Goal: Transaction & Acquisition: Purchase product/service

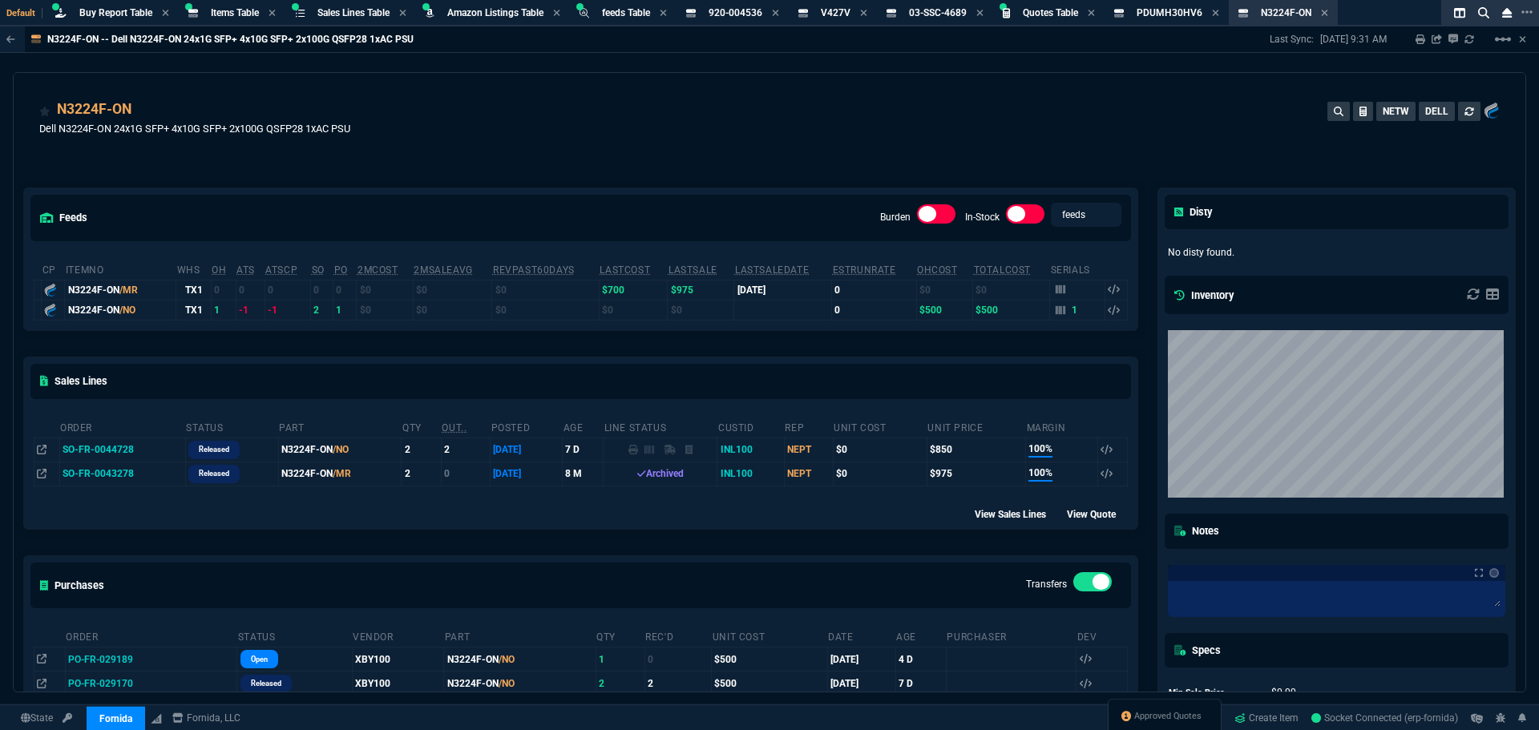
select select "8: NEPT"
click at [521, 155] on div "feeds Burden In-Stock feeds prices cp ItemNo WHS OH ATS ATSCP SO PO 2MCost 2MSa…" at bounding box center [581, 472] width 1134 height 640
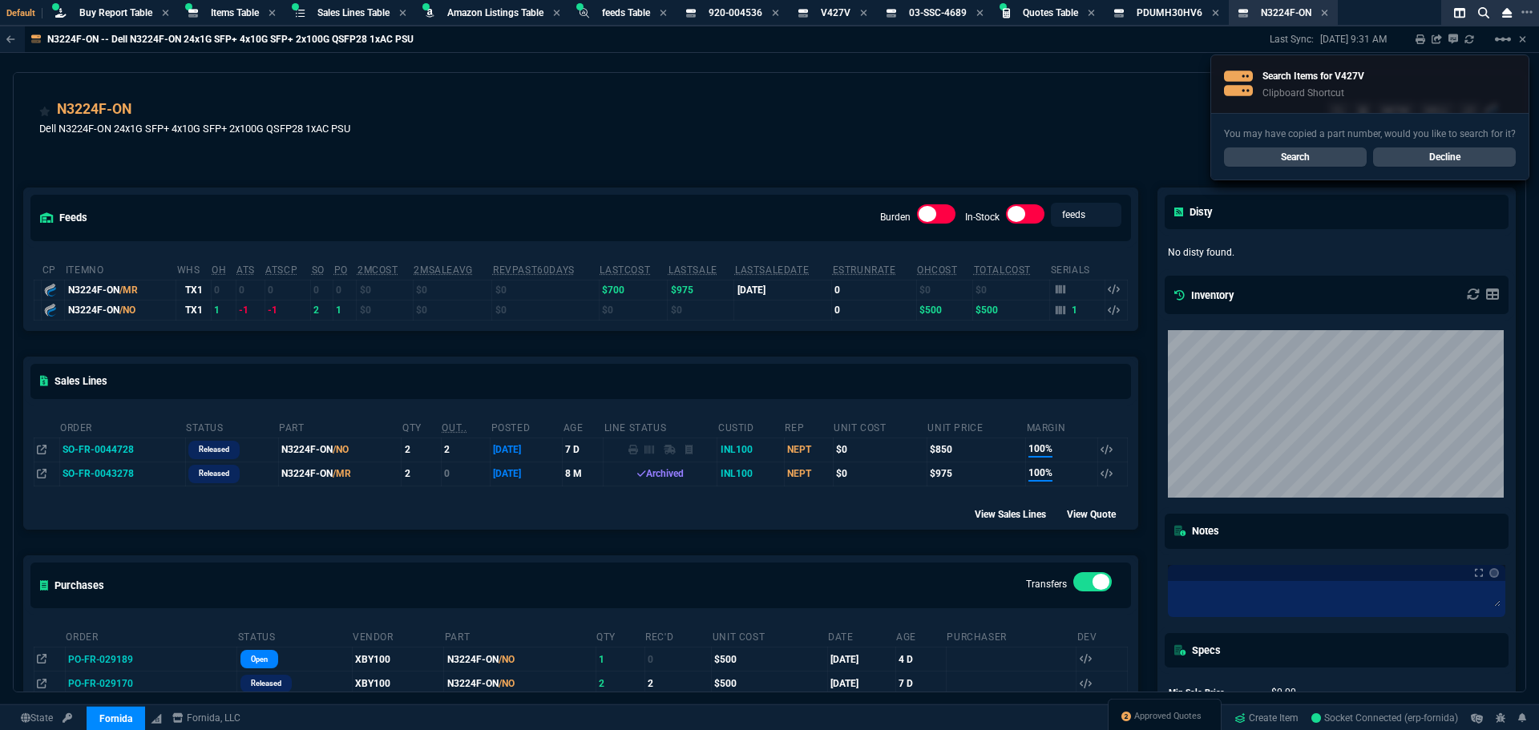
click at [650, 165] on div "feeds Burden In-Stock feeds prices cp ItemNo WHS OH ATS ATSCP SO PO 2MCost 2MSa…" at bounding box center [581, 472] width 1134 height 640
click at [641, 149] on div "N3224F-ON Dell N3224F-ON 24x1G SFP+ 4x10G SFP+ 2x100G QSFP28 1xAC PSU NETW DELL" at bounding box center [769, 127] width 1461 height 57
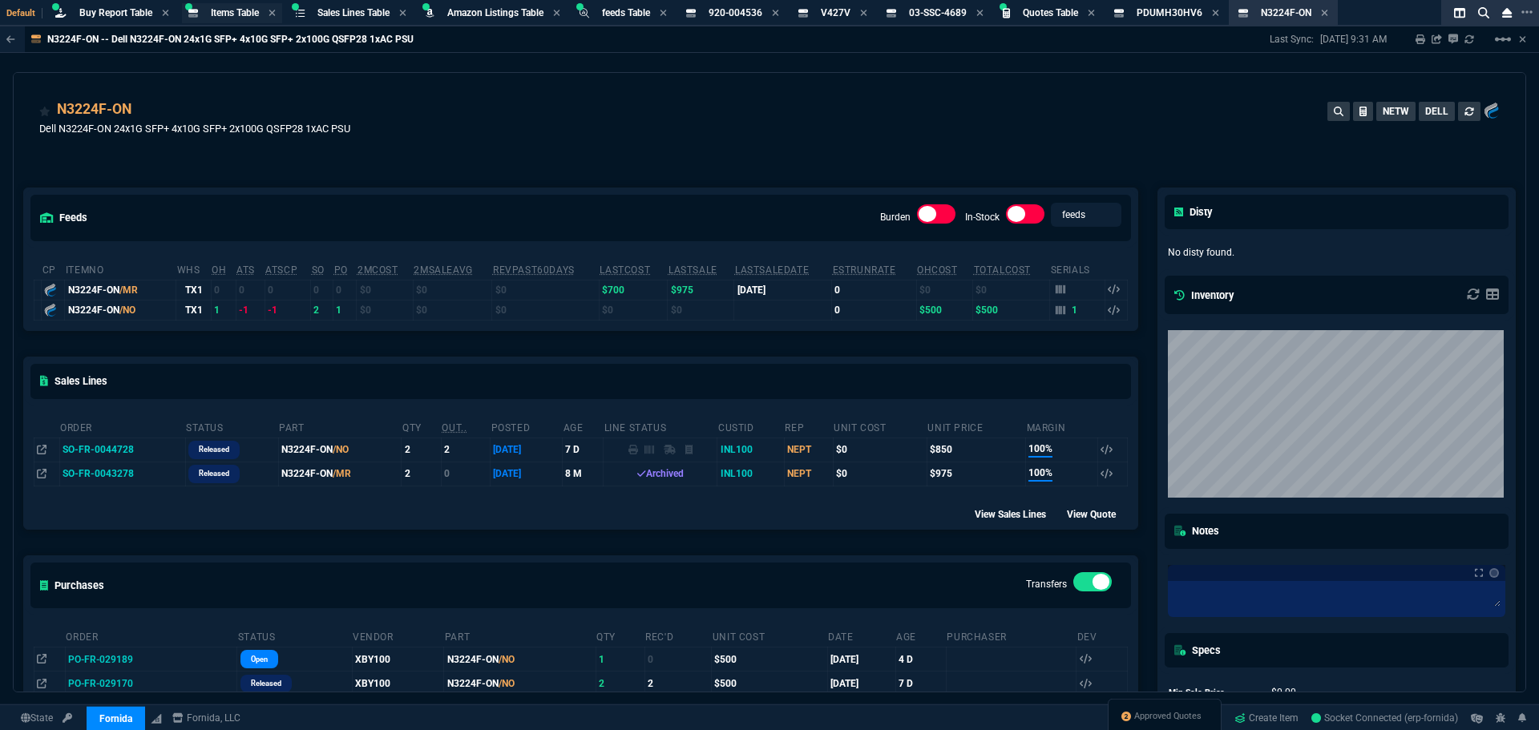
click at [237, 12] on span "Items Table" at bounding box center [235, 12] width 48 height 11
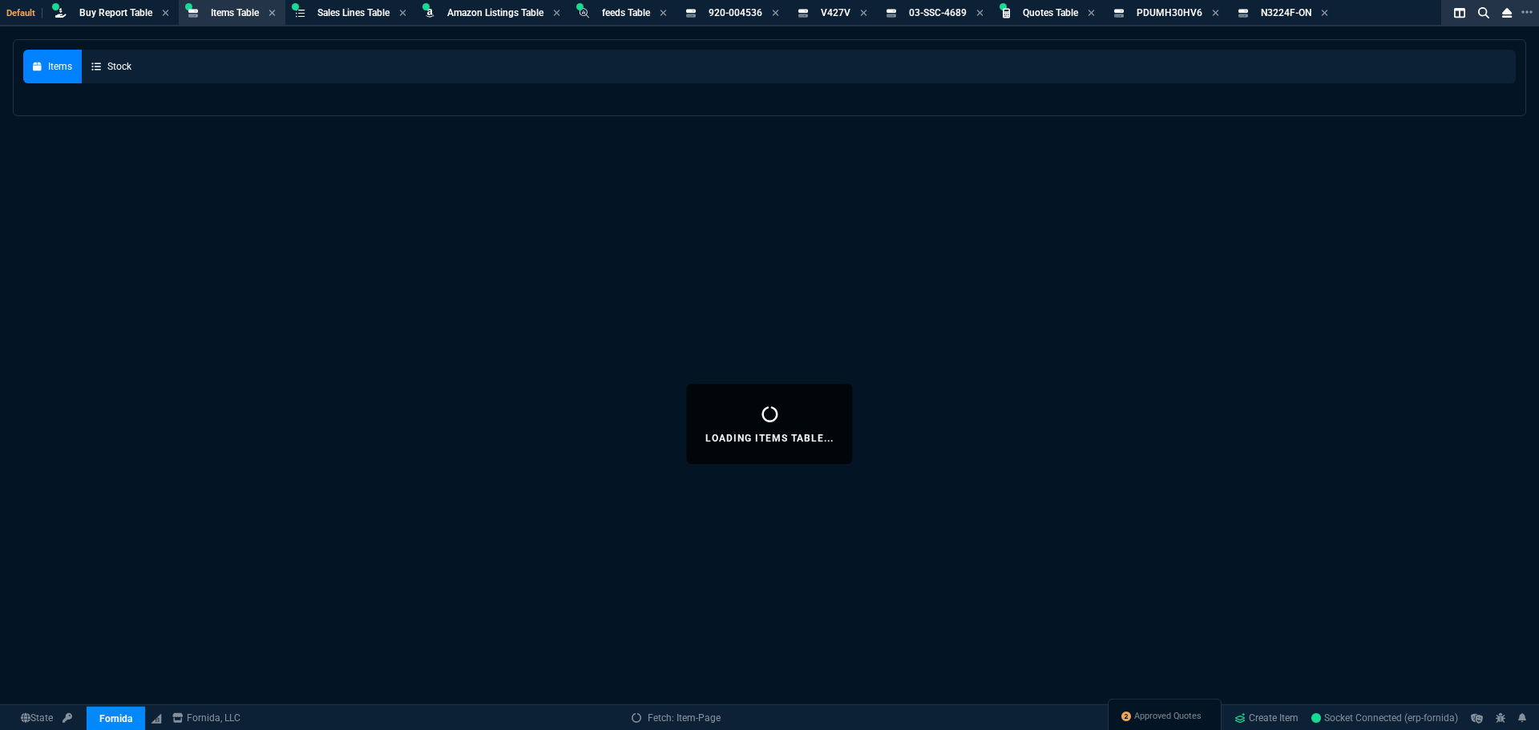
select select
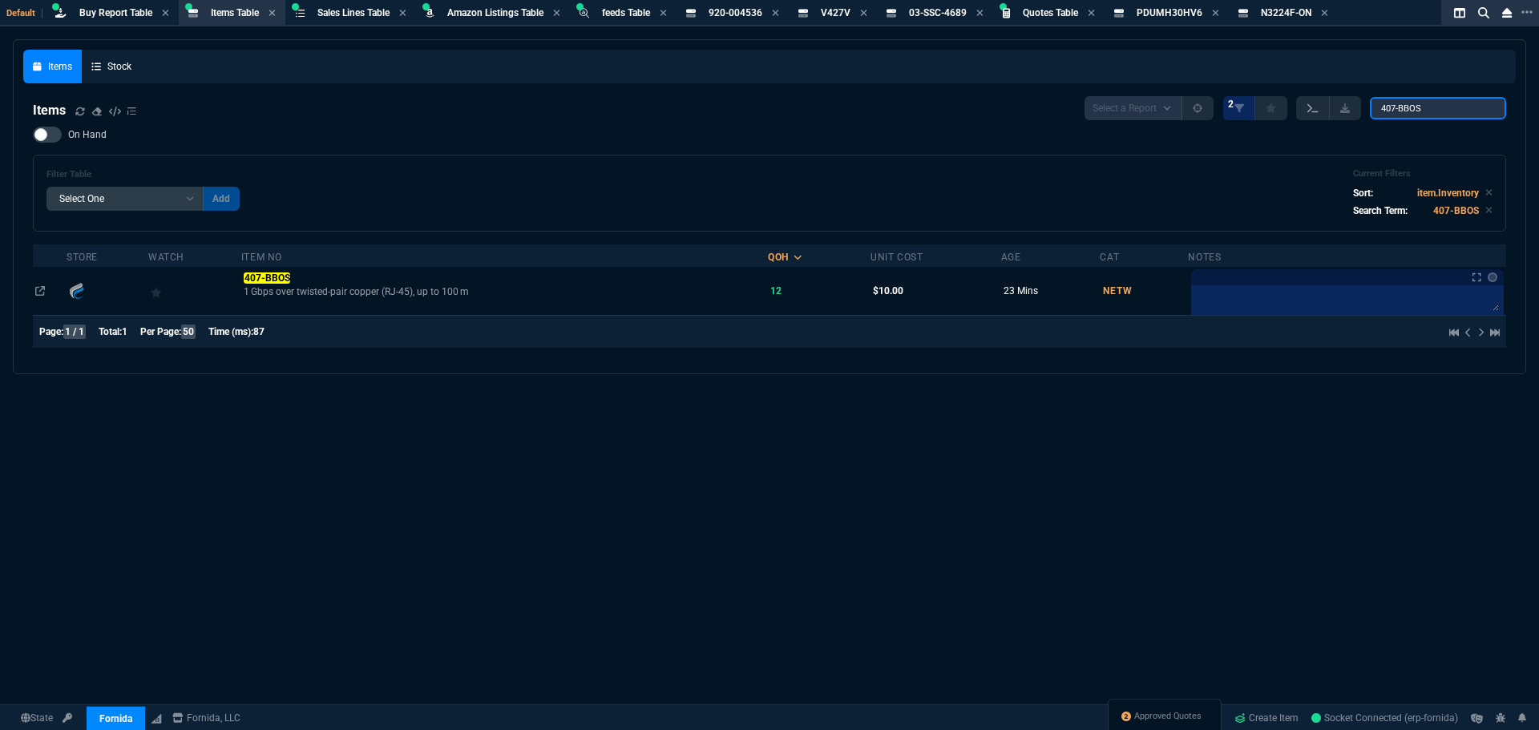
drag, startPoint x: 1435, startPoint y: 111, endPoint x: 1304, endPoint y: 113, distance: 131.5
click at [1307, 113] on div "Select a Report NEW QUERY 2 407‑BBOS" at bounding box center [1296, 108] width 422 height 24
paste input "V427V"
type input "V427V"
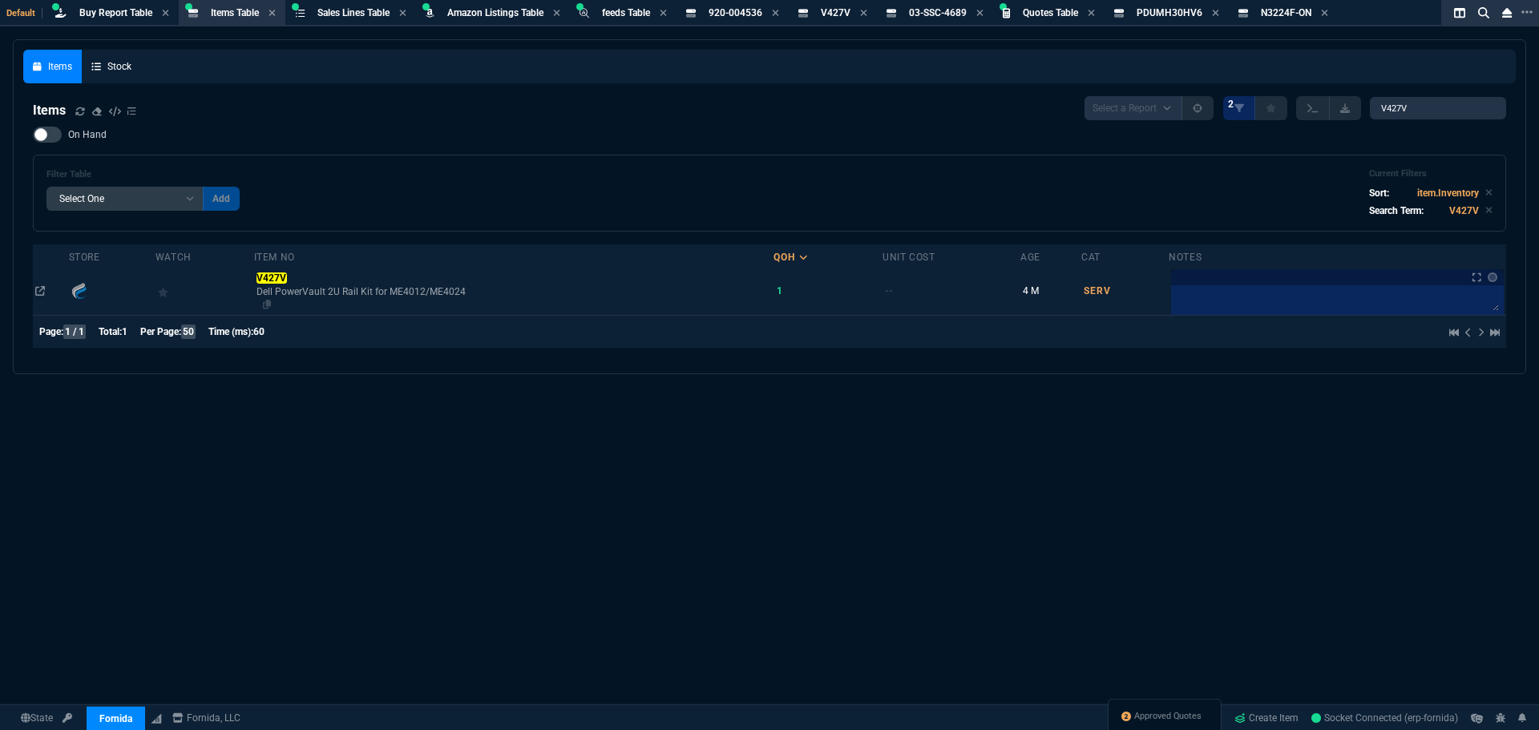
click at [285, 288] on span "Dell PowerVault 2U Rail Kit for ME4012/ME4024" at bounding box center [514, 291] width 515 height 13
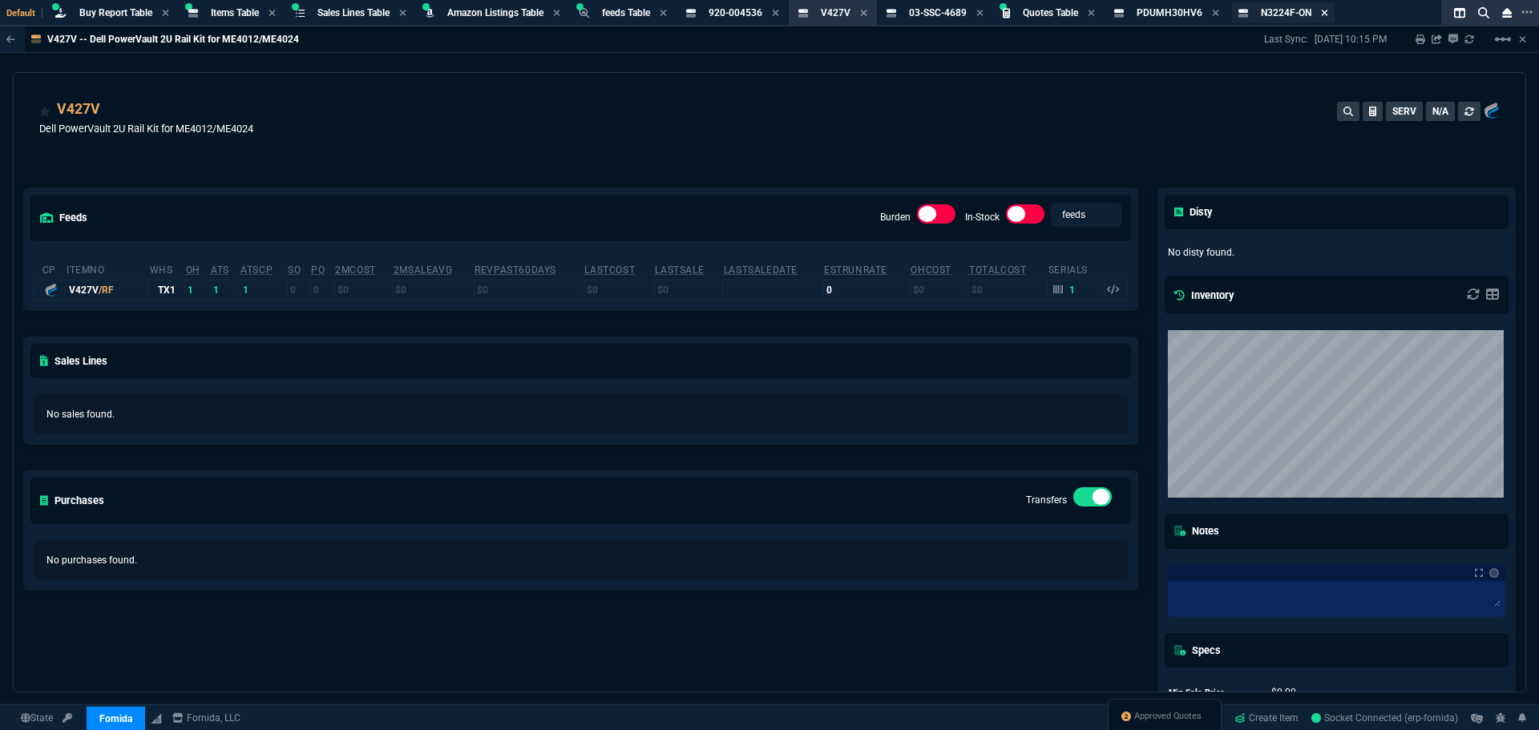
click at [1328, 14] on icon at bounding box center [1324, 13] width 7 height 10
click at [1219, 13] on icon at bounding box center [1215, 13] width 6 height 6
click at [1025, 10] on div "Quotes Table Quote" at bounding box center [1049, 13] width 105 height 20
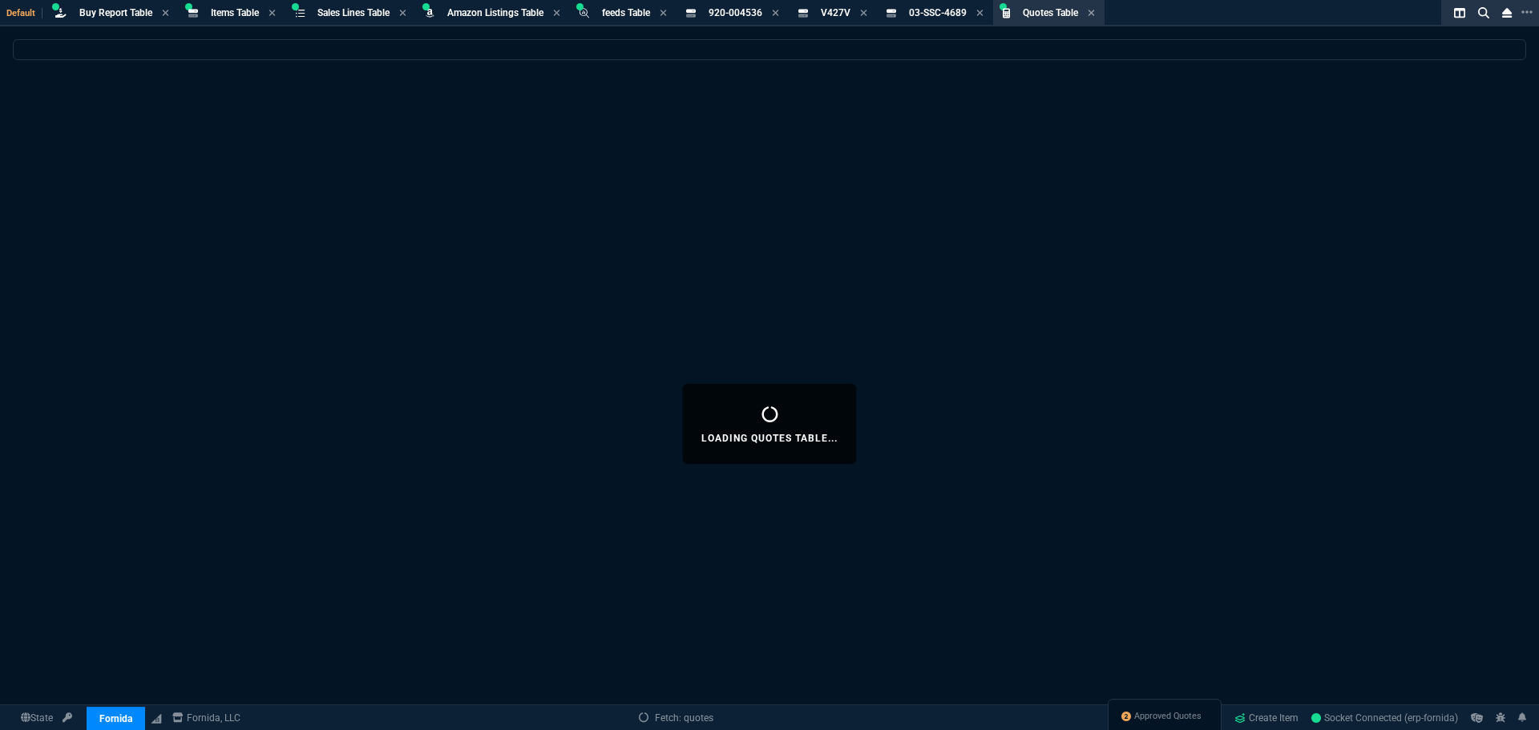
select select
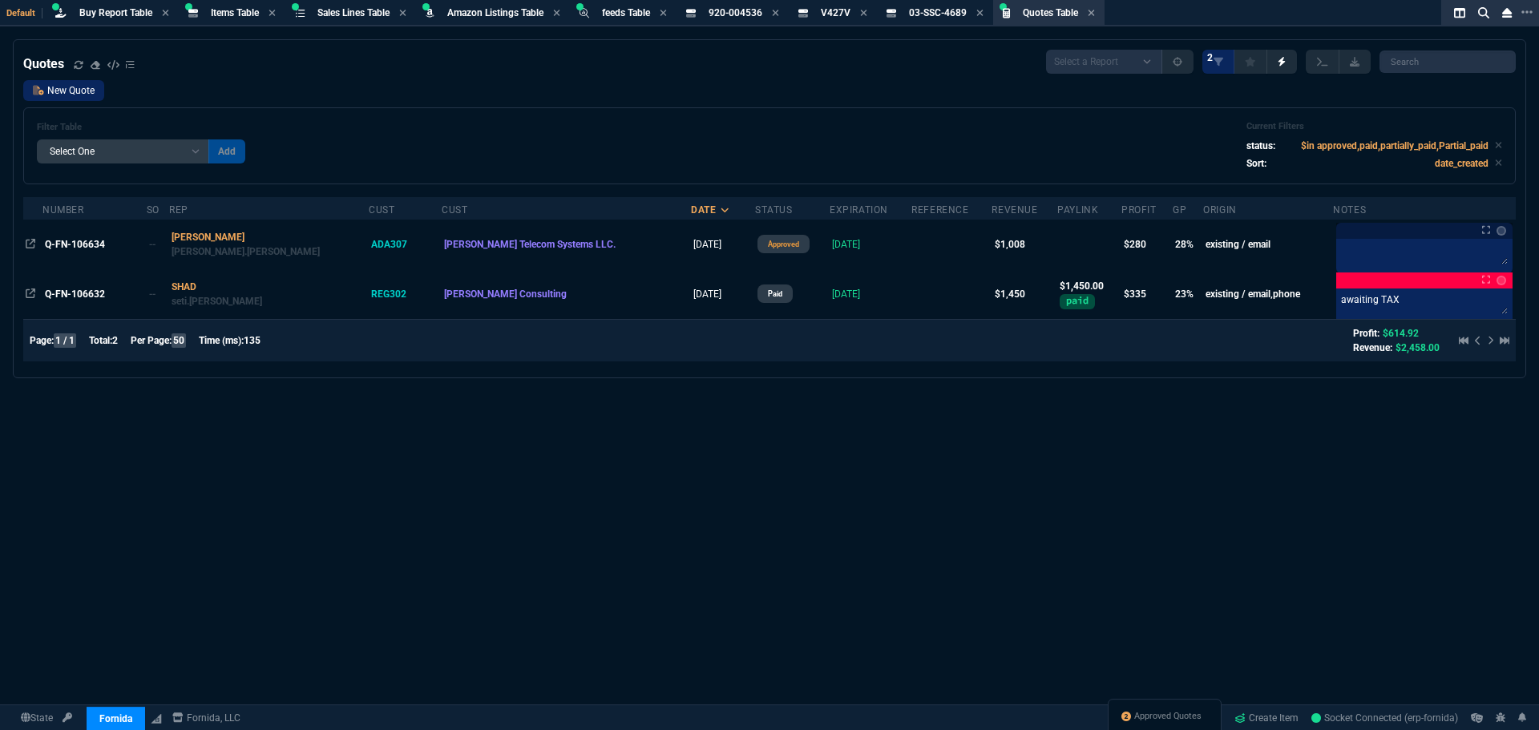
click at [46, 88] on link "New Quote" at bounding box center [63, 90] width 81 height 21
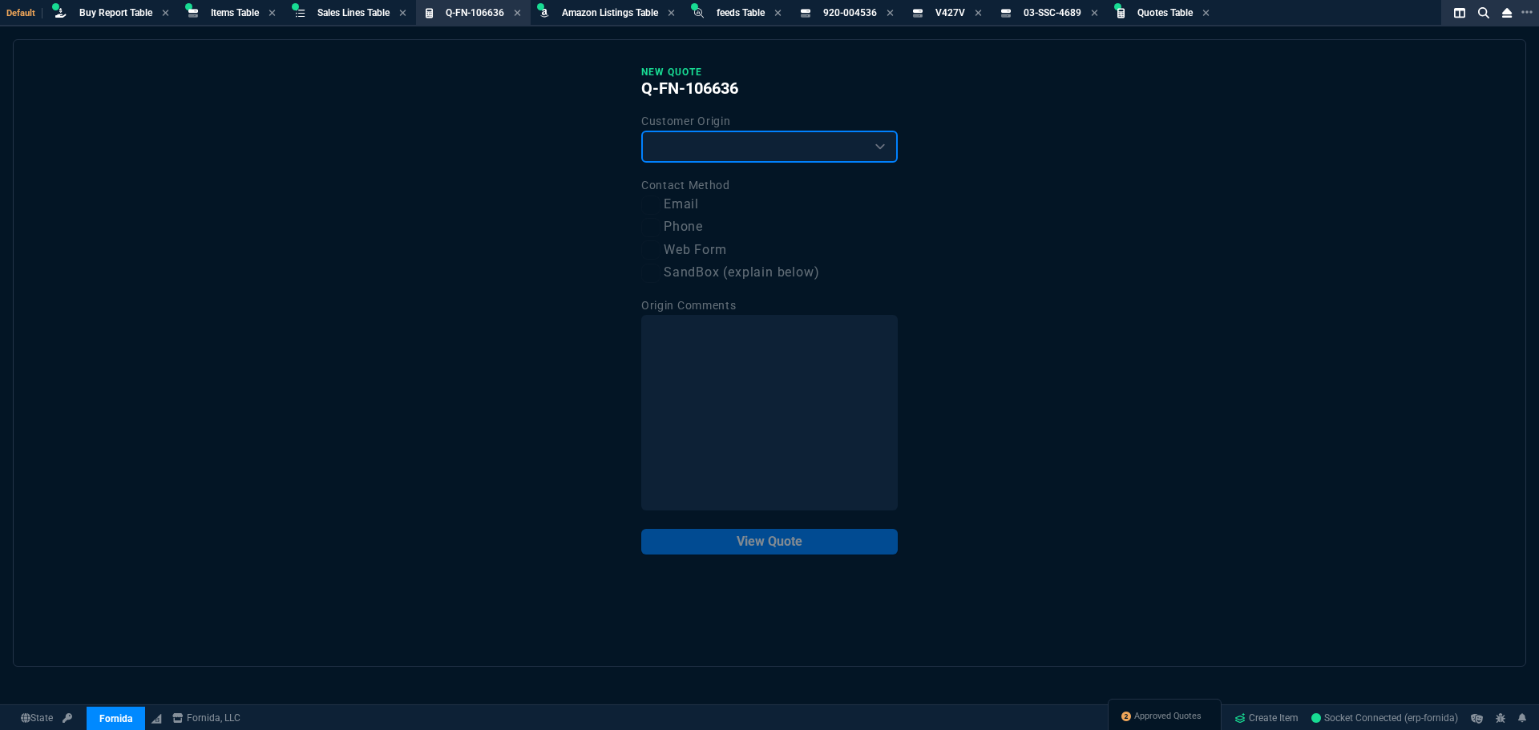
click at [734, 144] on select "Existing Customer Amazon Lead (first order) Website Lead (first order) Called (…" at bounding box center [769, 147] width 257 height 32
select select "existing"
click at [641, 131] on select "Existing Customer Amazon Lead (first order) Website Lead (first order) Called (…" at bounding box center [769, 147] width 257 height 32
click at [689, 215] on label "Email" at bounding box center [769, 205] width 257 height 20
click at [661, 215] on input "Email" at bounding box center [650, 205] width 19 height 19
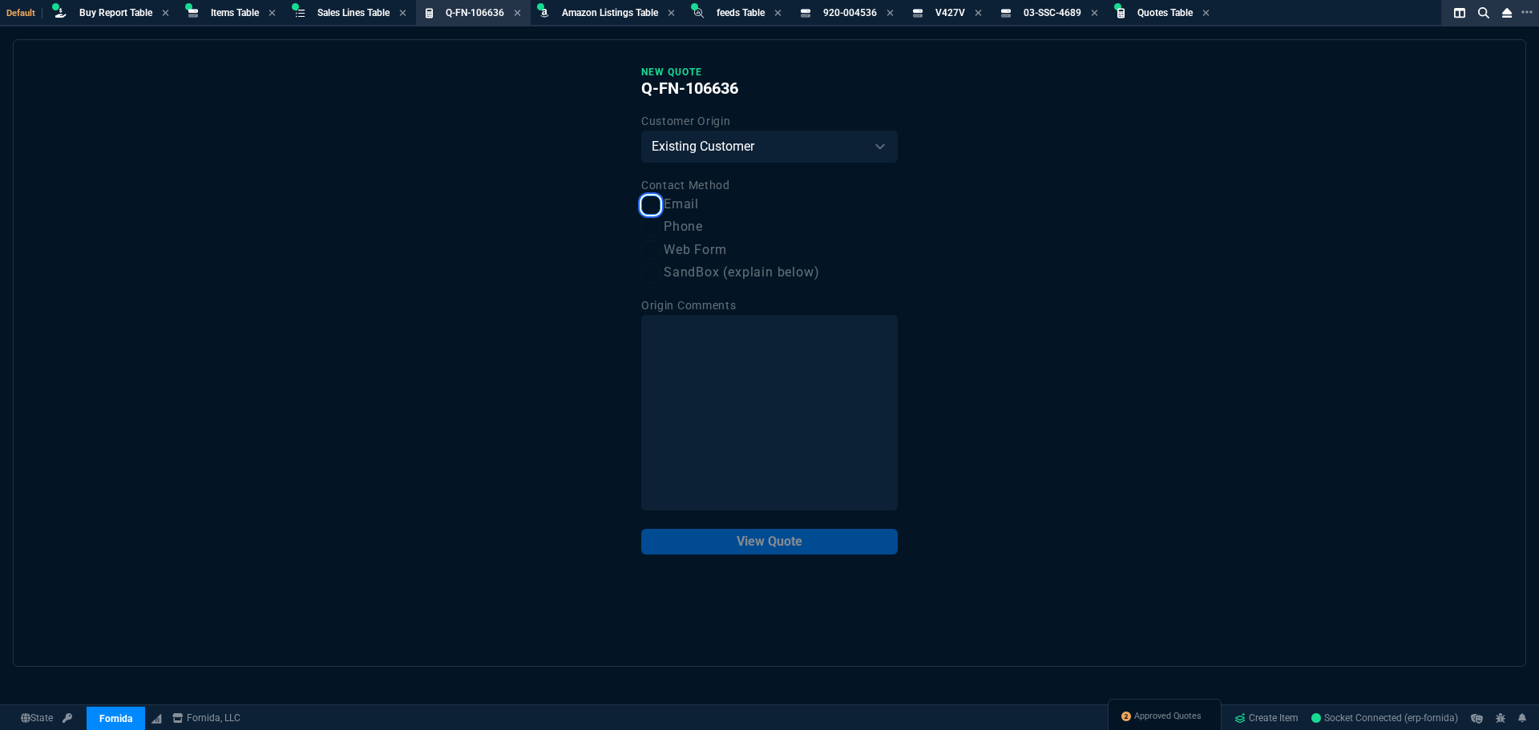
checkbox input "true"
click at [751, 563] on div "New Quote Q-FN-106636 Customer Origin Existing Customer Amazon Lead (first orde…" at bounding box center [770, 353] width 1514 height 628
click at [751, 544] on button "View Quote" at bounding box center [769, 542] width 257 height 26
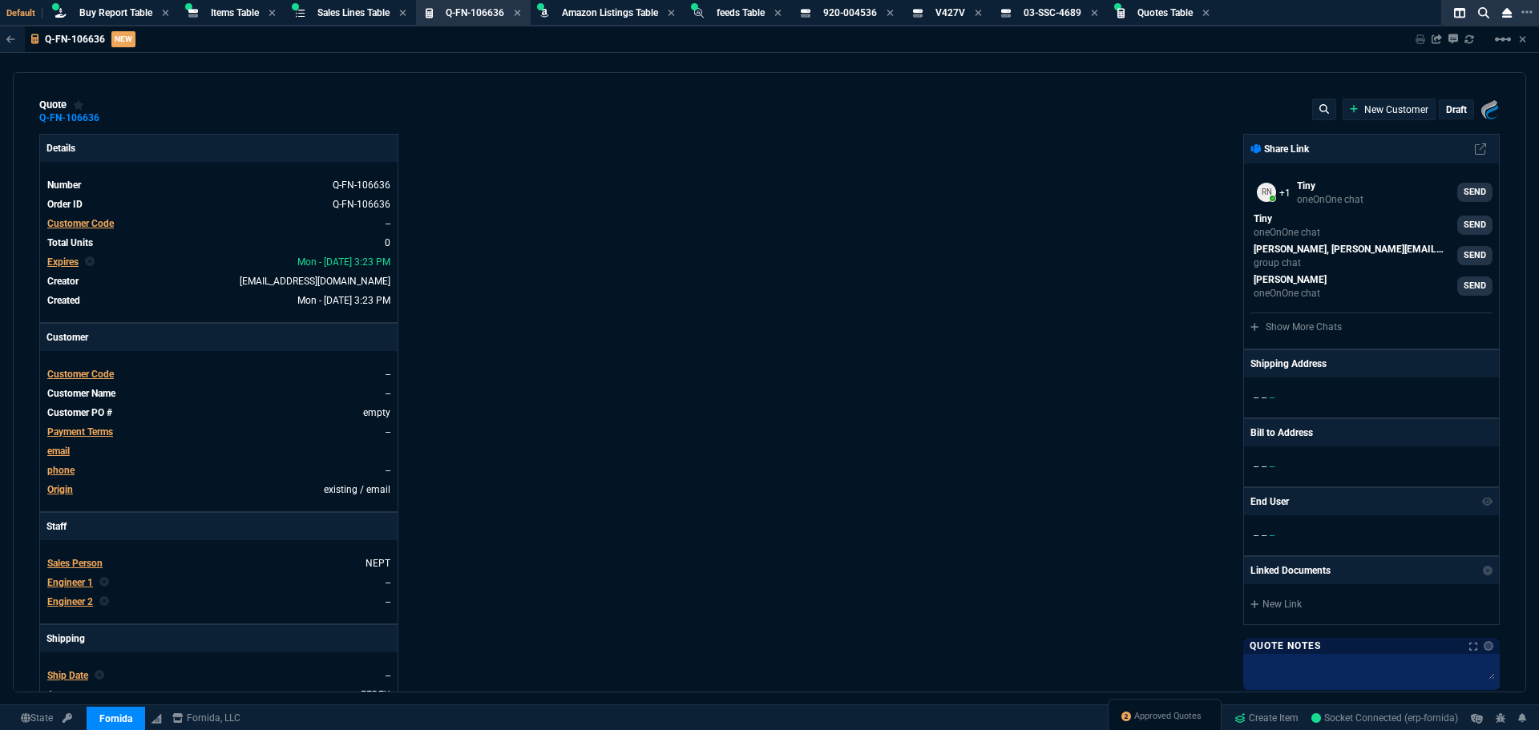
click at [87, 223] on span "Customer Code" at bounding box center [80, 223] width 67 height 11
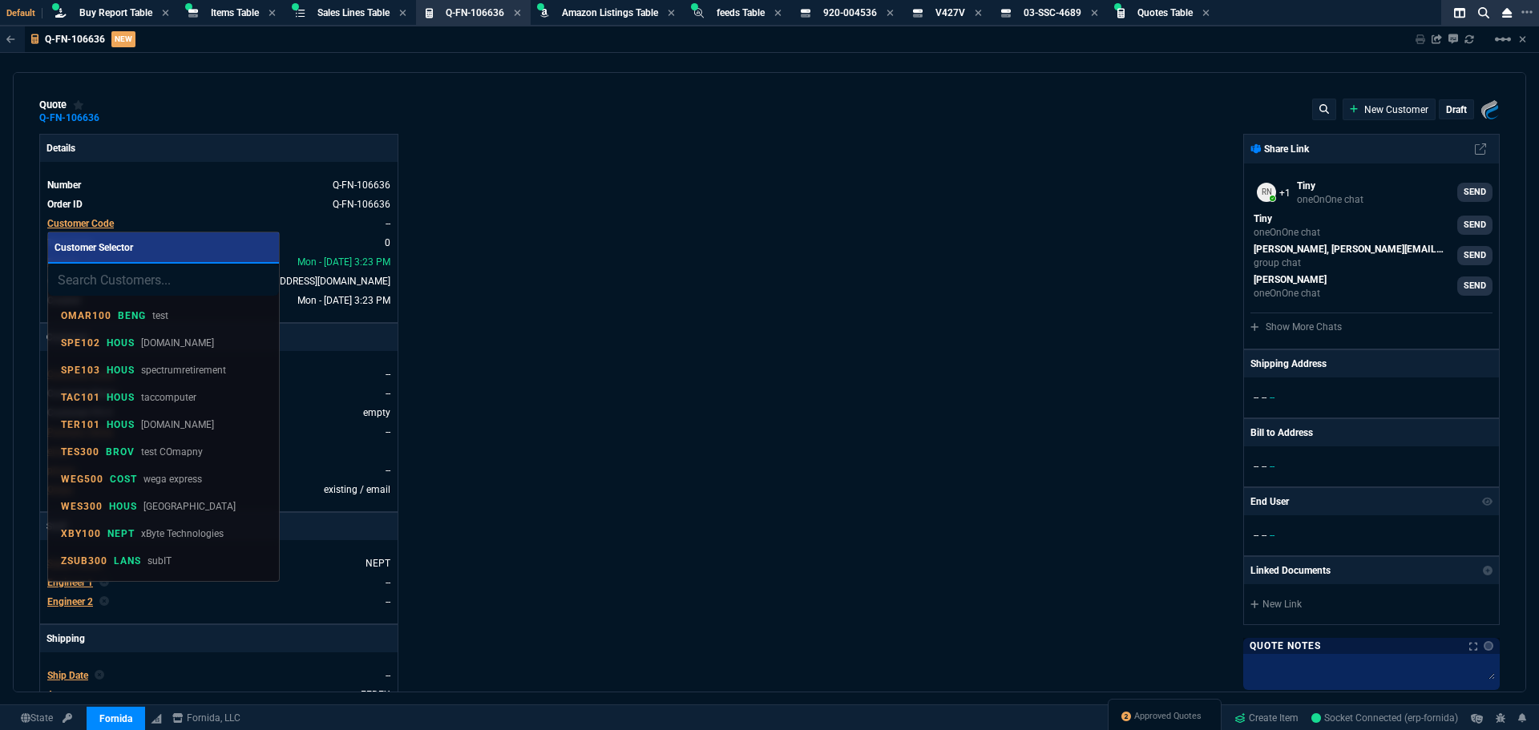
click at [169, 285] on input "search" at bounding box center [163, 280] width 231 height 32
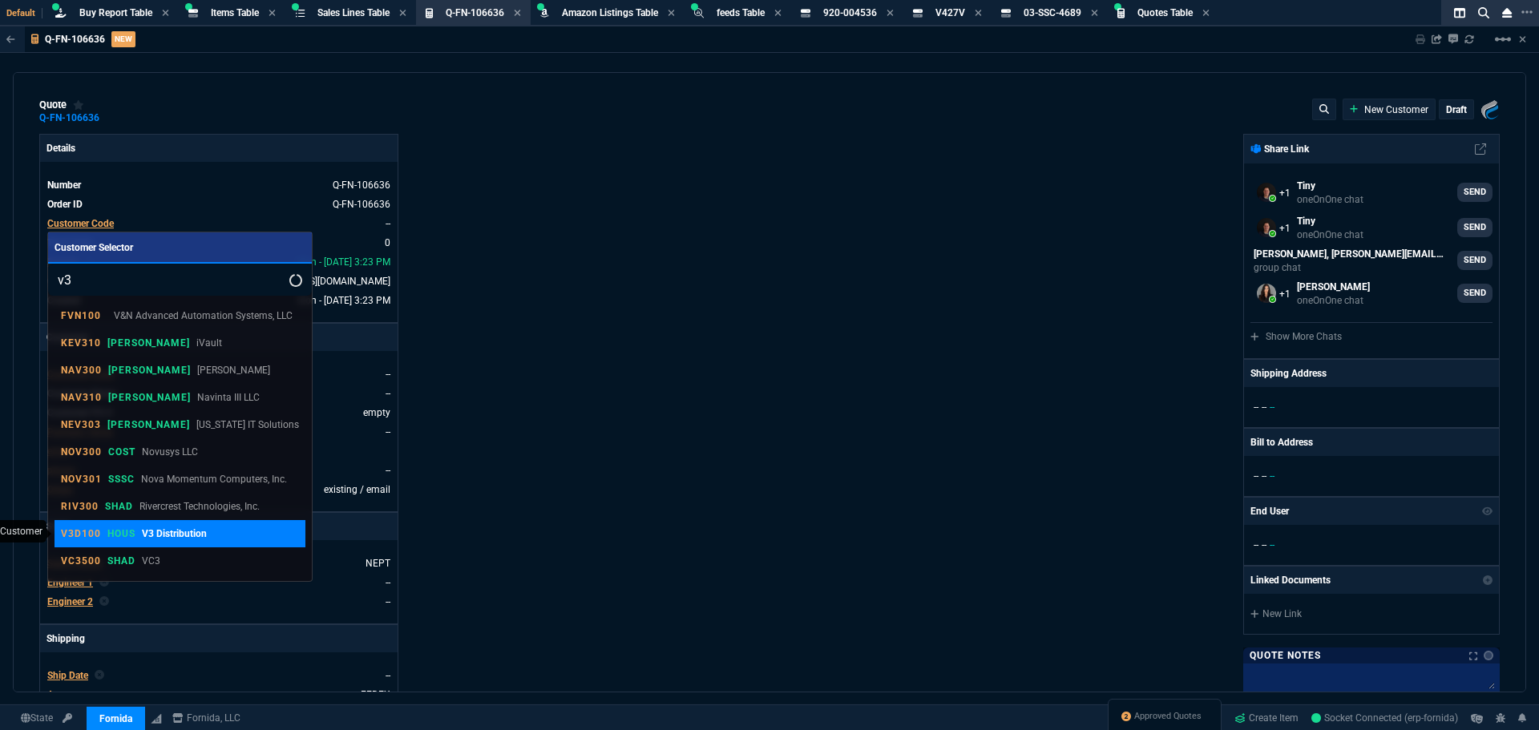
type input "v3"
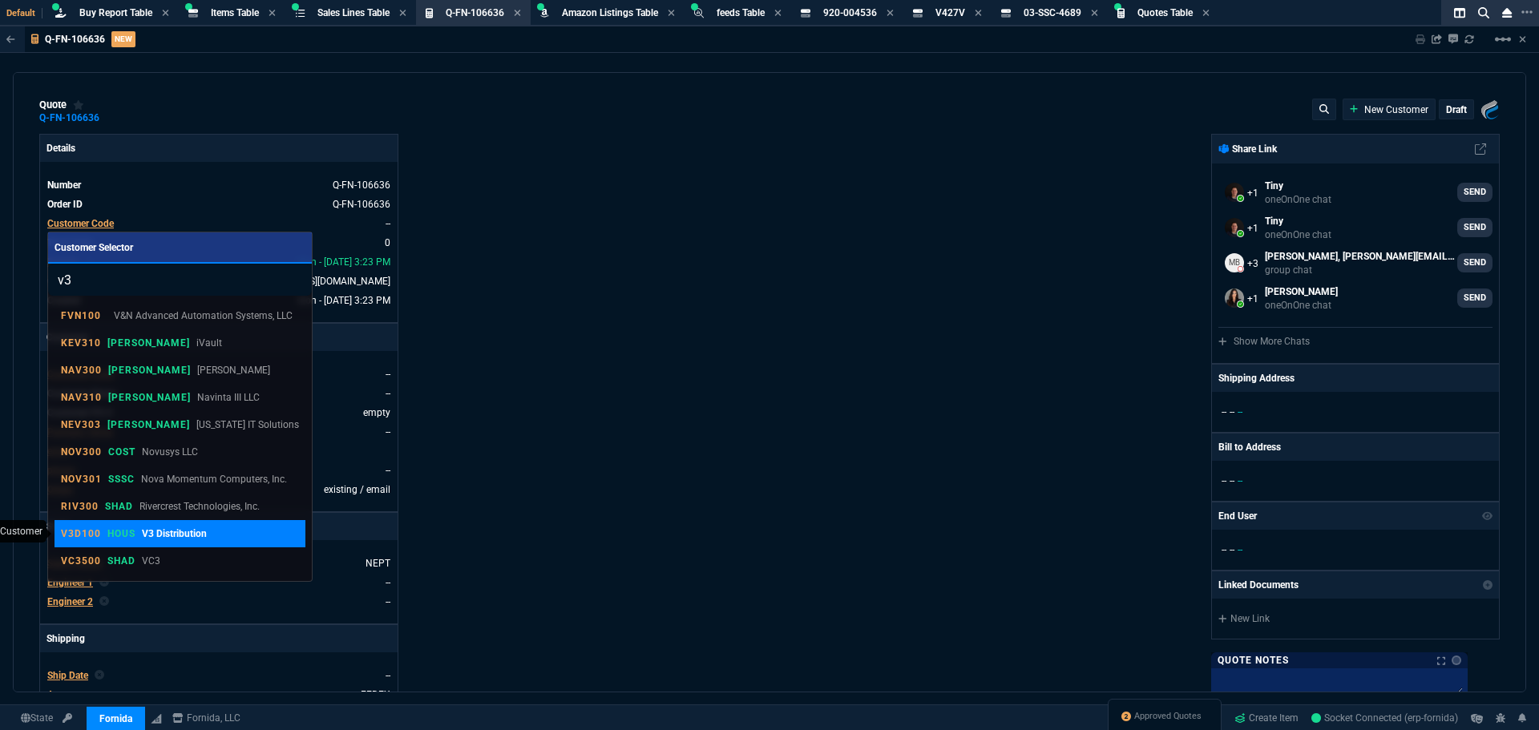
click at [132, 536] on p "HOUS" at bounding box center [121, 534] width 28 height 13
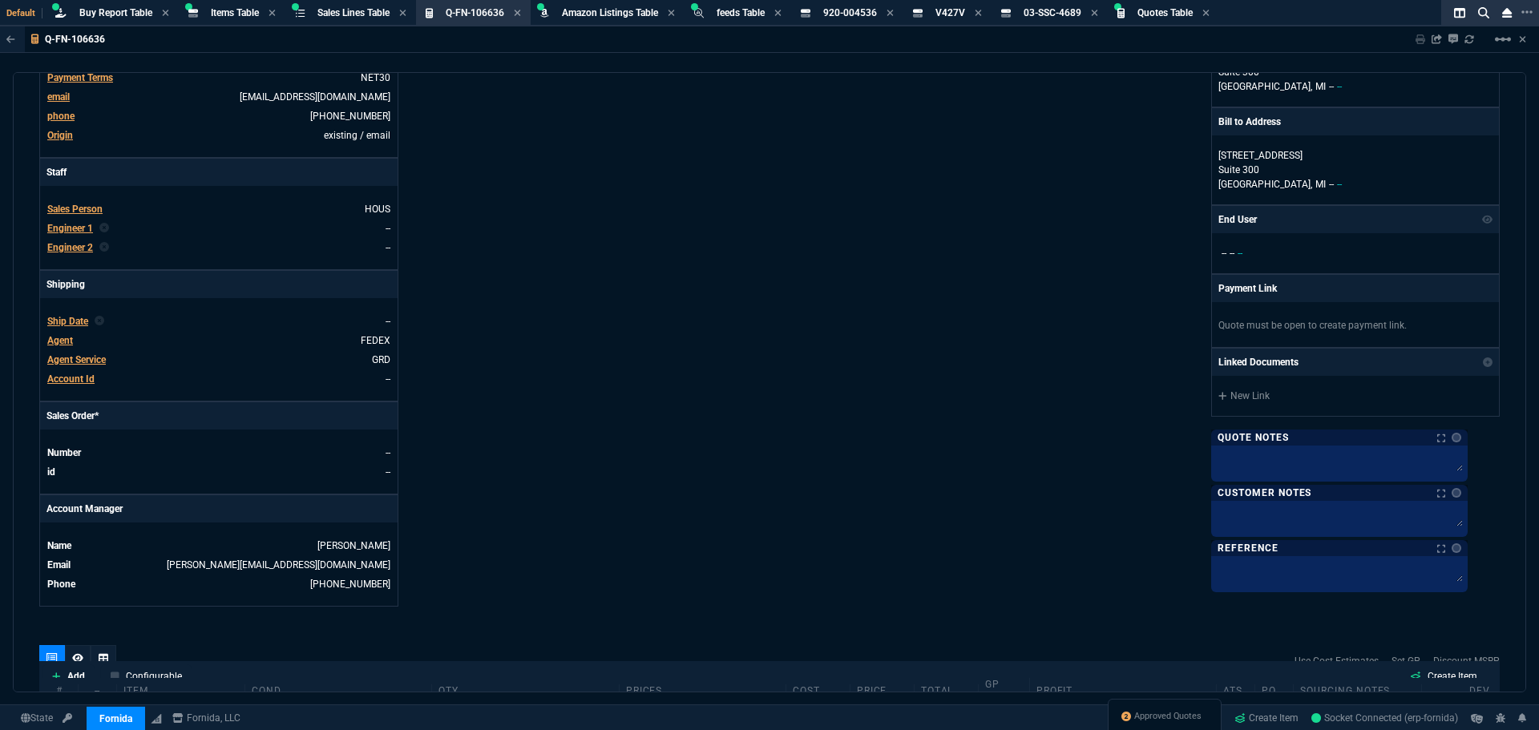
scroll to position [401, 0]
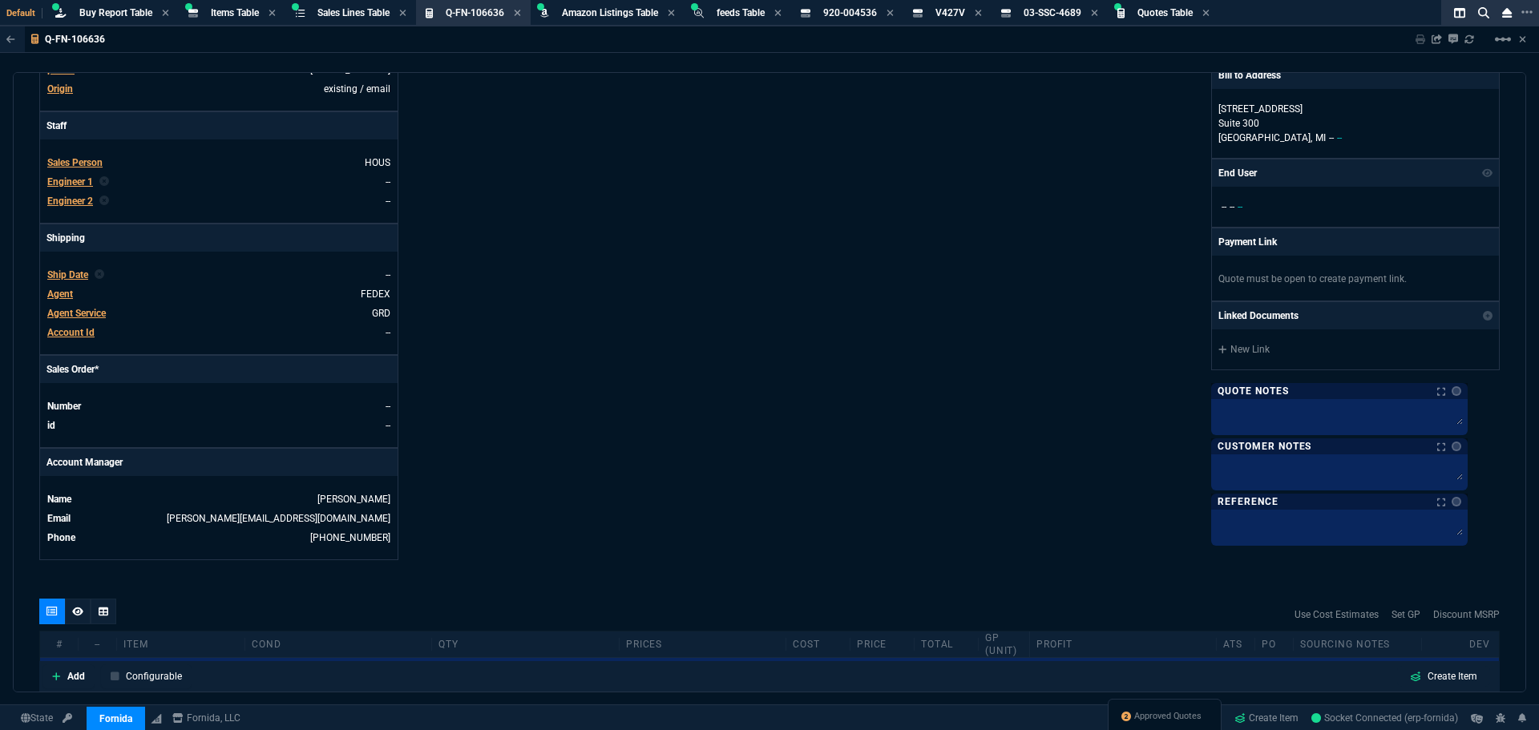
click at [96, 164] on span "Sales Person" at bounding box center [74, 162] width 55 height 11
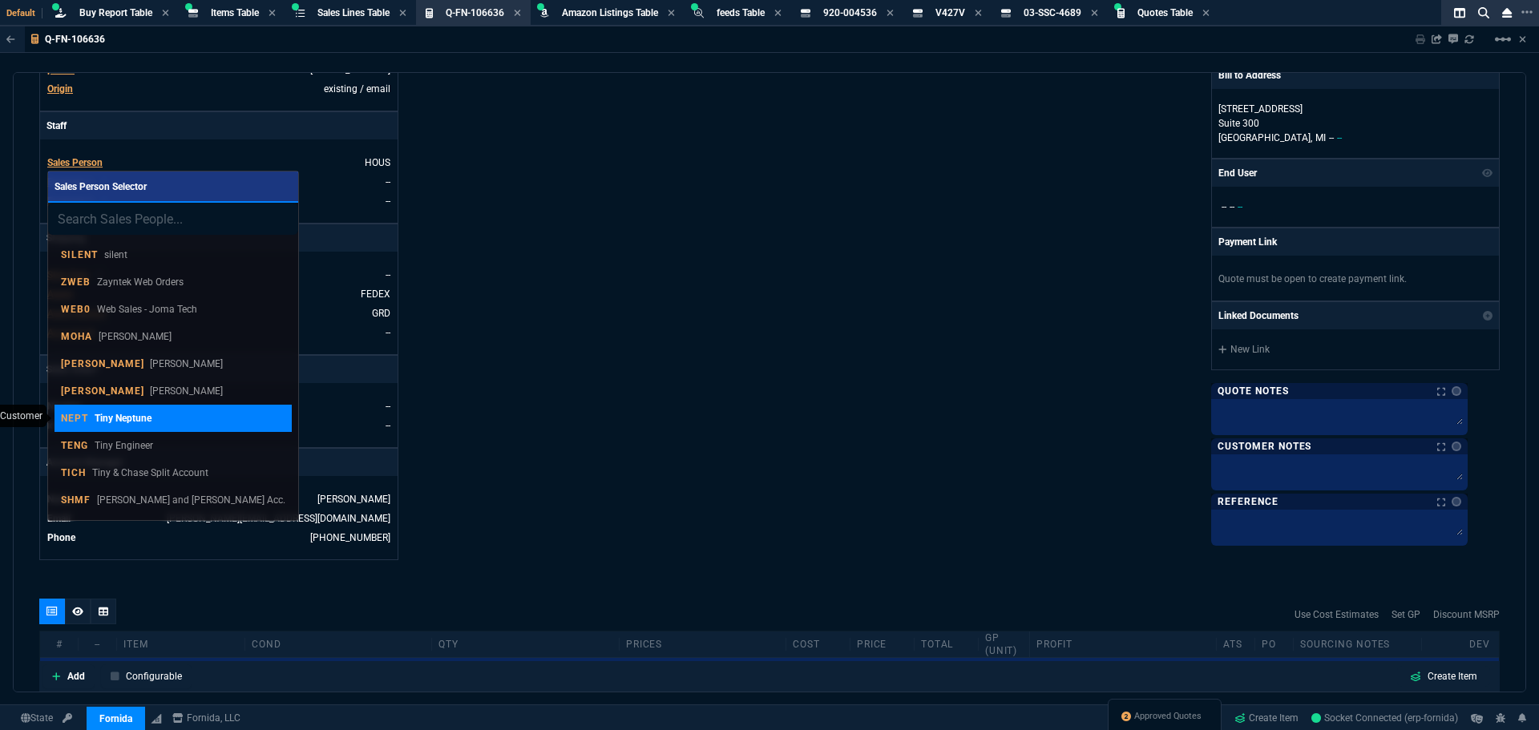
click at [75, 410] on link "NEPT Tiny Neptune" at bounding box center [173, 418] width 237 height 27
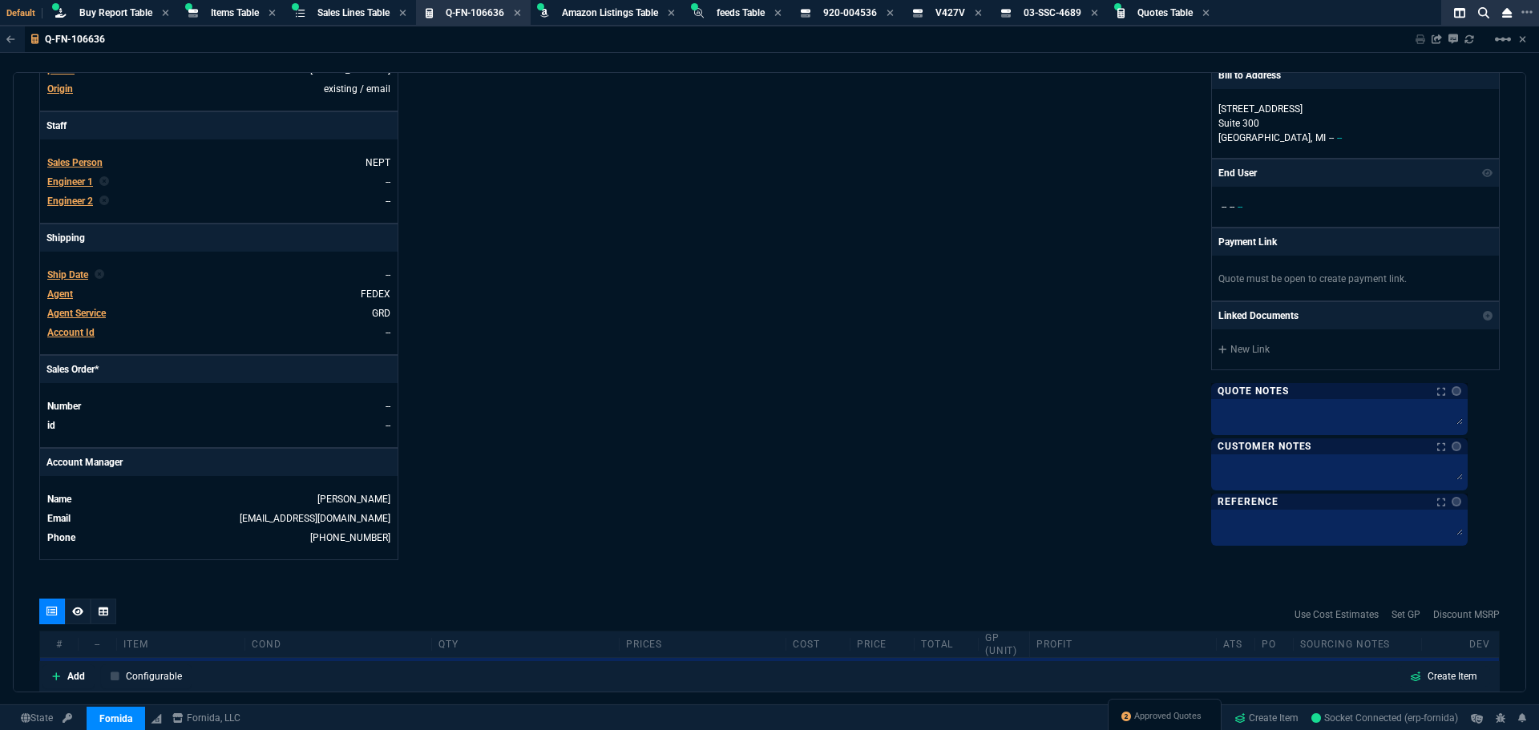
click at [552, 225] on div "Details Number Q-FN-106636 Order ID Q-FN-106636 Customer Code V3D100 Total Unit…" at bounding box center [404, 146] width 730 height 827
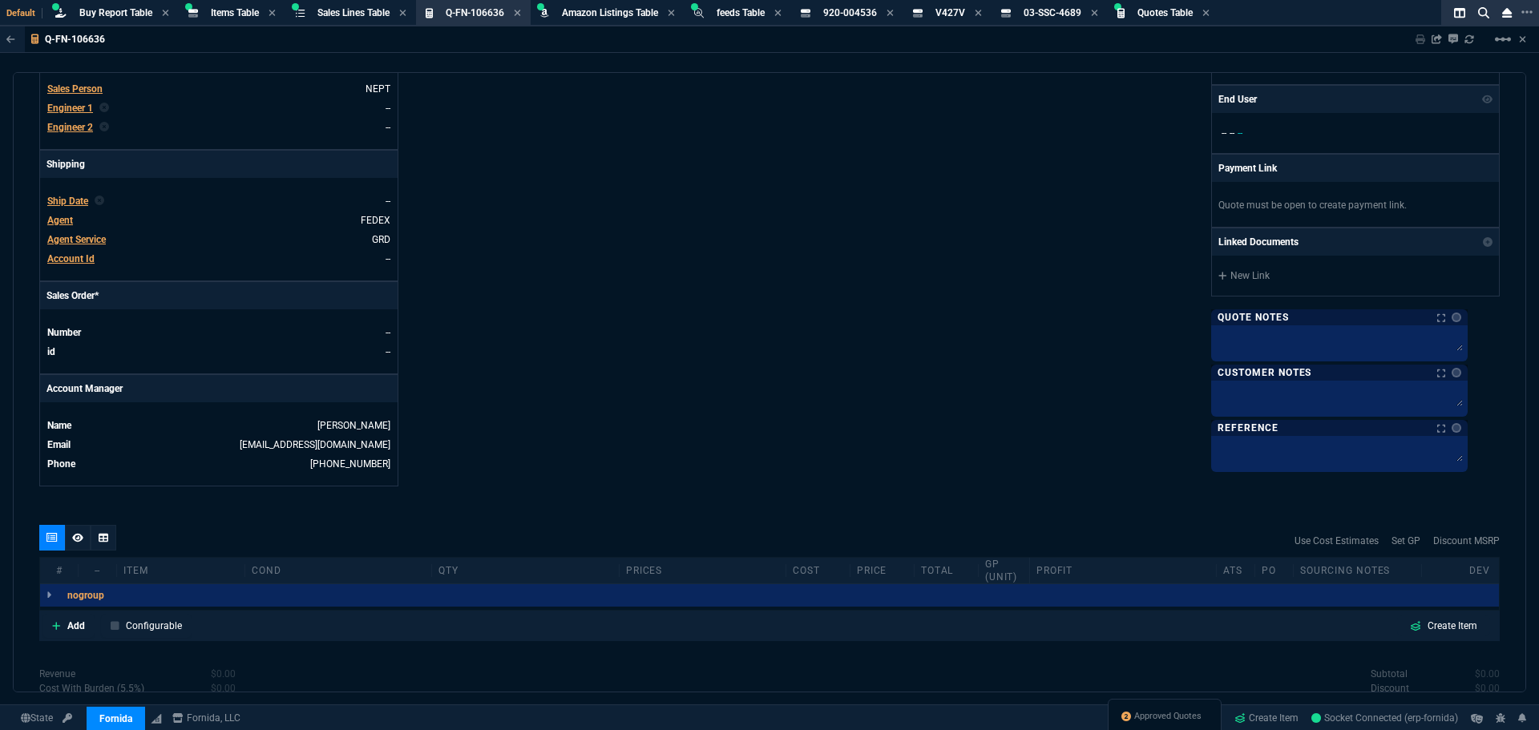
scroll to position [481, 0]
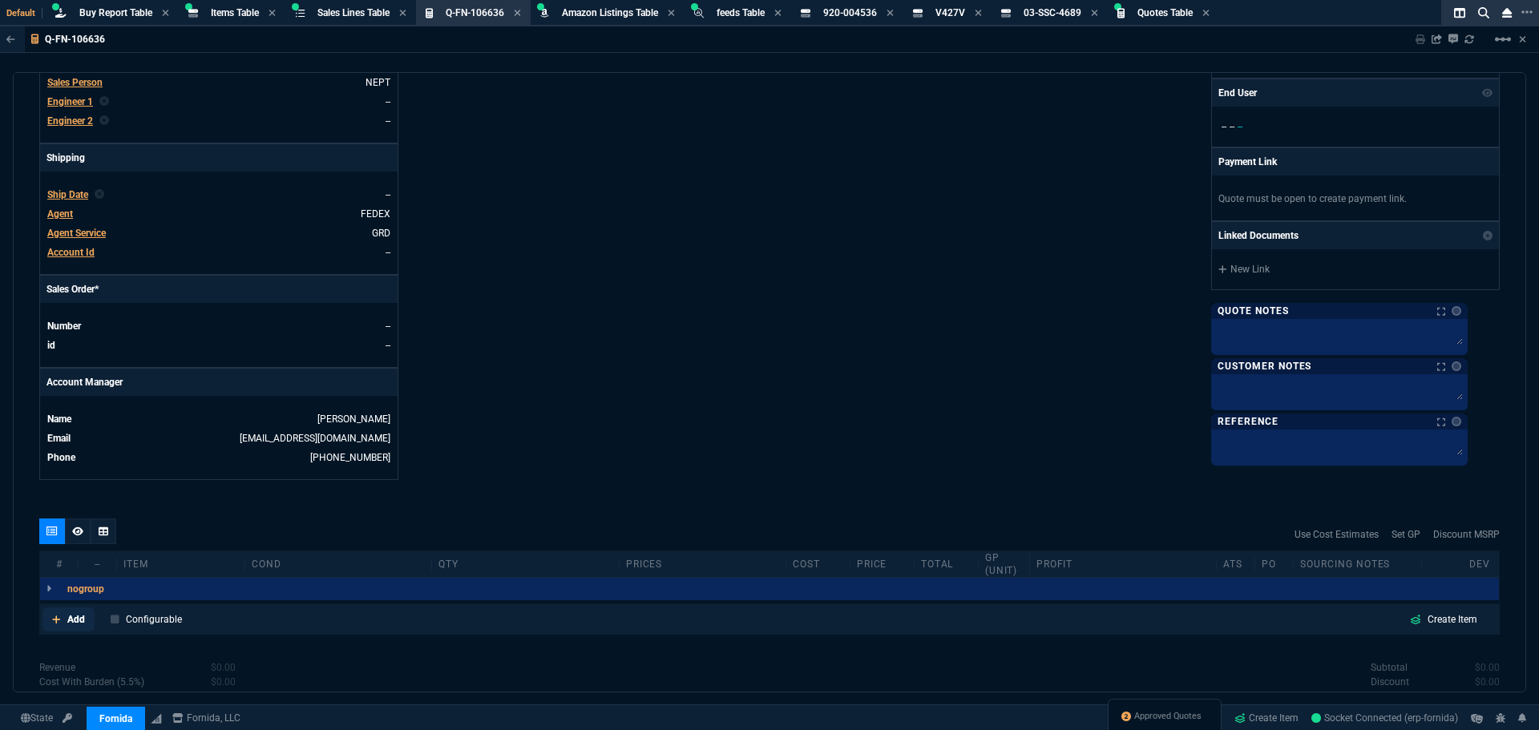
click at [78, 625] on p "Add" at bounding box center [76, 619] width 18 height 14
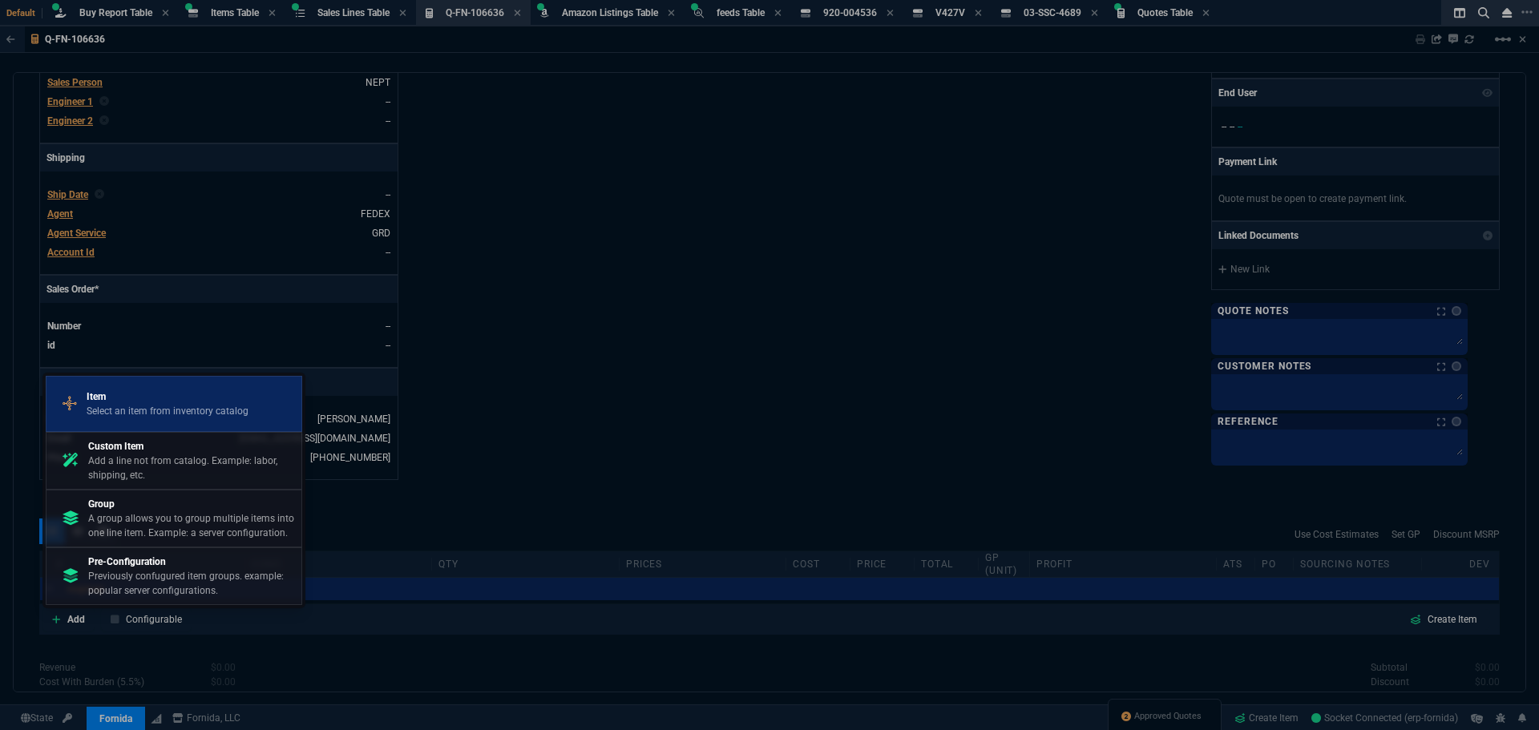
click at [157, 398] on p "Item" at bounding box center [168, 397] width 162 height 14
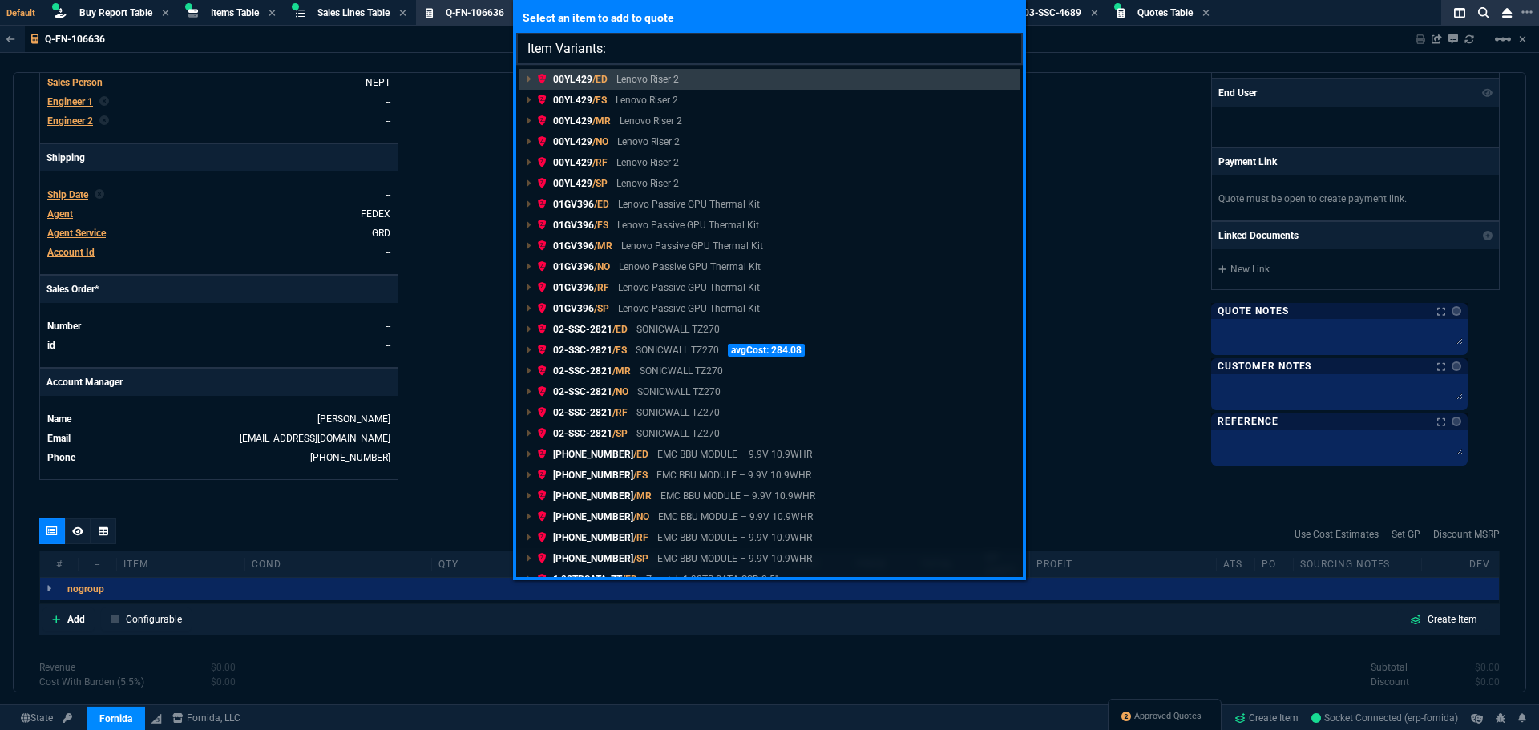
click at [689, 52] on input "Item Variants:" at bounding box center [769, 49] width 507 height 32
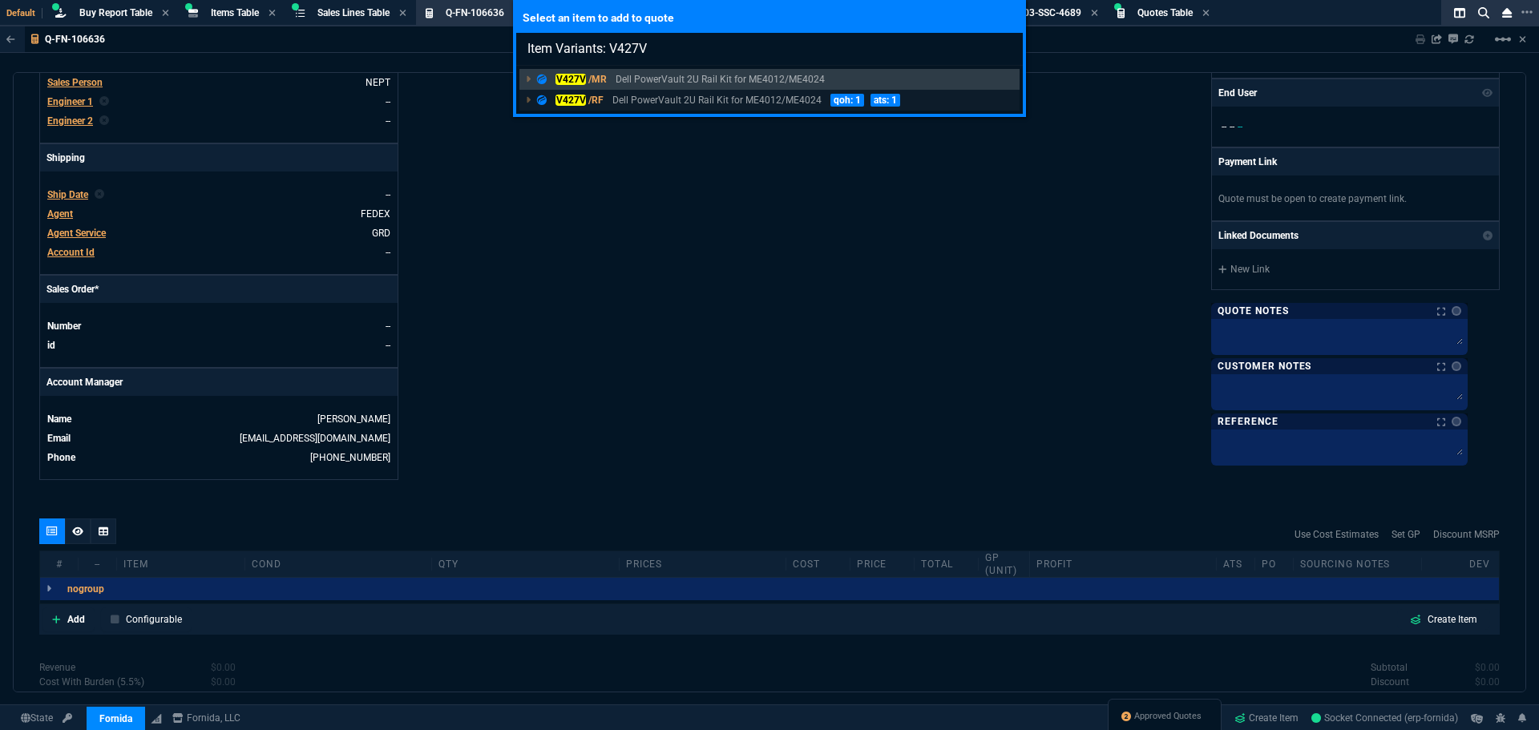
type input "Item Variants: V427V"
click at [641, 95] on p "Dell PowerVault 2U Rail Kit for ME4012/ME4024" at bounding box center [716, 100] width 209 height 14
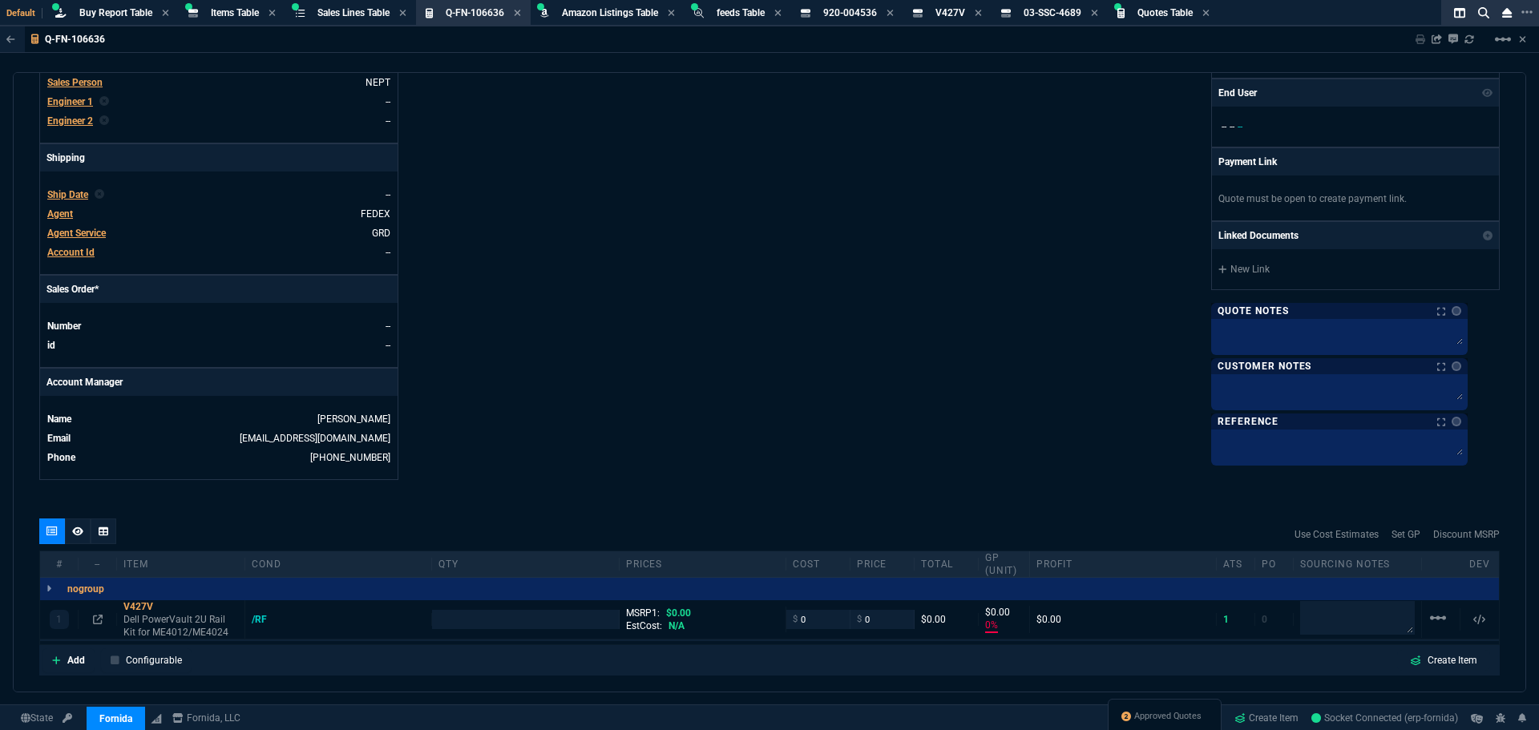
type input "0"
drag, startPoint x: 818, startPoint y: 624, endPoint x: 746, endPoint y: 637, distance: 72.5
click at [746, 637] on div "1 V427V Dell PowerVault 2U Rail Kit for ME4012/ME4024 /RF MSRP1: $0.00 EstCost:…" at bounding box center [769, 619] width 1459 height 39
drag, startPoint x: 890, startPoint y: 617, endPoint x: 853, endPoint y: 633, distance: 40.2
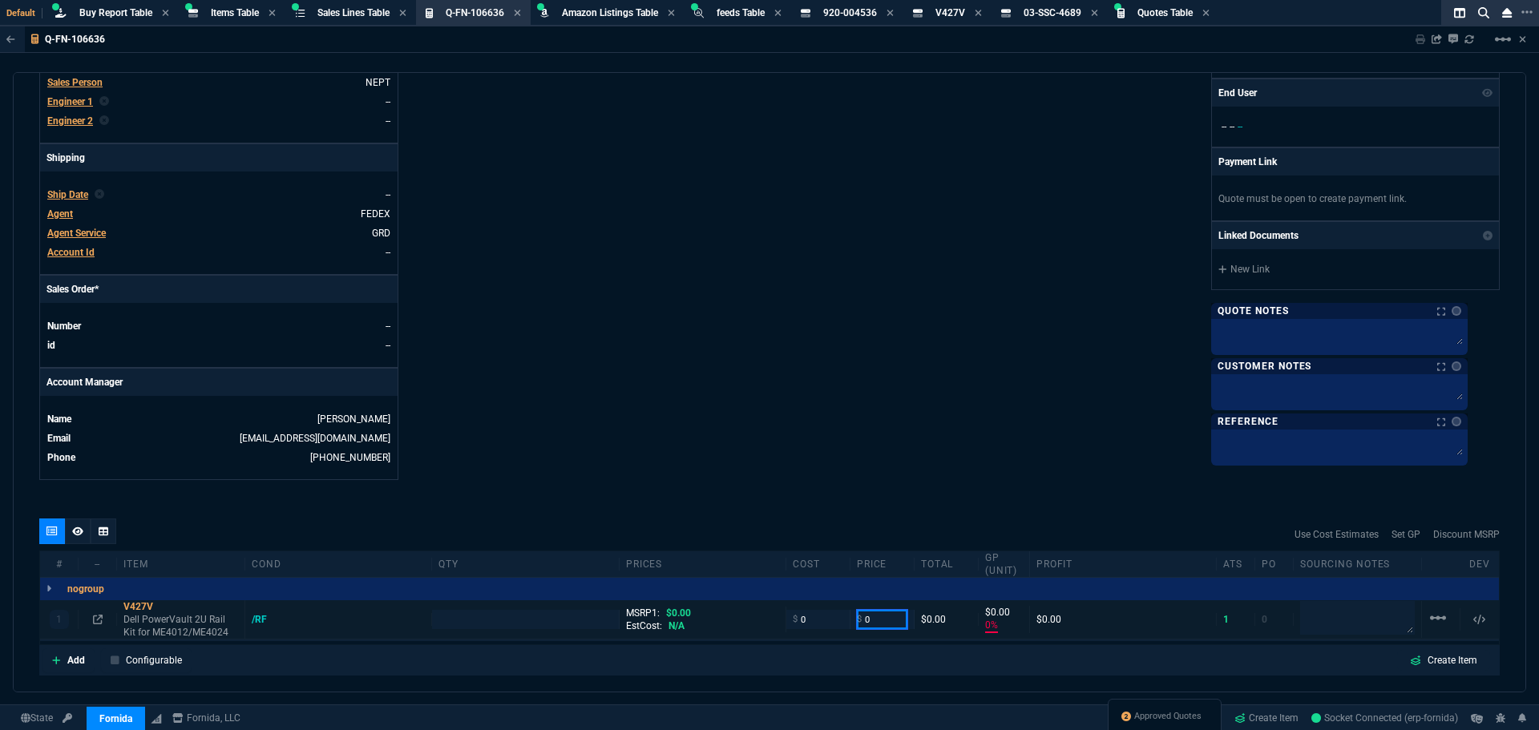
click at [853, 633] on div "1 V427V Dell PowerVault 2U Rail Kit for ME4012/ME4024 /RF MSRP1: $0.00 EstCost:…" at bounding box center [769, 619] width 1459 height 39
type input "100"
type input "1"
type input "100"
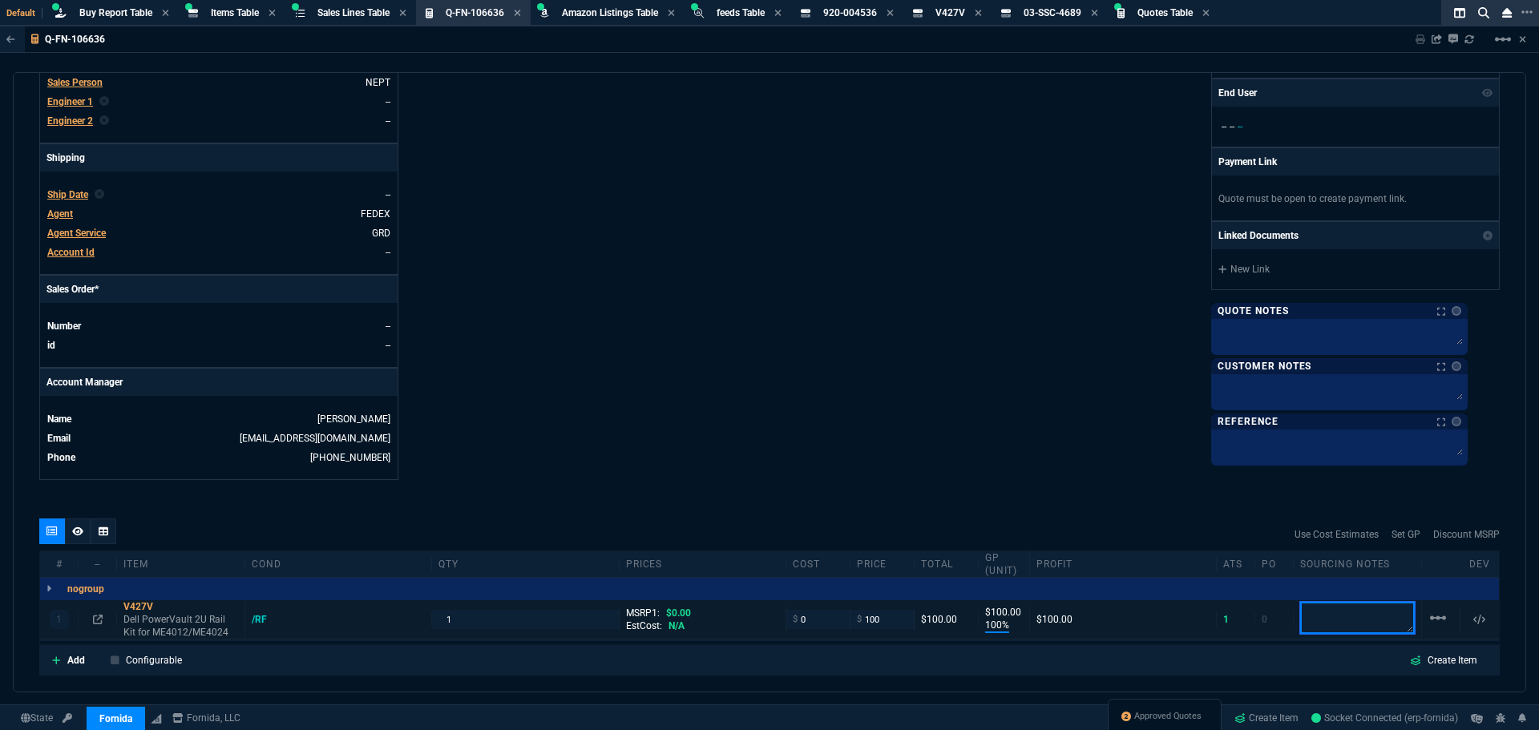
type input "100"
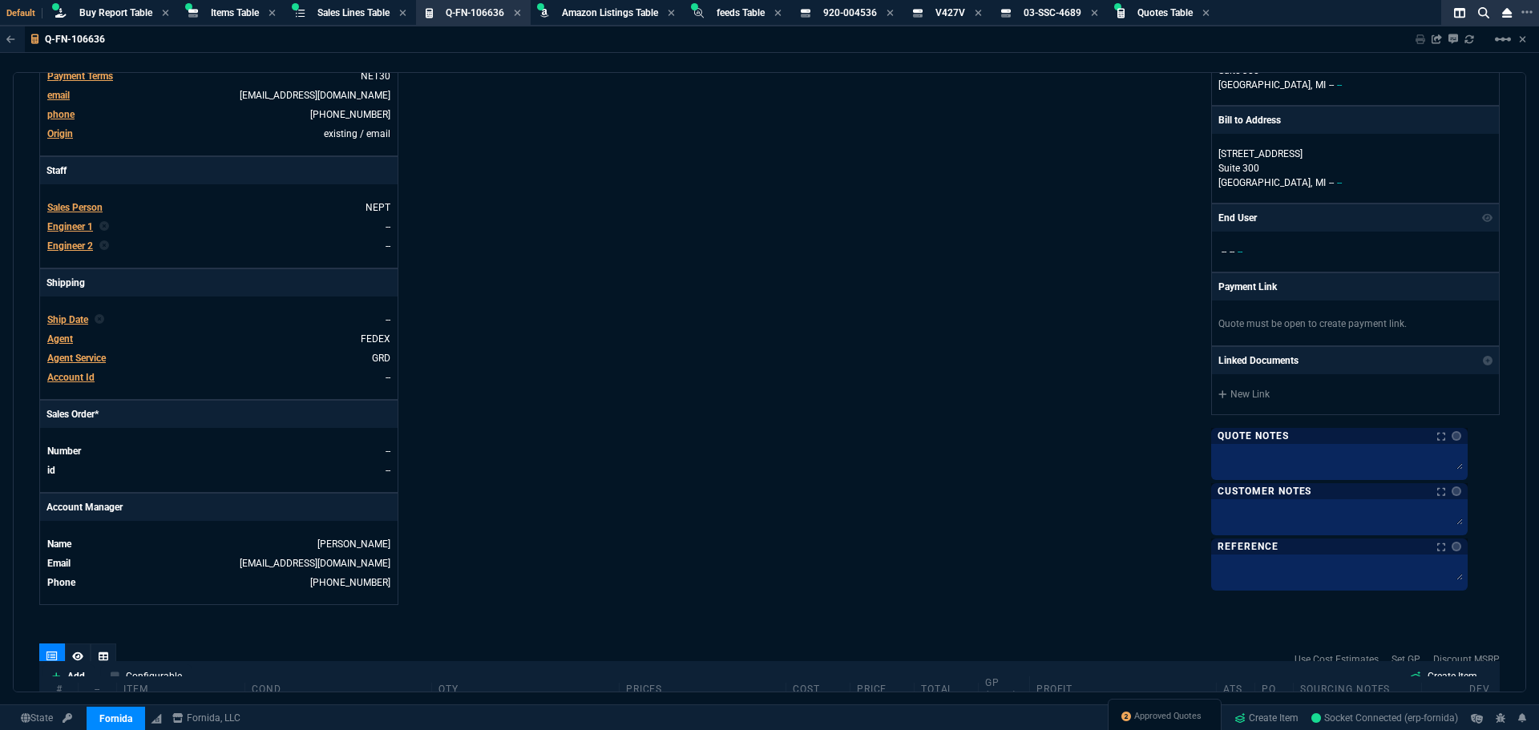
scroll to position [80, 0]
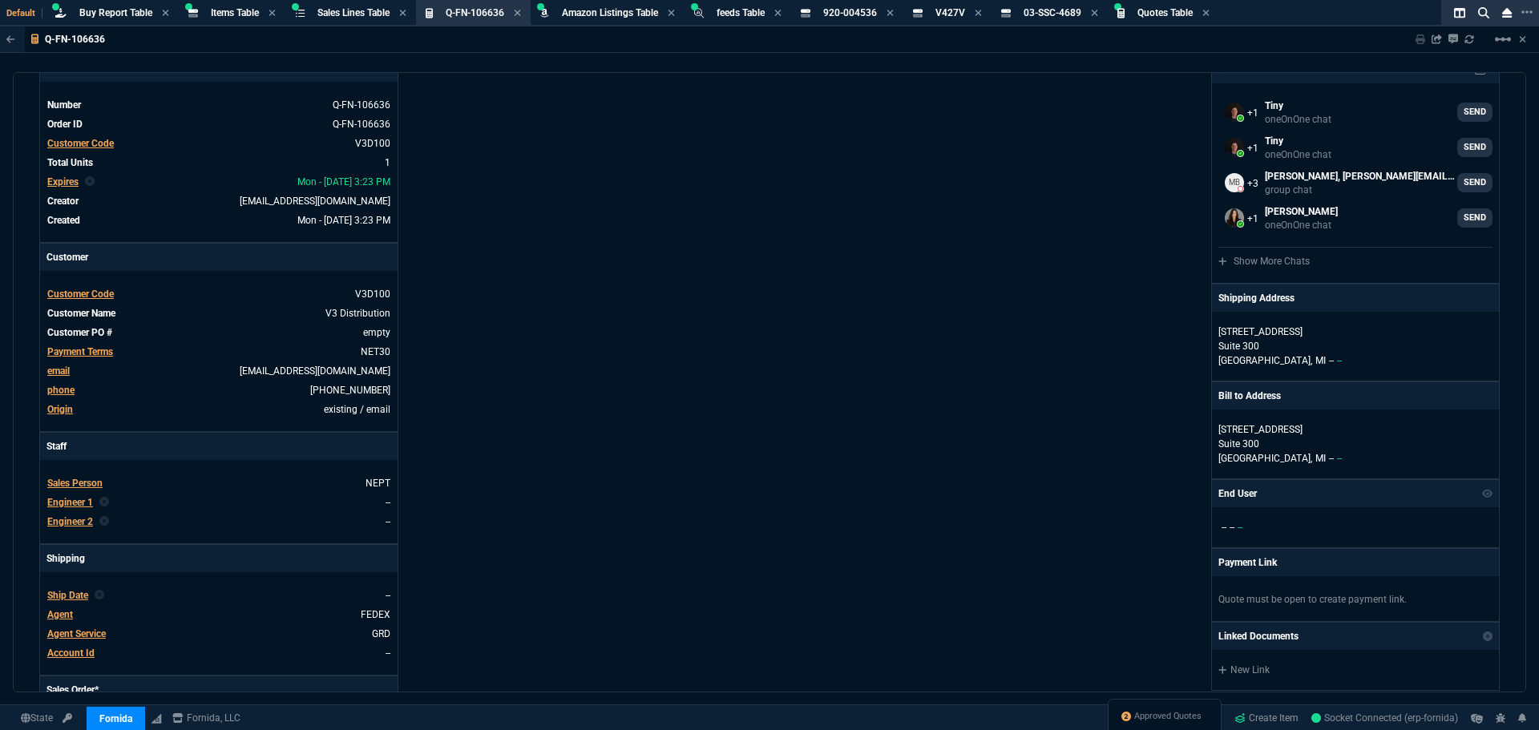
click at [62, 619] on span "Agent" at bounding box center [60, 614] width 26 height 11
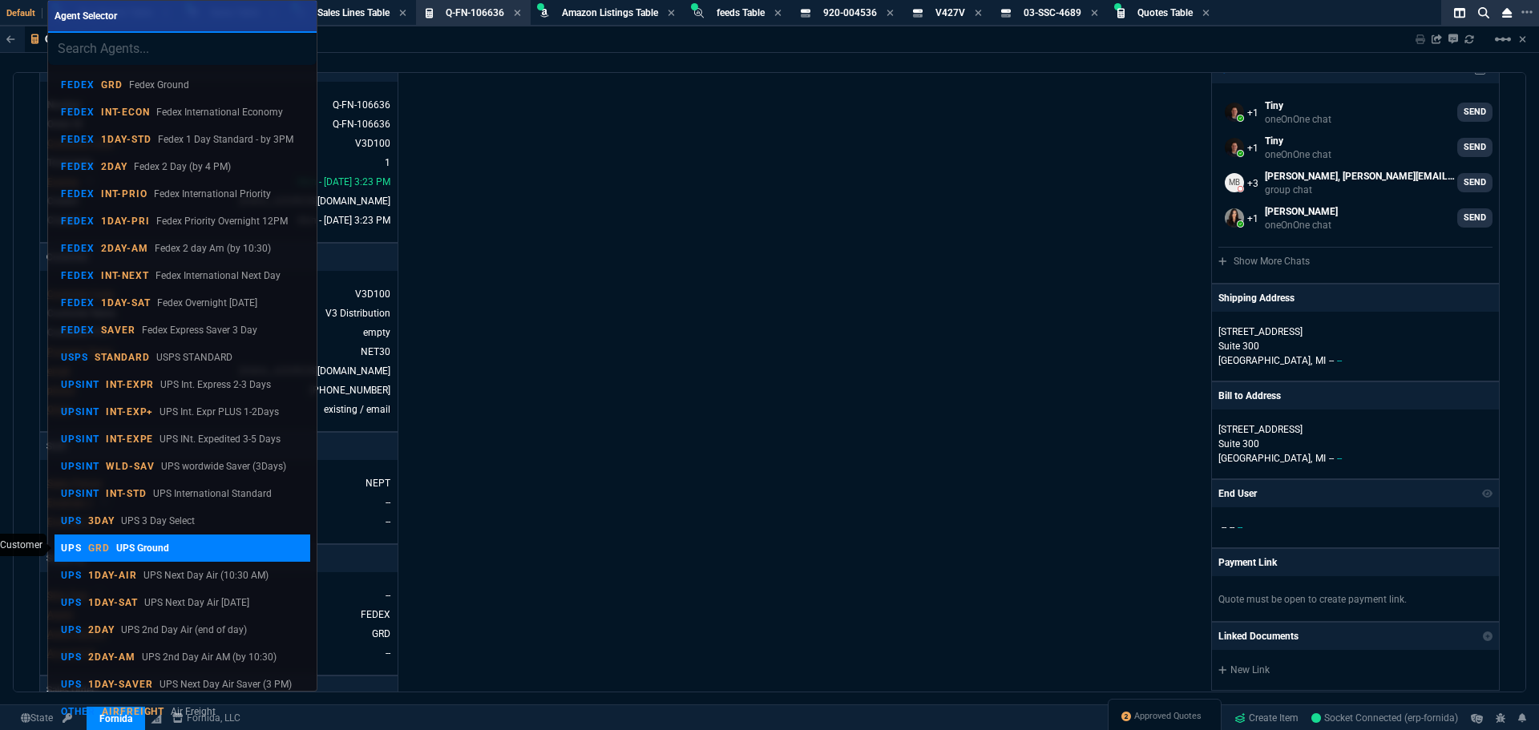
click at [148, 554] on p "UPS Ground" at bounding box center [142, 548] width 53 height 14
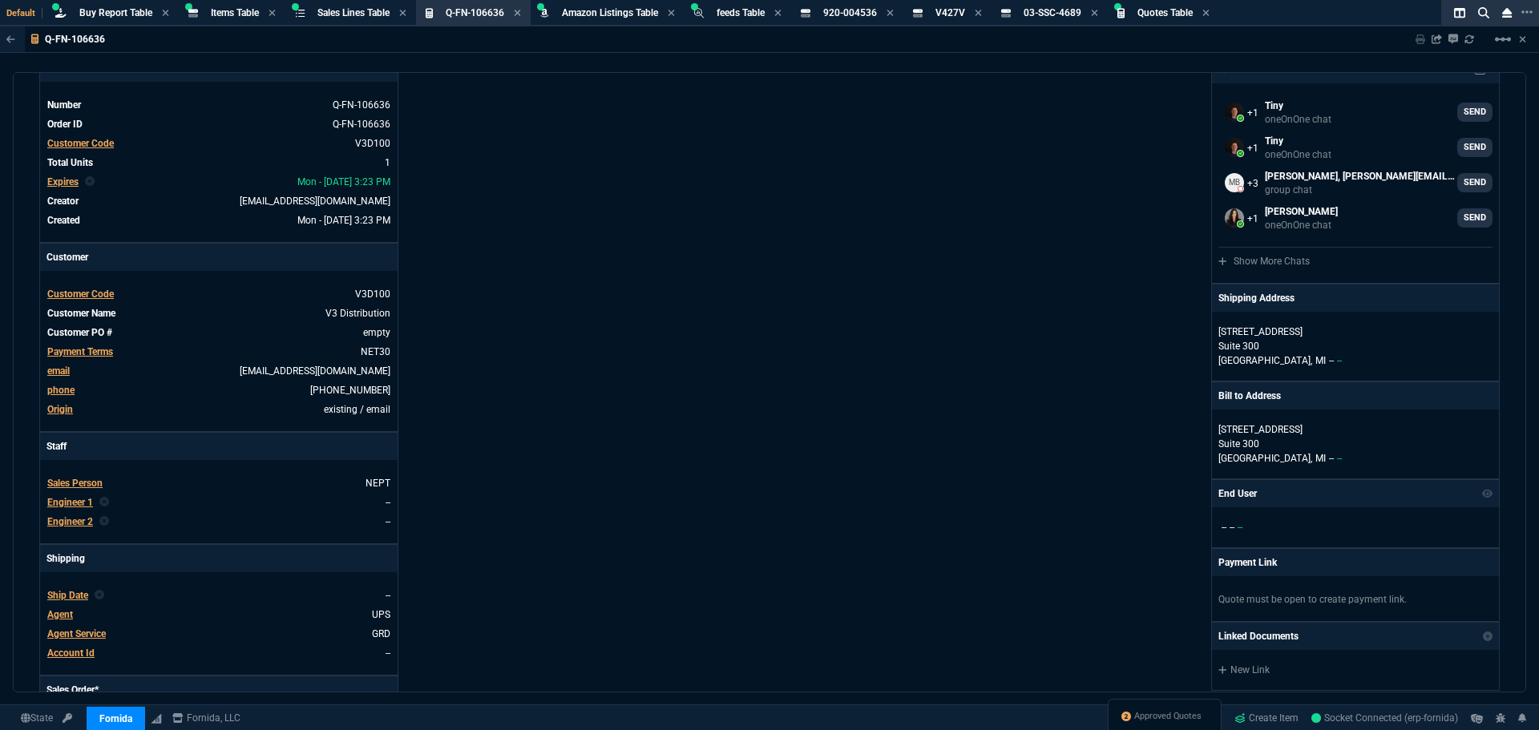
click at [63, 654] on span "Account Id" at bounding box center [70, 653] width 47 height 11
click at [1225, 338] on p "[STREET_ADDRESS]" at bounding box center [1356, 332] width 274 height 14
select select
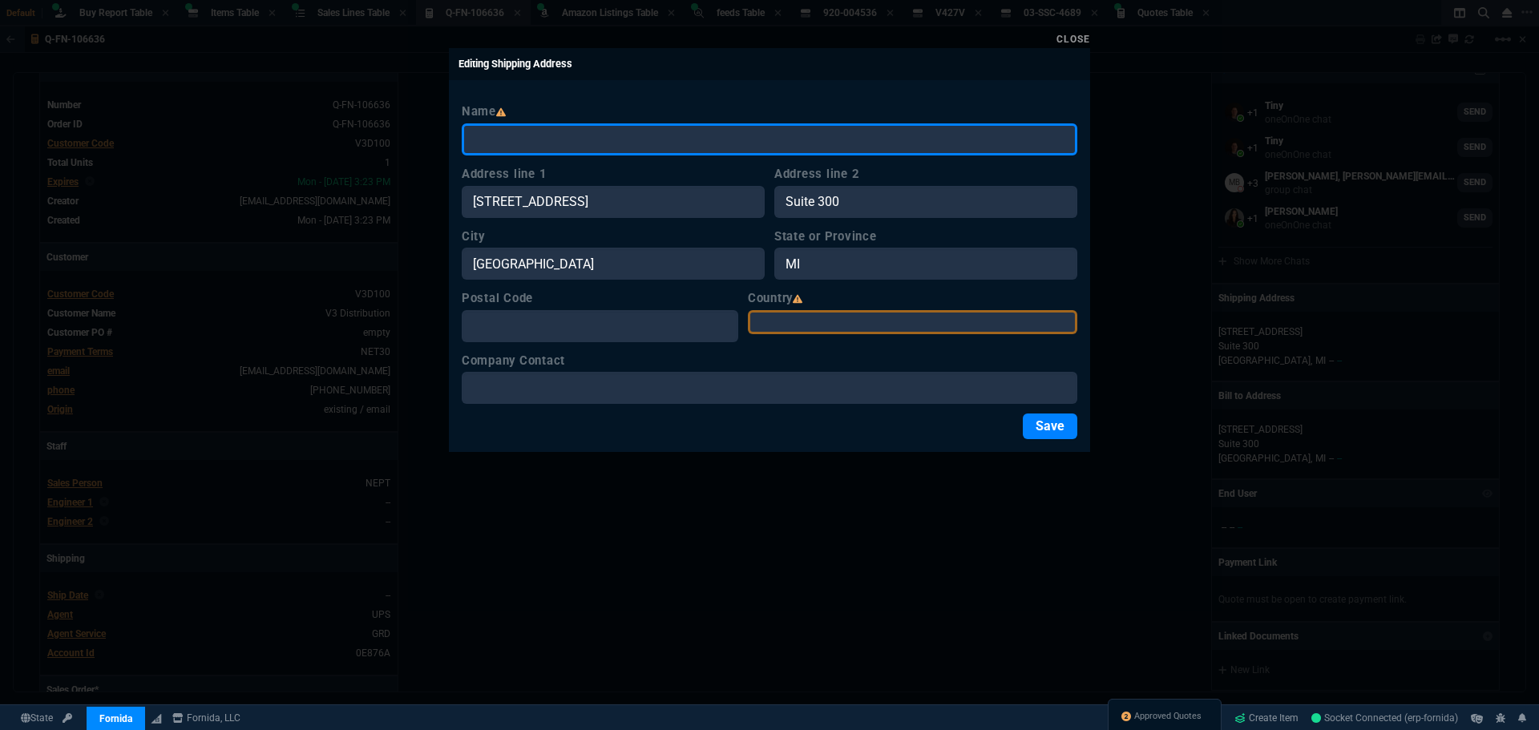
click at [676, 152] on input "Name" at bounding box center [770, 139] width 616 height 32
paste input "V3 Distribution"
type input "V3 Distribution"
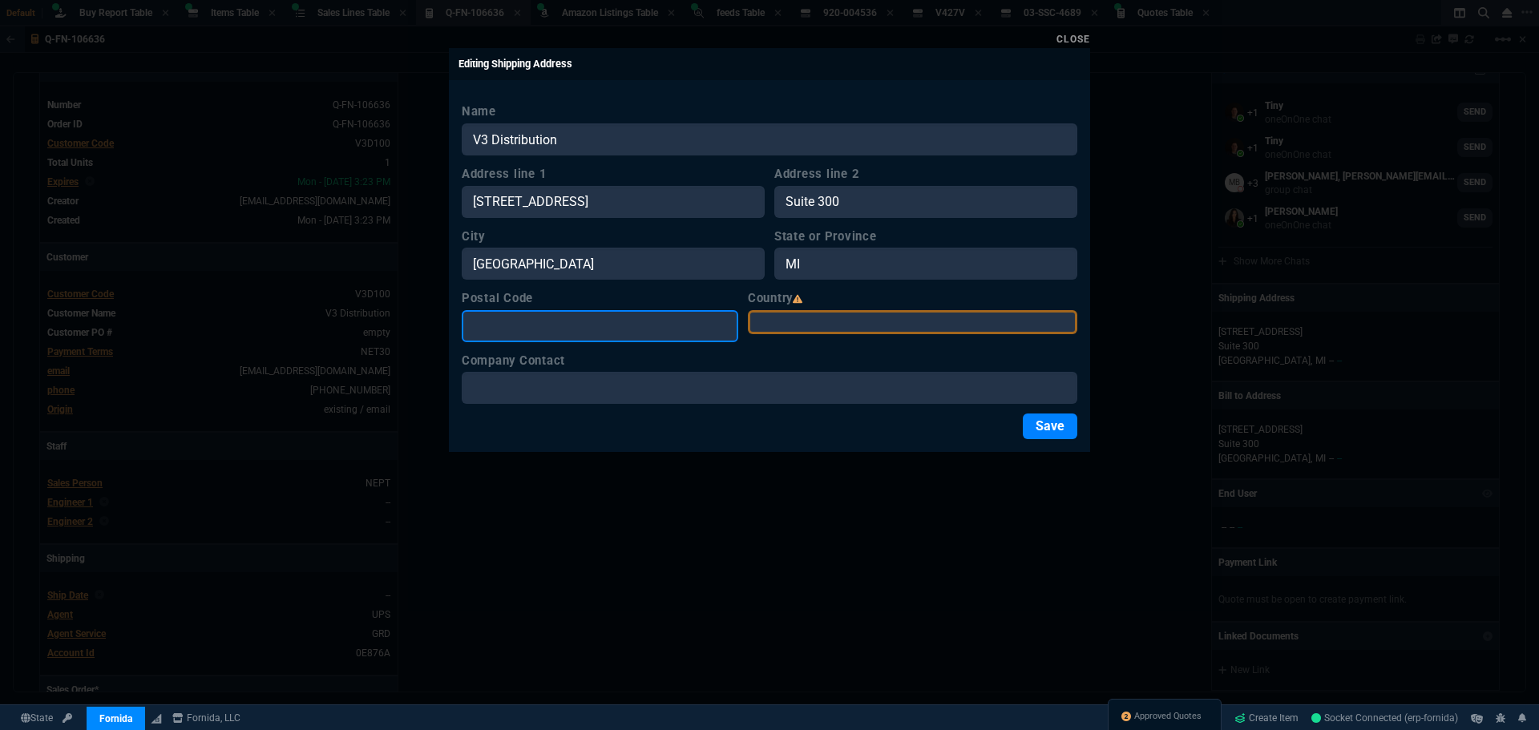
click at [562, 341] on input "Postal Code" at bounding box center [600, 326] width 277 height 32
type input "49512"
click at [968, 325] on select "USA Canada Mexico Algeria Andorra Angola Anguilla Antigua &amp; Barbuda Argenti…" at bounding box center [912, 322] width 329 height 24
select select "[GEOGRAPHIC_DATA]"
click at [774, 310] on select "USA Canada Mexico Algeria Andorra Angola Anguilla Antigua &amp; Barbuda Argenti…" at bounding box center [912, 322] width 329 height 24
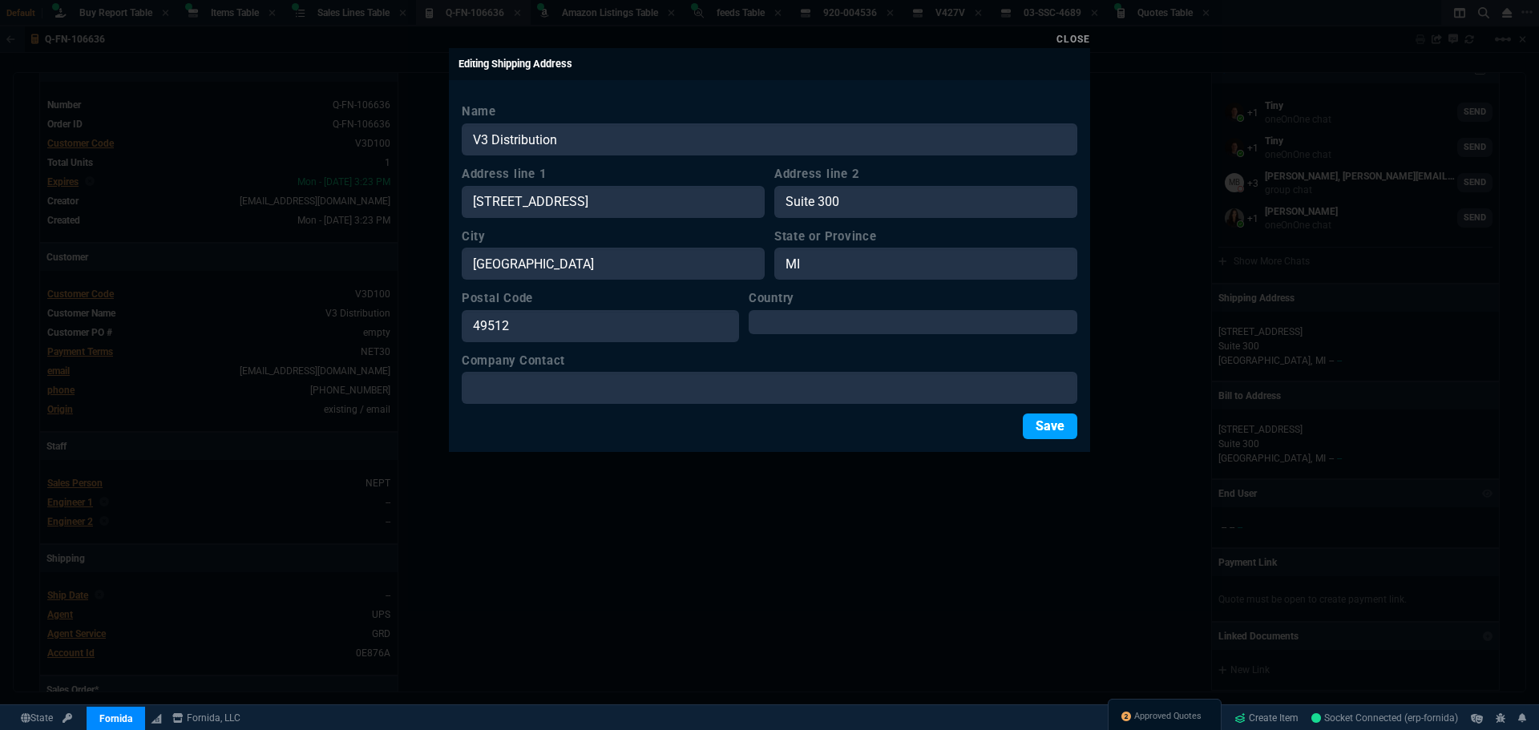
click at [1069, 434] on button "Save" at bounding box center [1050, 427] width 55 height 26
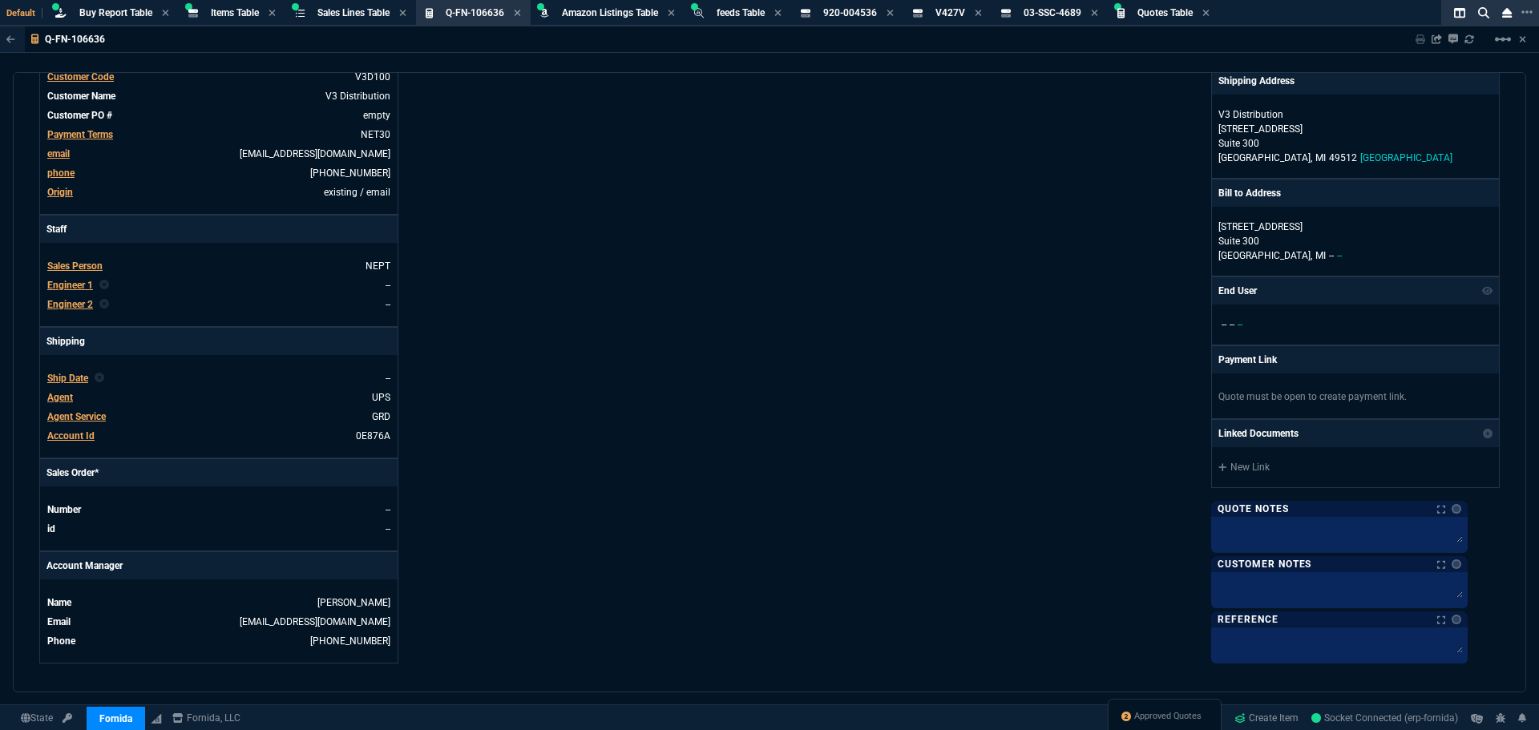
scroll to position [0, 0]
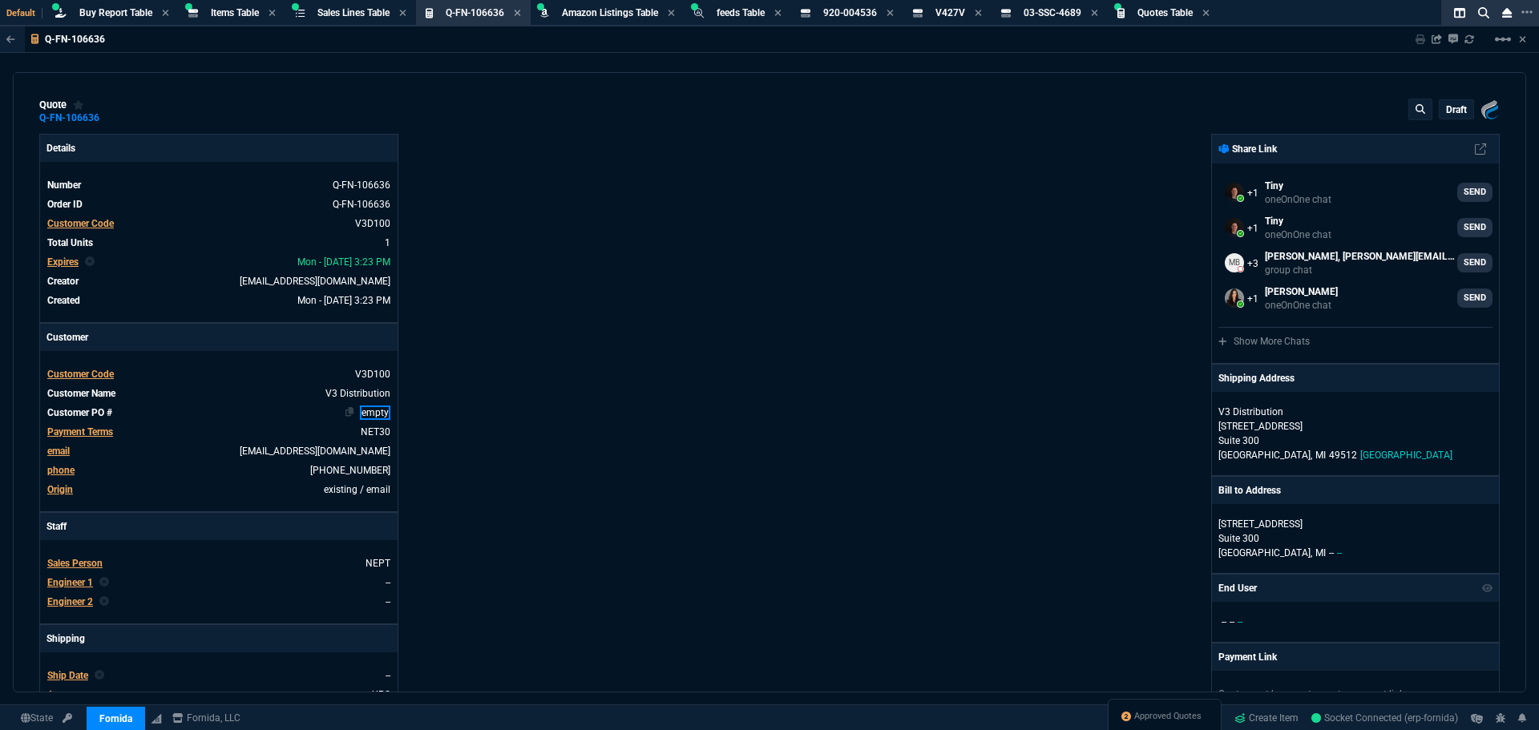
click at [373, 413] on link "empty" at bounding box center [375, 413] width 30 height 14
paste link
click at [560, 374] on div "Details Number Q-FN-106636 Order ID Q-FN-106636 Customer Code V3D100 Total Unit…" at bounding box center [404, 547] width 730 height 827
click at [1446, 105] on p "draft" at bounding box center [1456, 109] width 21 height 13
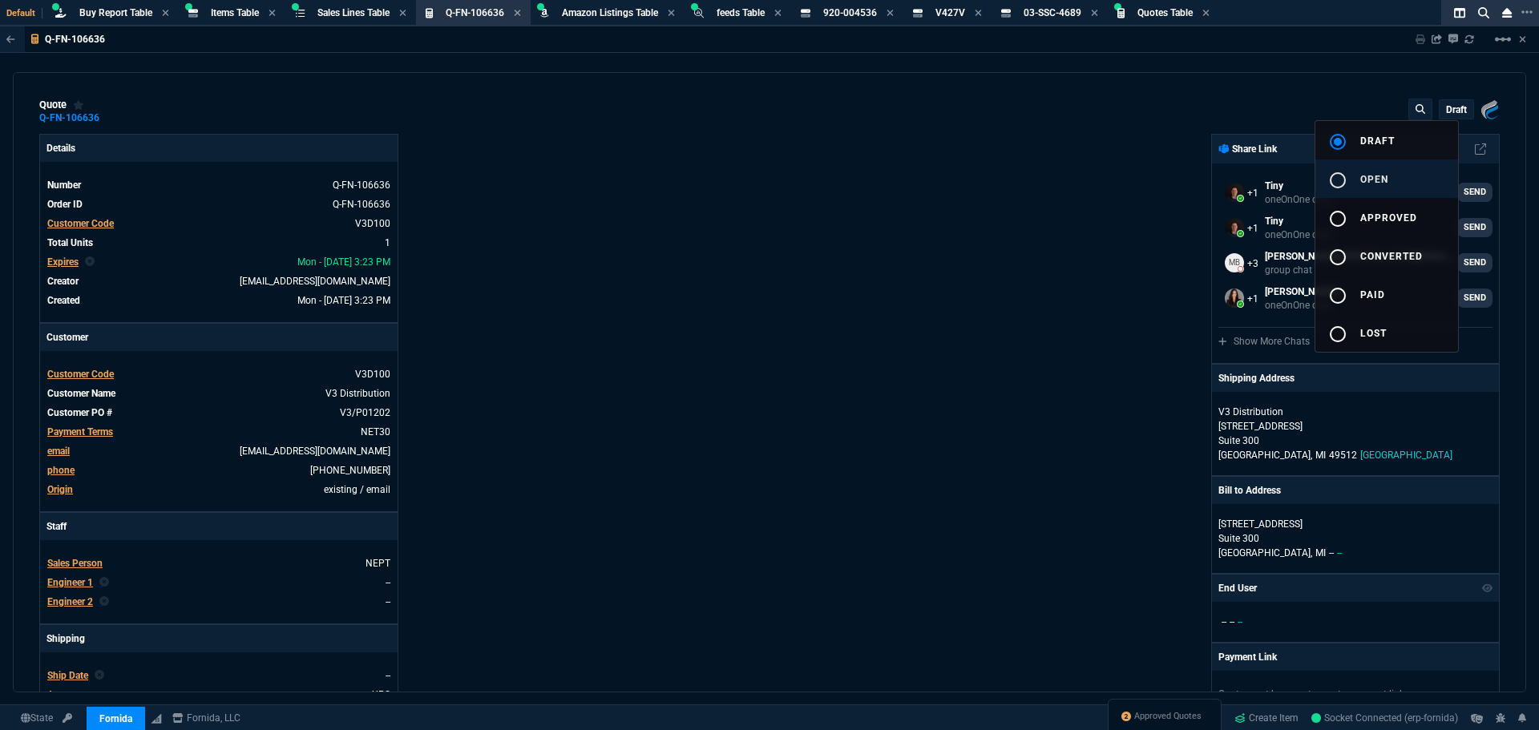
click at [1367, 182] on span "open" at bounding box center [1374, 179] width 28 height 11
type input "100"
click at [1033, 464] on div at bounding box center [769, 365] width 1539 height 730
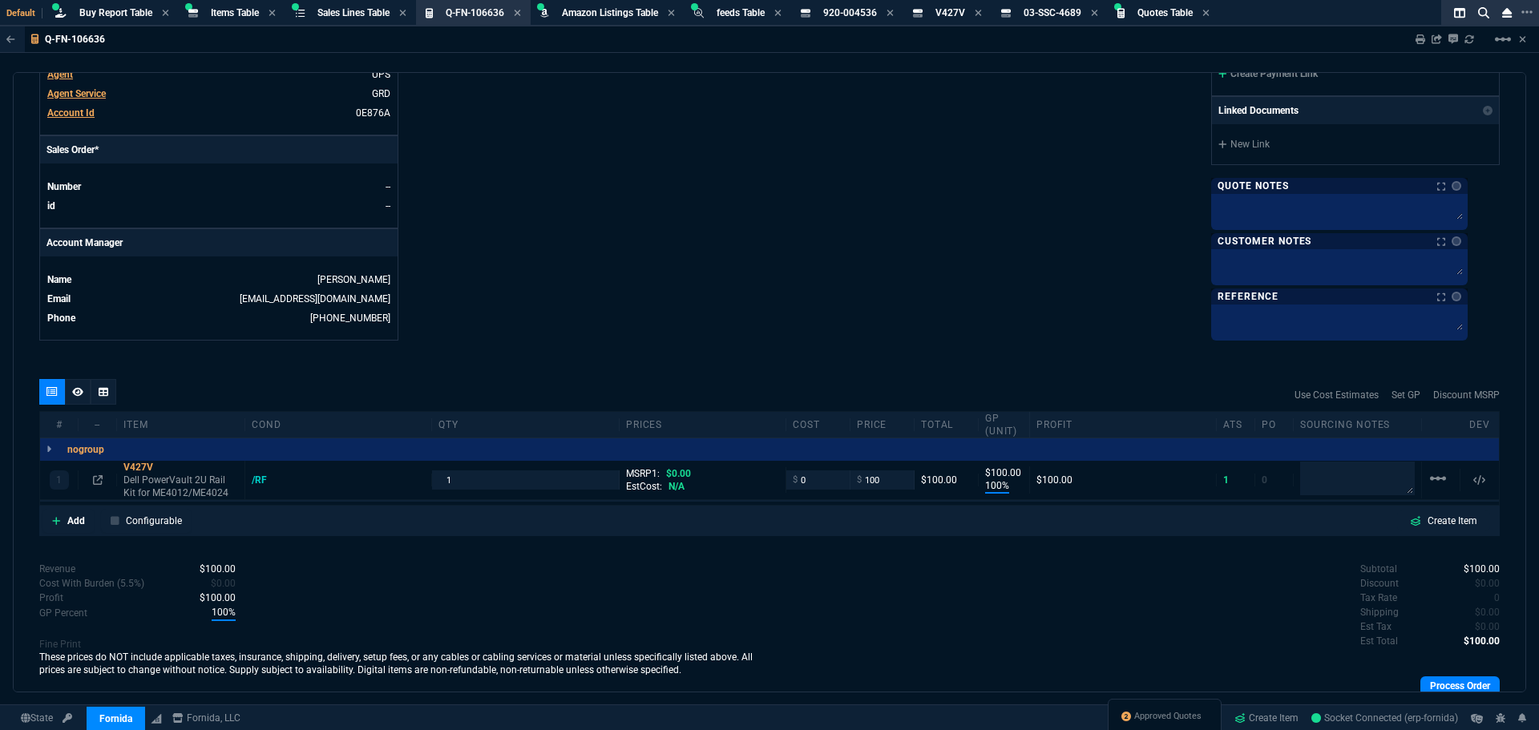
scroll to position [673, 0]
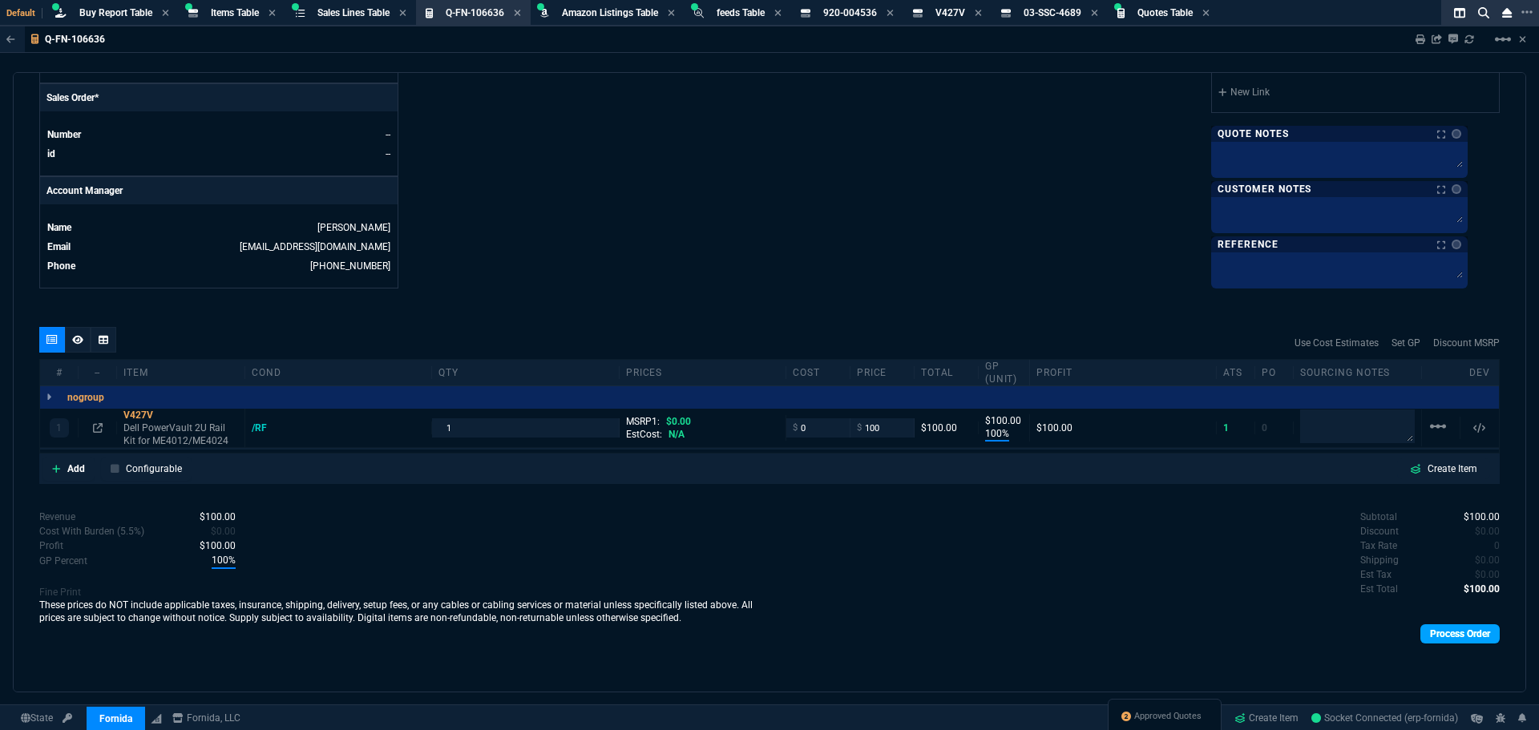
click at [1457, 640] on link "Process Order" at bounding box center [1460, 634] width 79 height 19
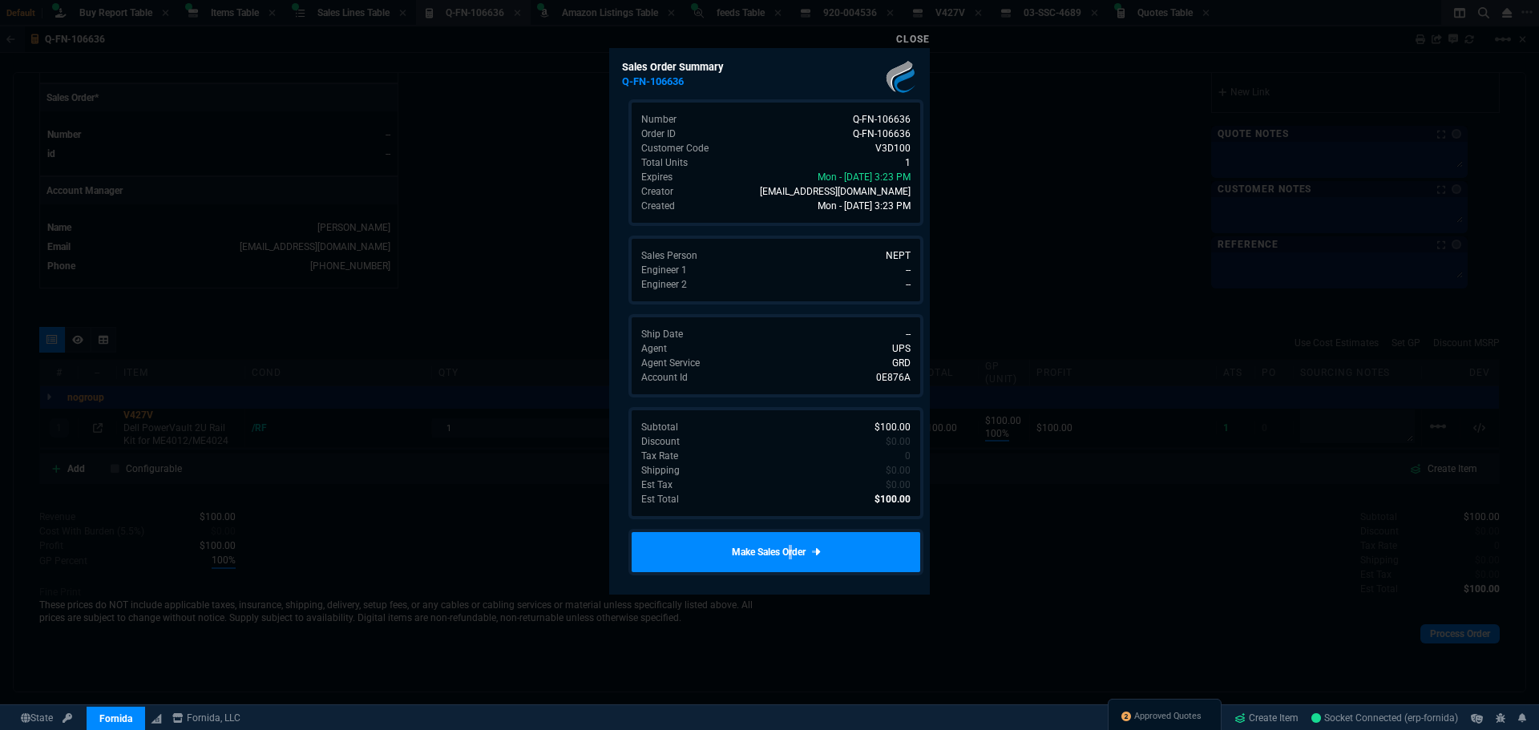
click at [773, 547] on link "Make Sales Order" at bounding box center [776, 552] width 295 height 46
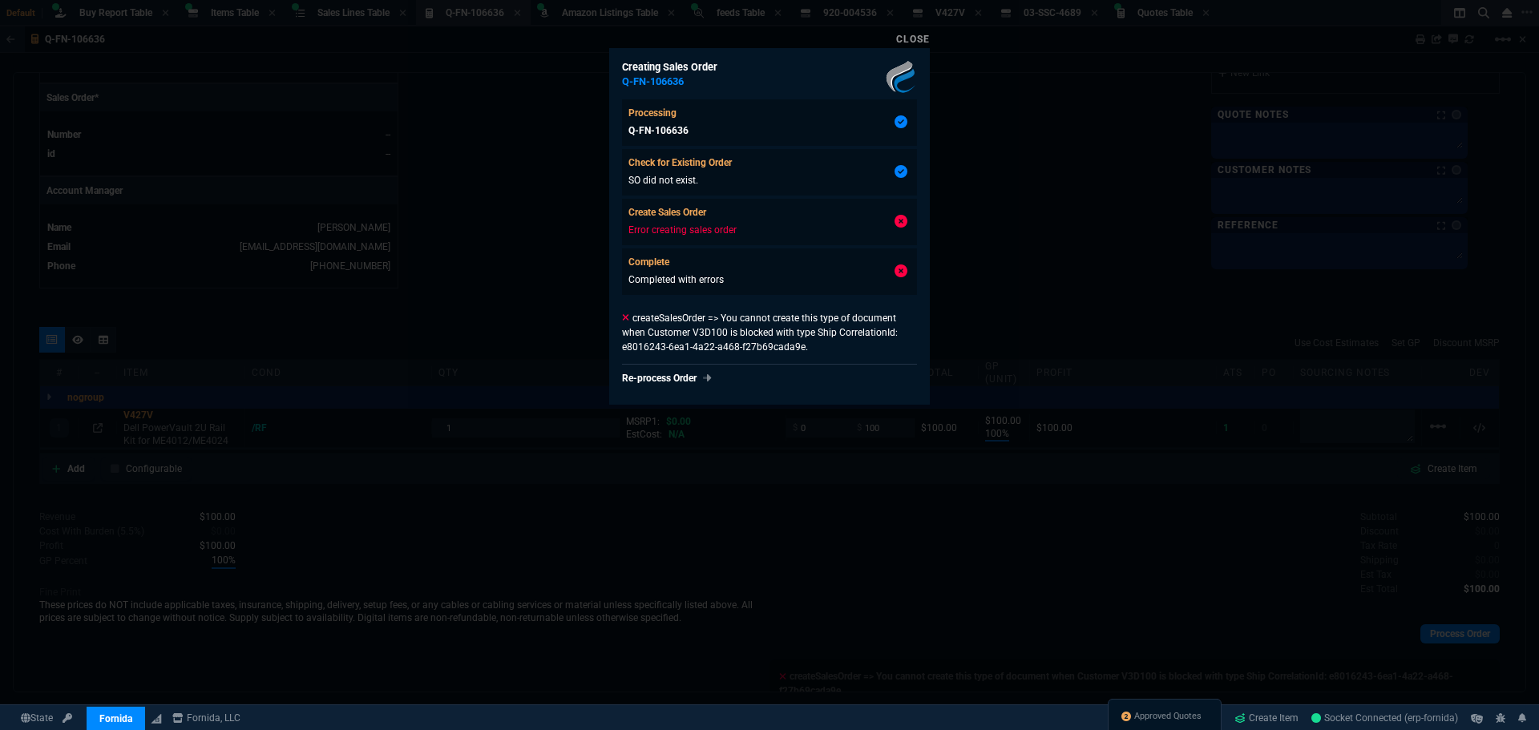
type input "100"
click at [919, 43] on link "Close" at bounding box center [913, 39] width 34 height 11
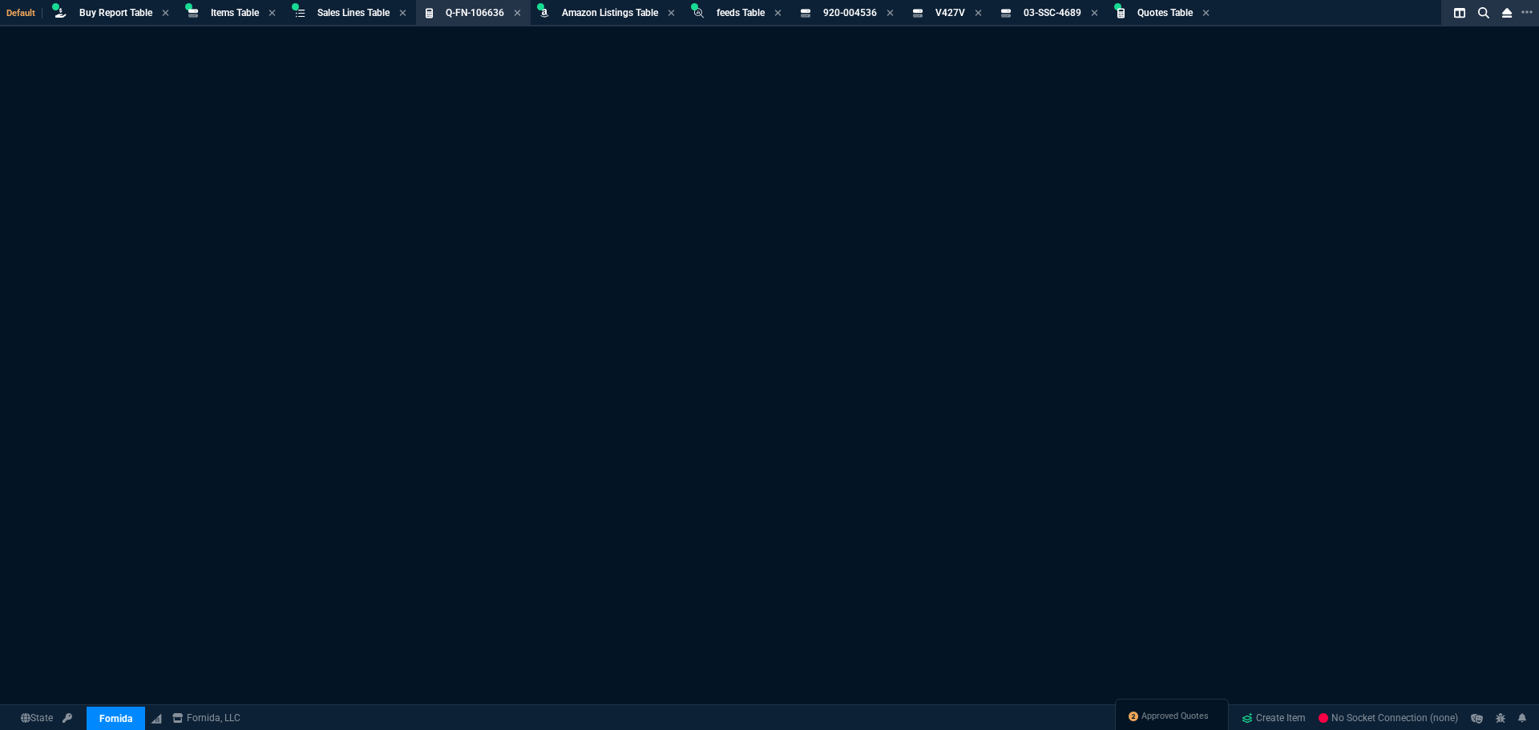
select select "8: NEPT"
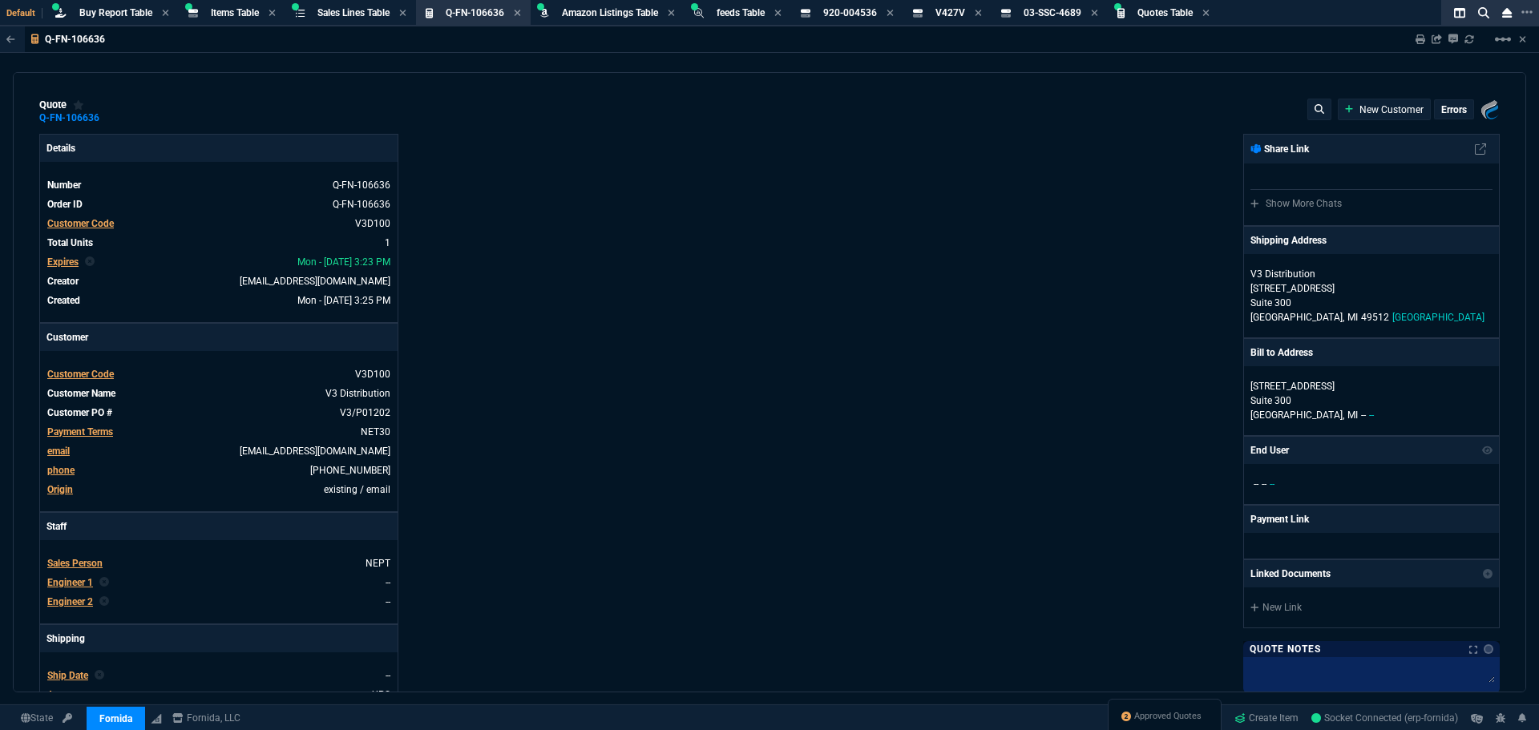
type input "100"
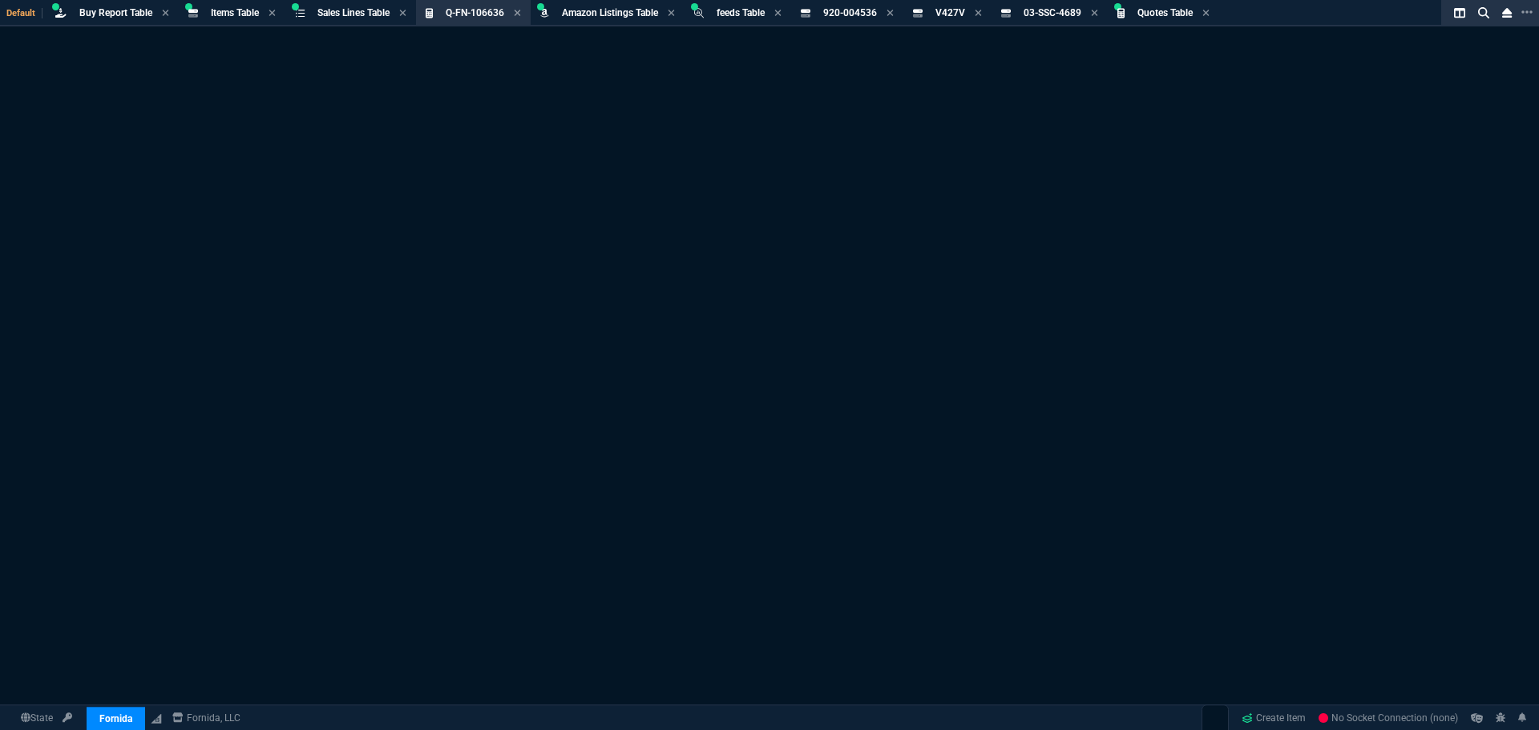
select select "8: NEPT"
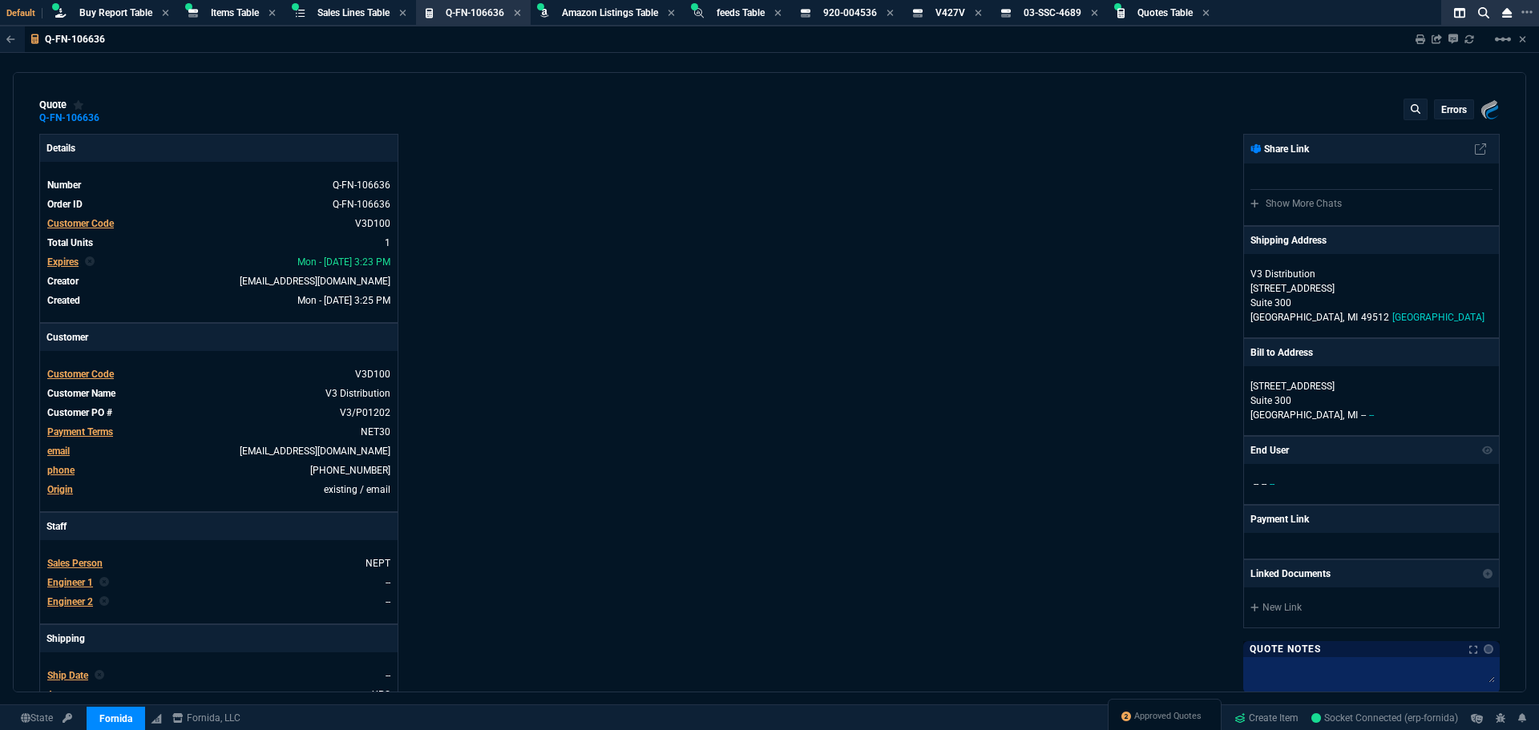
type input "100"
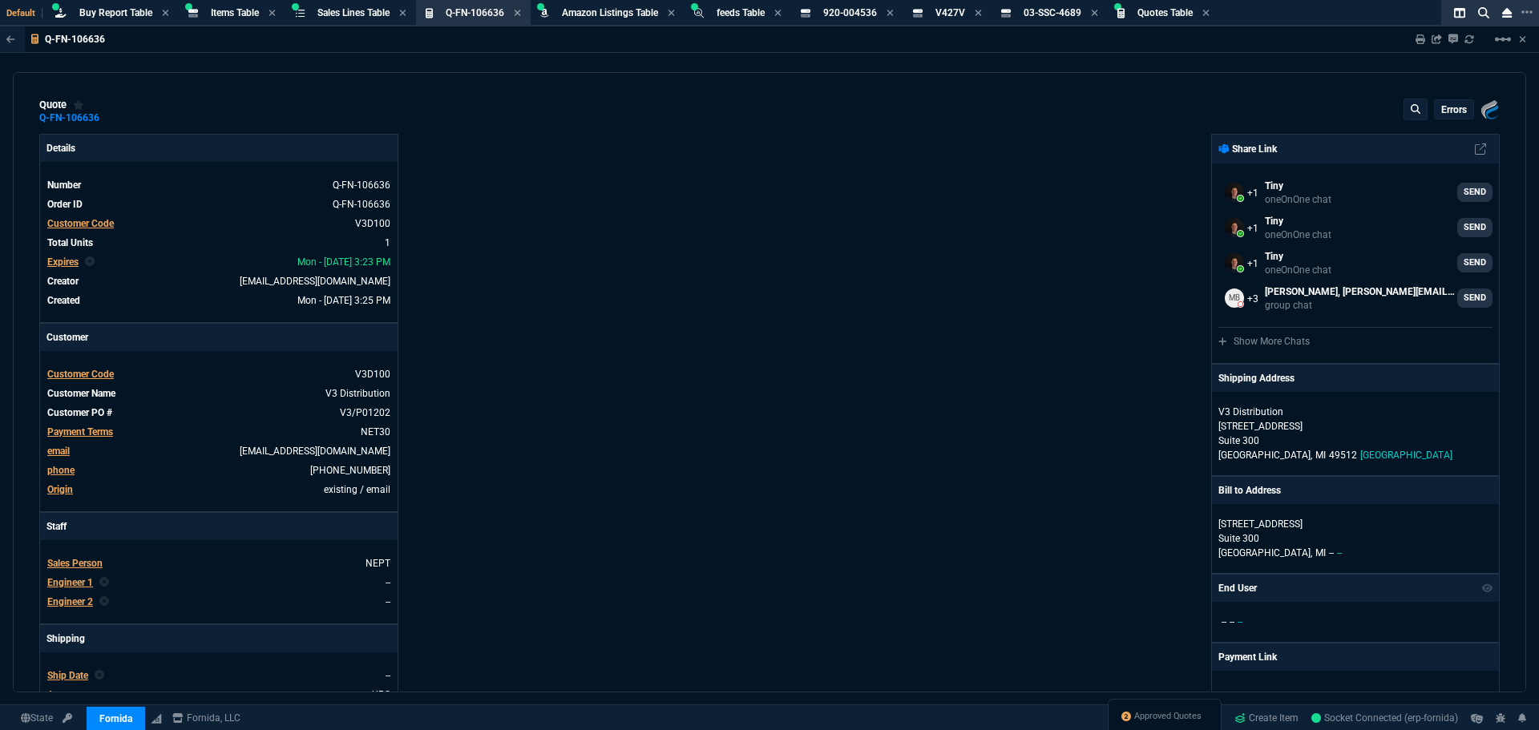
click at [1441, 107] on p "errors" at bounding box center [1454, 109] width 26 height 13
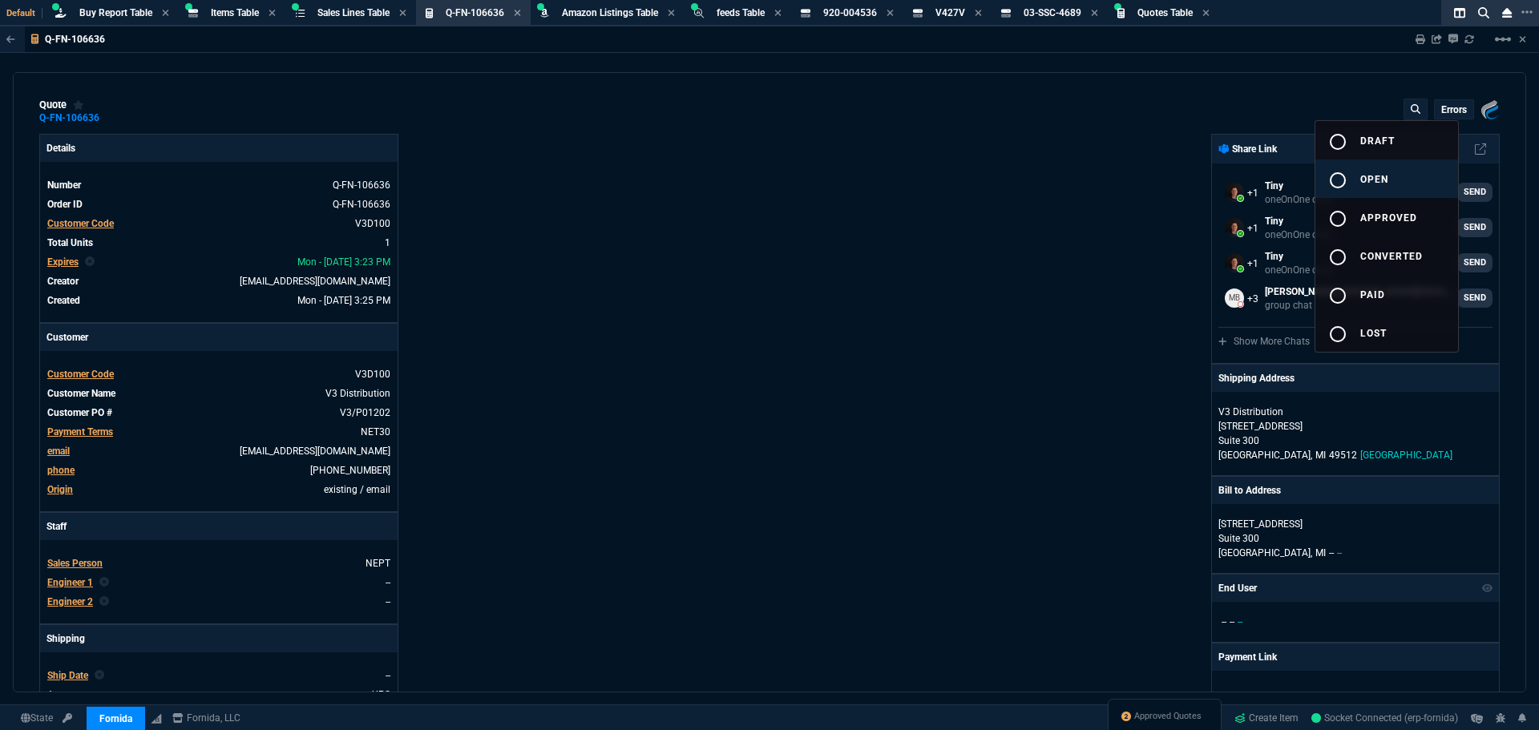
click at [1360, 180] on span "open" at bounding box center [1374, 179] width 28 height 11
type input "100"
click at [1041, 324] on div at bounding box center [769, 365] width 1539 height 730
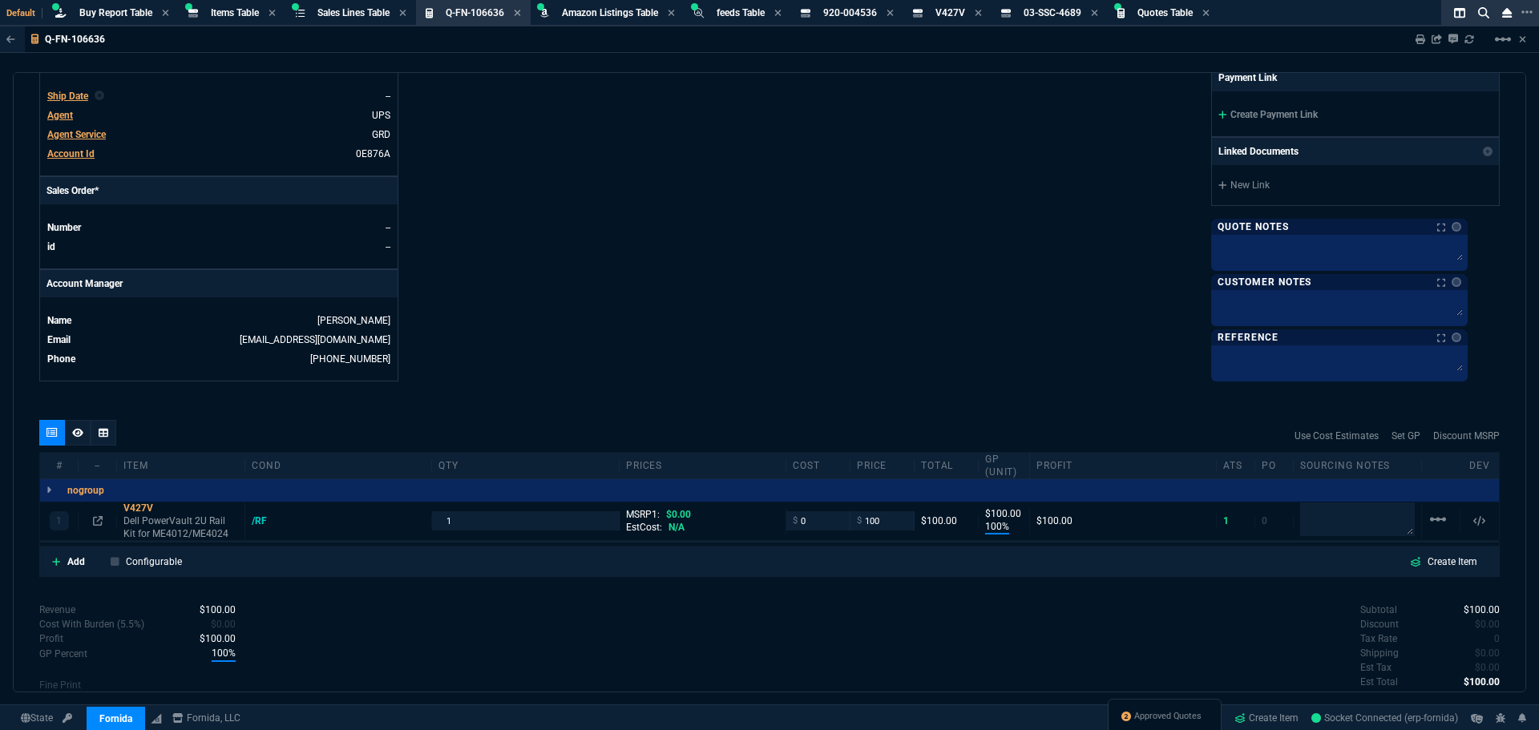
scroll to position [730, 0]
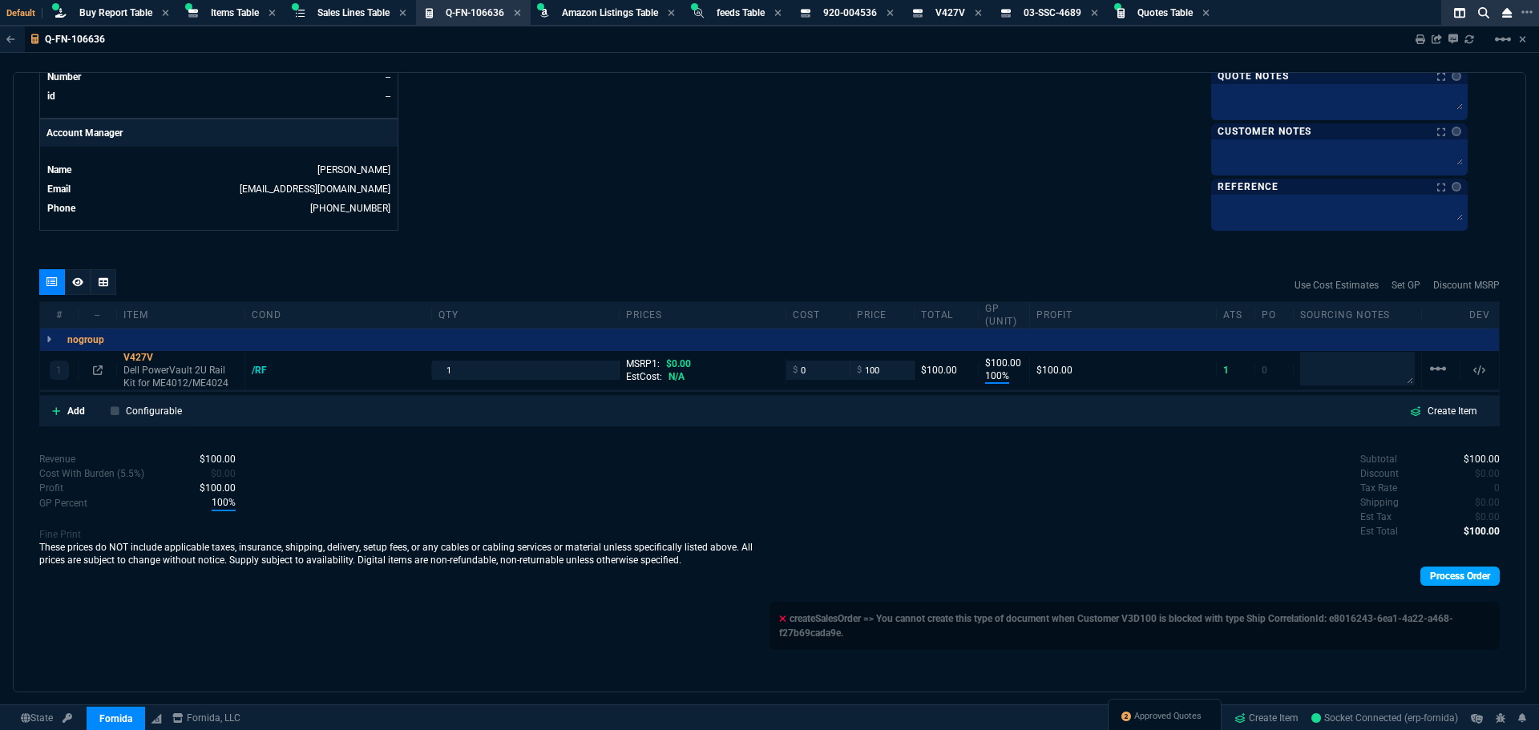
click at [1436, 584] on link "Process Order" at bounding box center [1460, 576] width 79 height 19
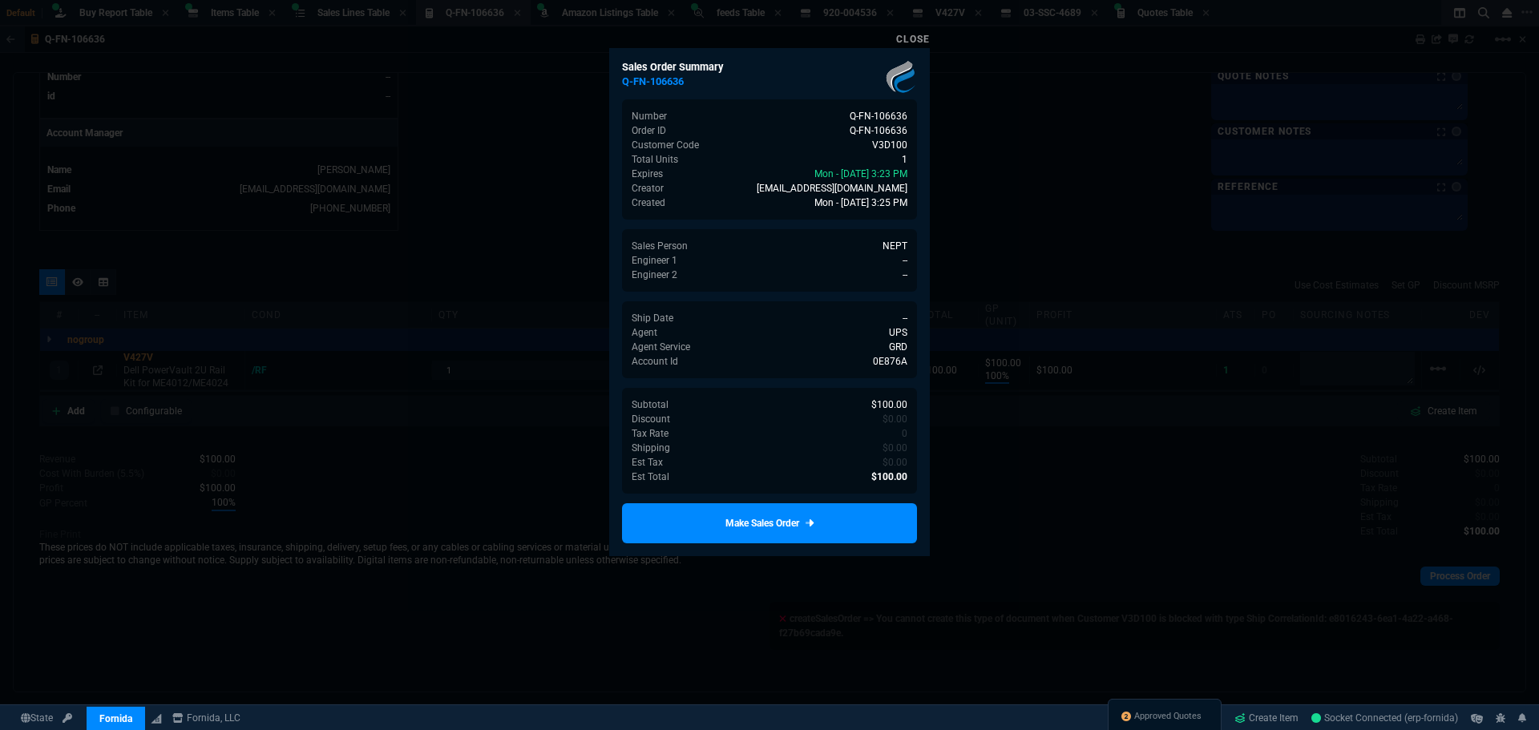
click at [807, 527] on link "Make Sales Order" at bounding box center [769, 523] width 295 height 40
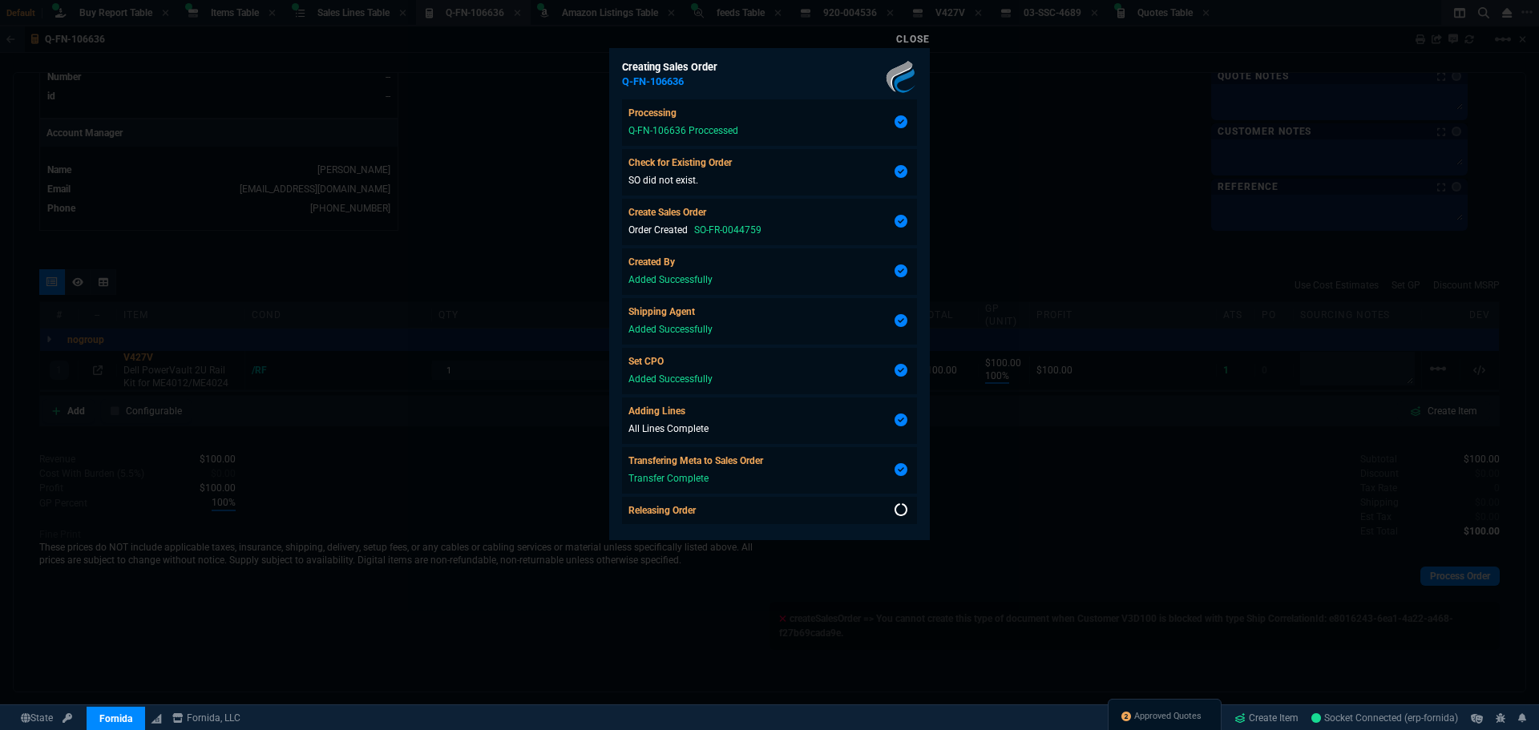
click at [1282, 192] on div at bounding box center [769, 365] width 1539 height 730
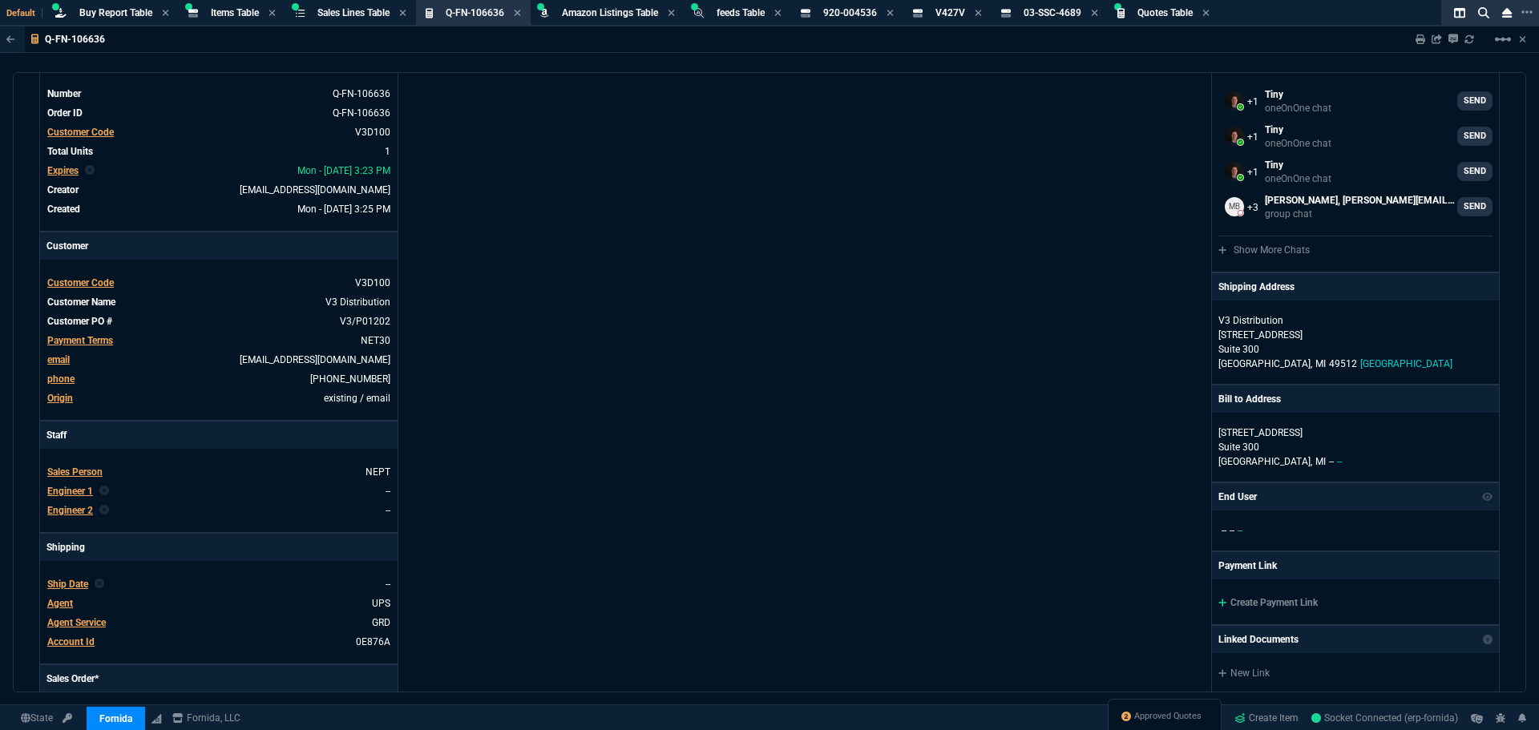
scroll to position [0, 0]
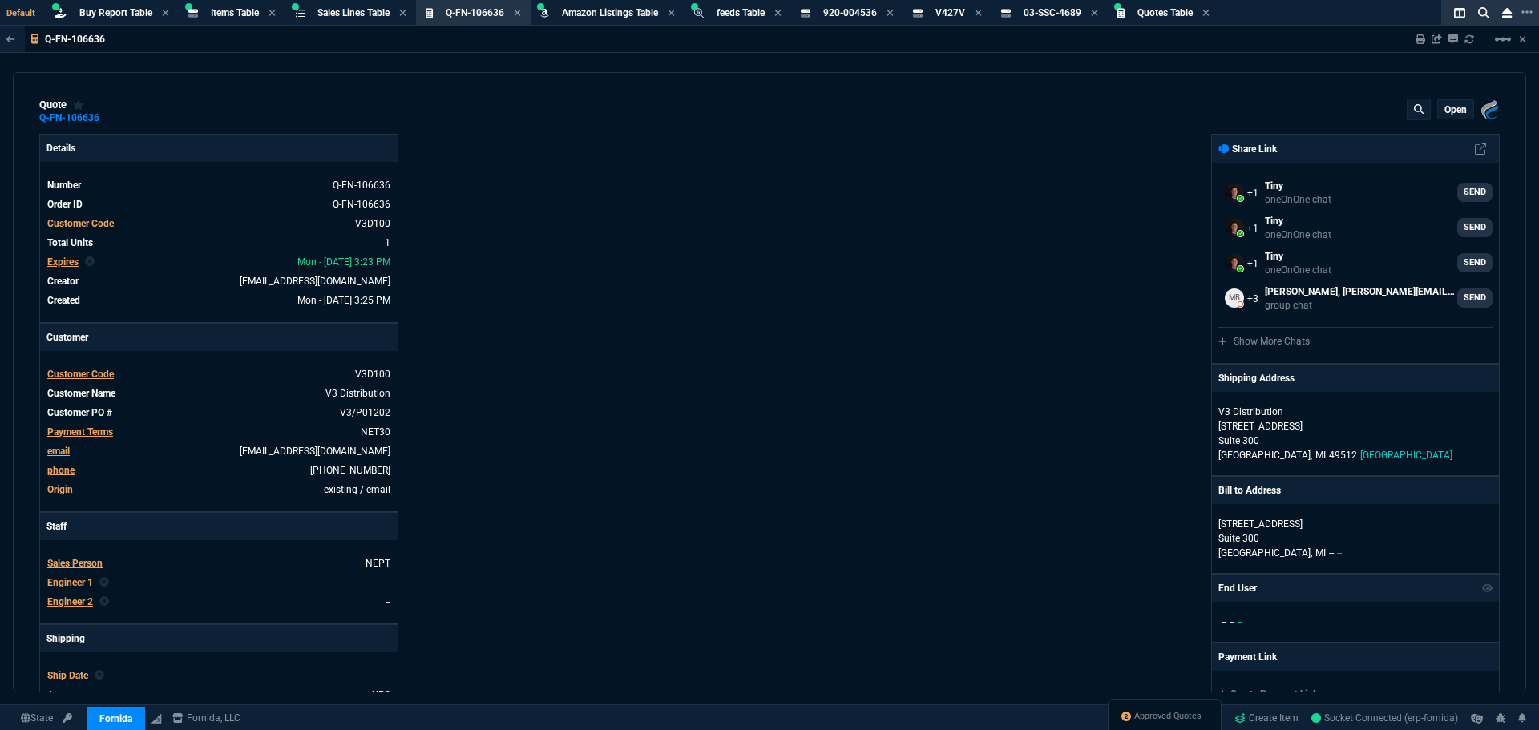
type input "100"
click at [872, 265] on div "Fornida, LLC [STREET_ADDRESS] Share Link Tiny oneOnOne chat SEND Tiny oneOnOne …" at bounding box center [1135, 547] width 730 height 827
click at [589, 189] on div "Details Number Q-FN-106636 Order ID Q-FN-106636 Customer Code V3D100 Total Unit…" at bounding box center [404, 547] width 730 height 827
click at [232, 14] on span "Items Table" at bounding box center [235, 12] width 48 height 11
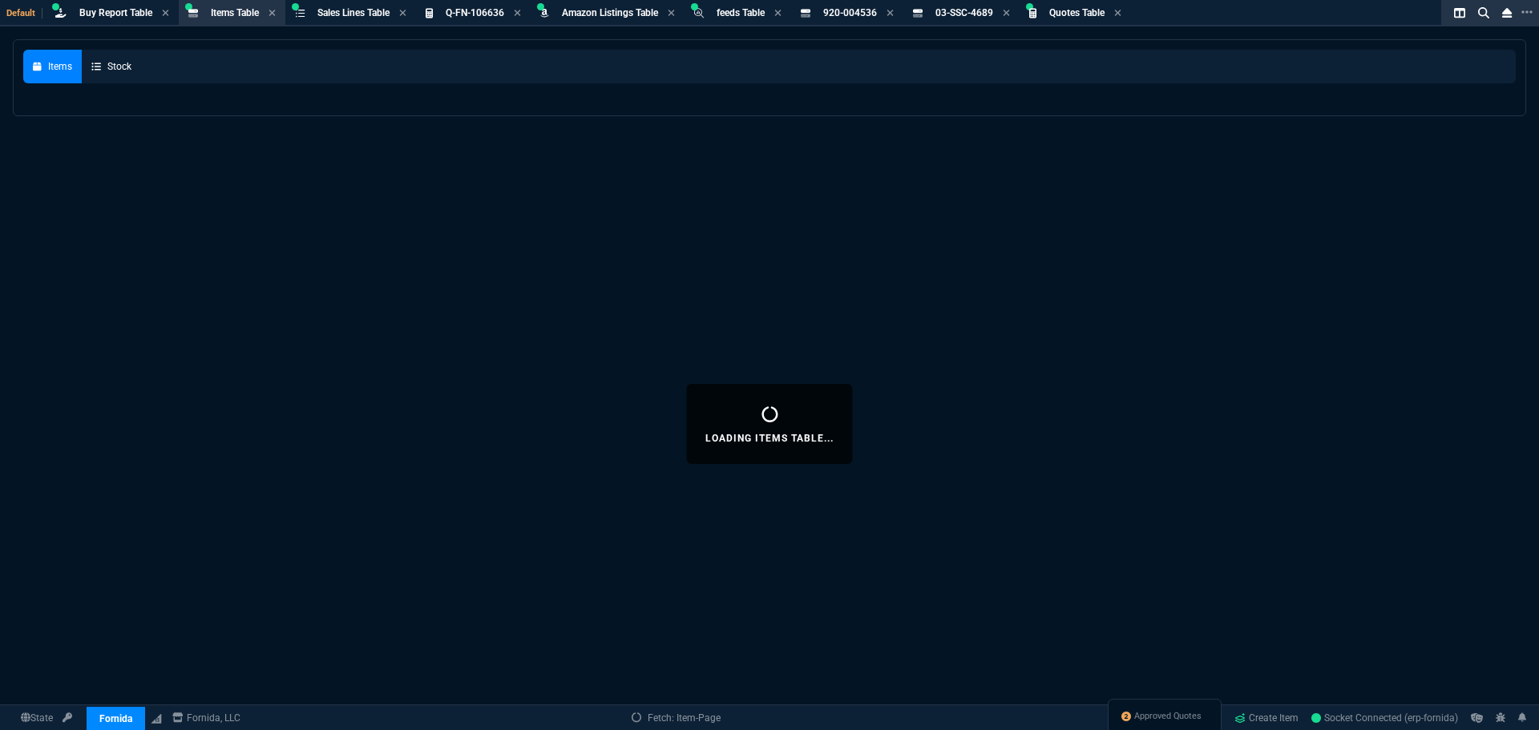
select select
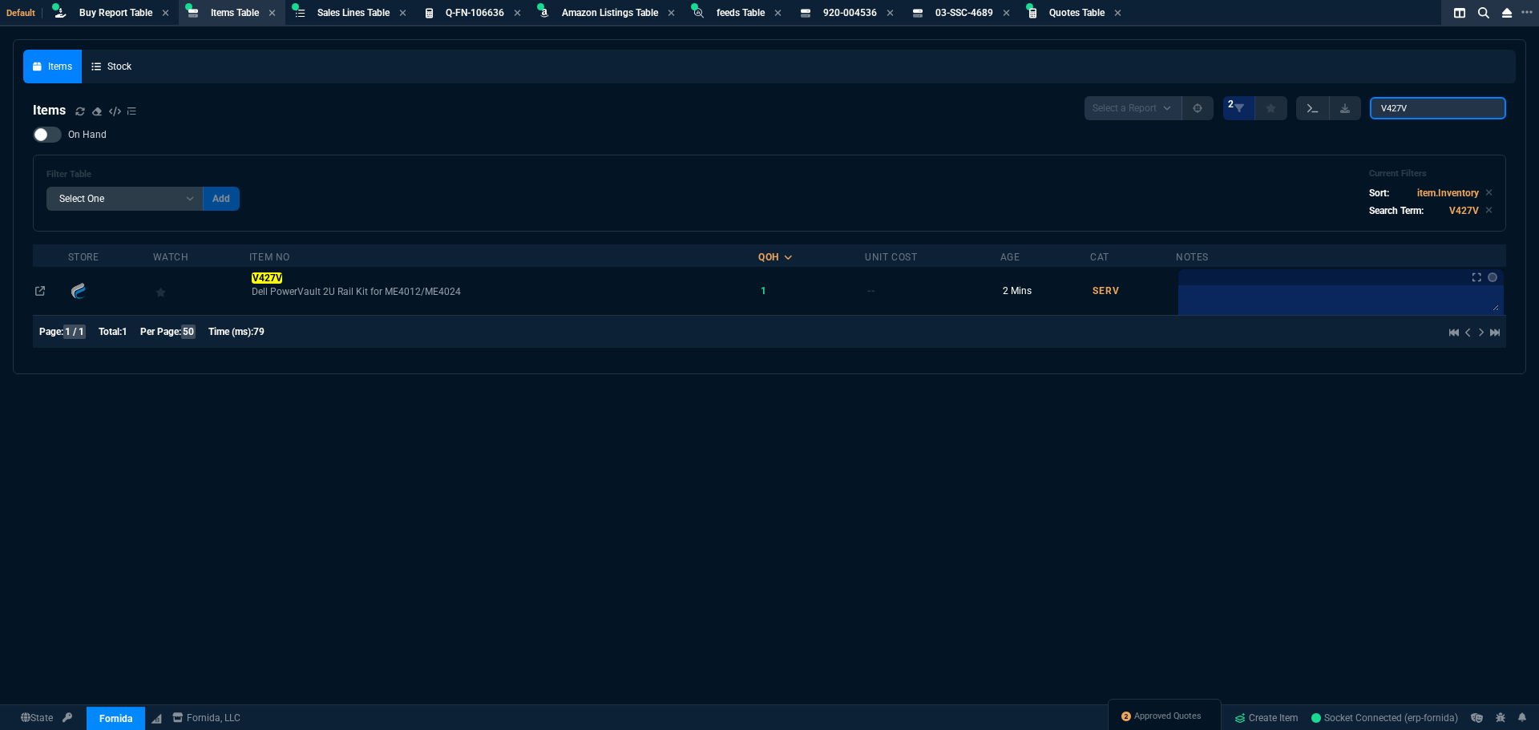
drag, startPoint x: 1413, startPoint y: 103, endPoint x: 1326, endPoint y: 114, distance: 88.0
click at [1327, 114] on div "Select a Report NEW QUERY 2 V427V" at bounding box center [1296, 108] width 422 height 24
paste input "01-SSC-8630"
type input "01-SSC-8630"
click at [294, 281] on mark "01-SSC-8630" at bounding box center [283, 278] width 60 height 11
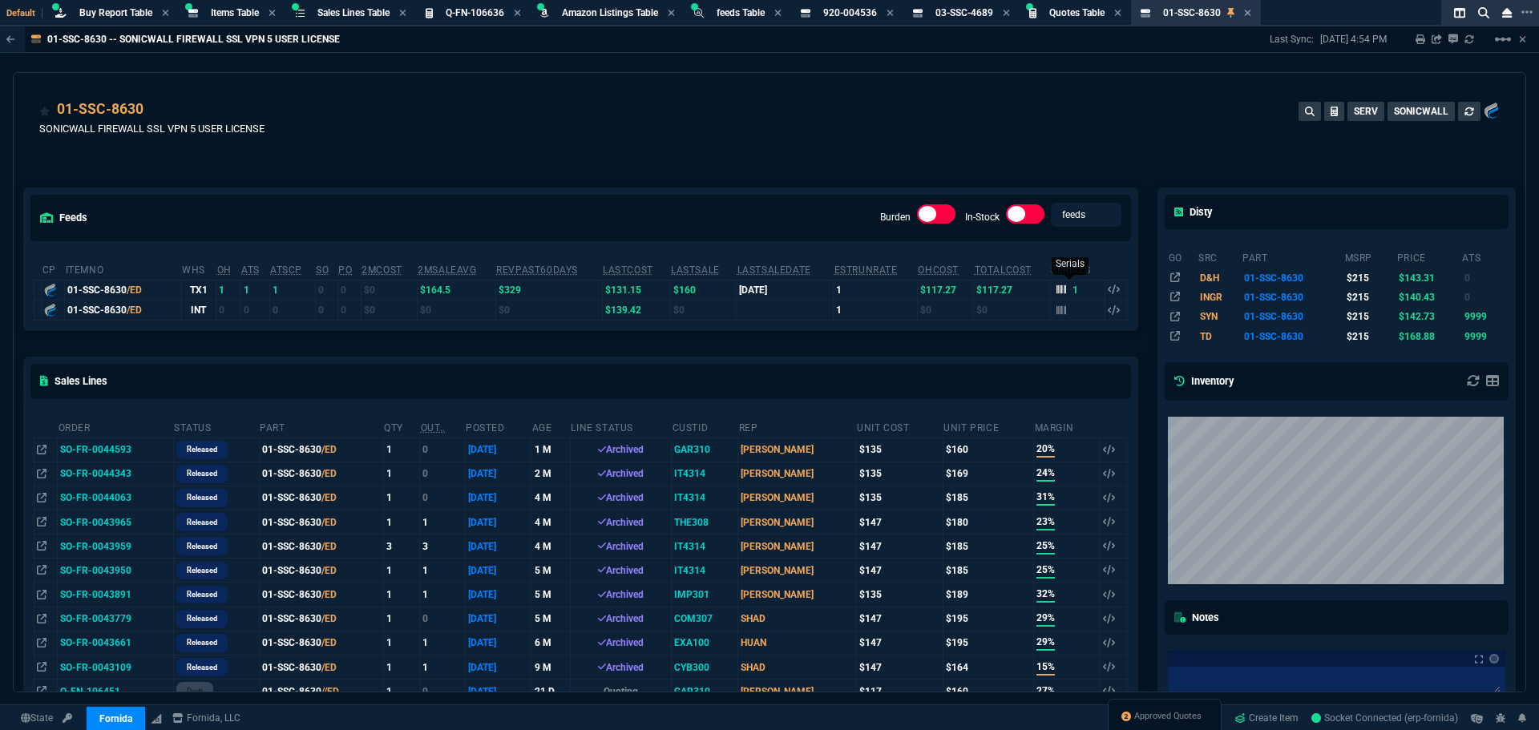
click at [1058, 293] on icon at bounding box center [1062, 290] width 10 height 10
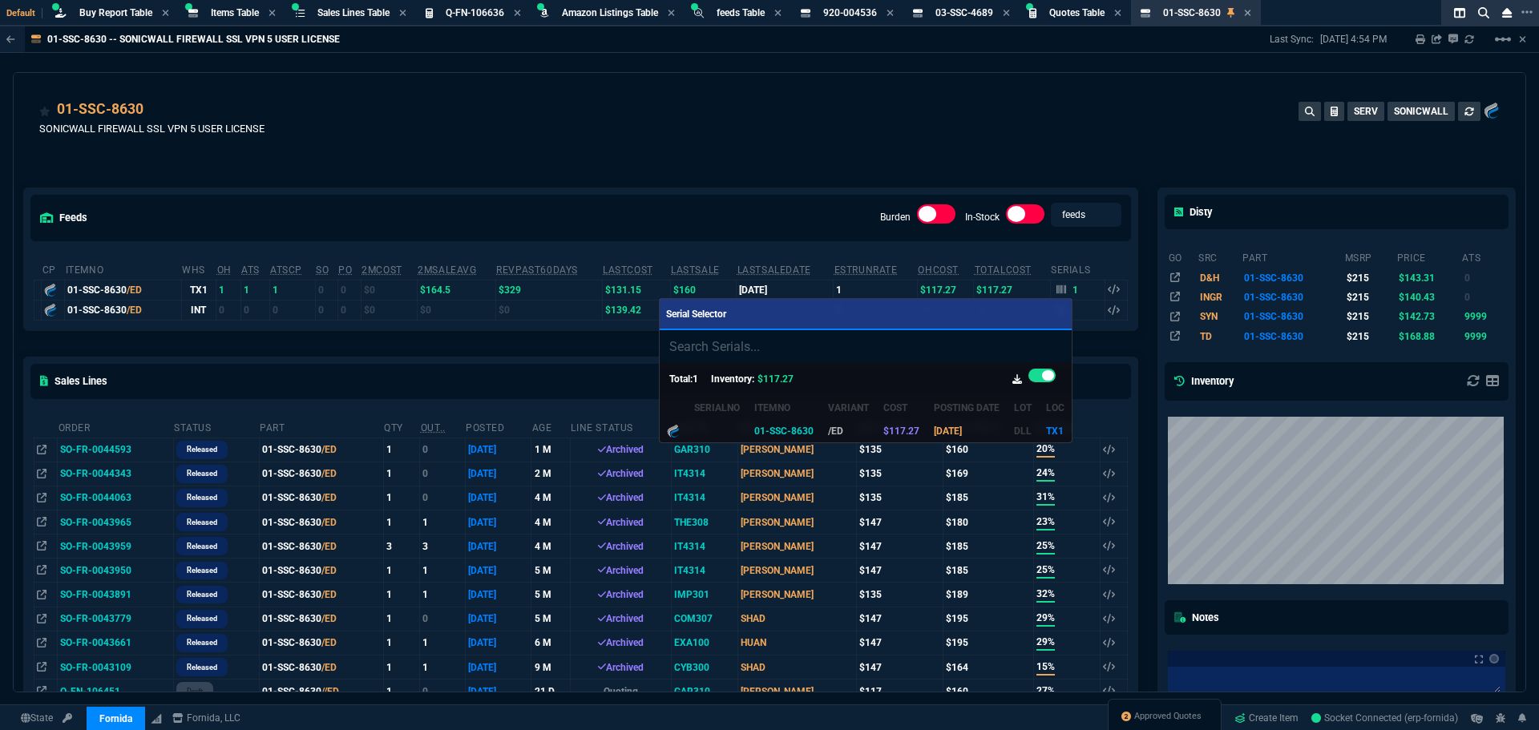
click at [672, 148] on div at bounding box center [769, 365] width 1539 height 730
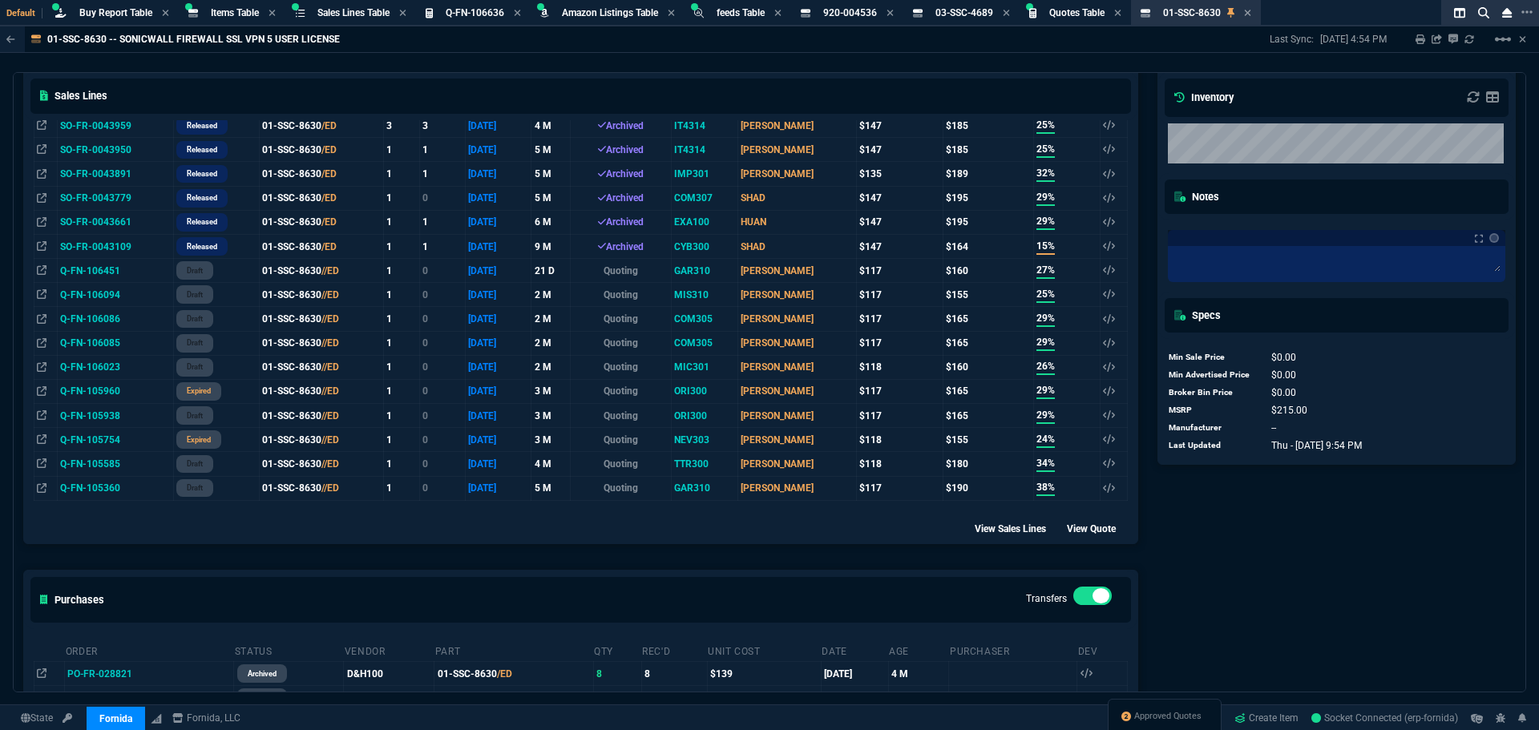
scroll to position [80, 0]
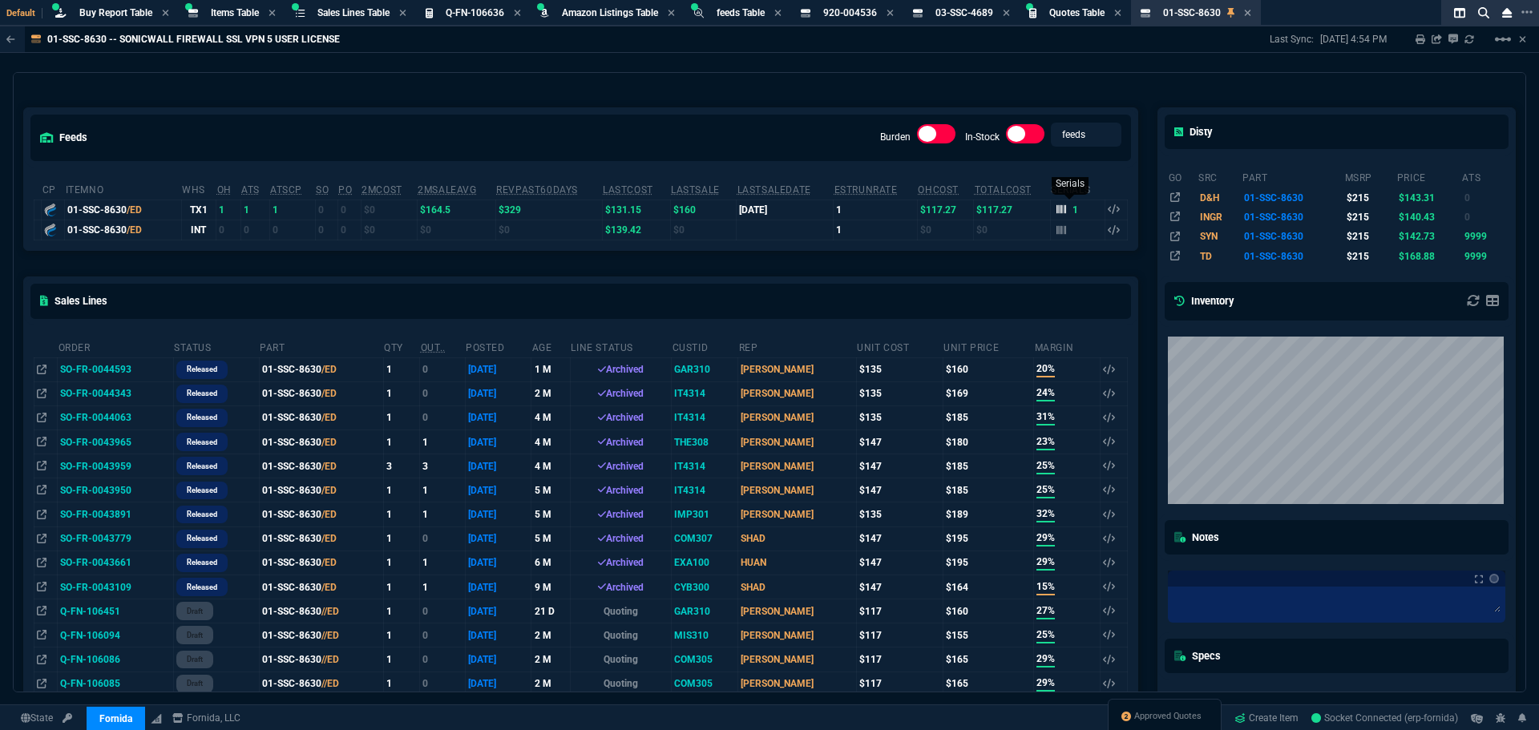
click at [1059, 208] on icon at bounding box center [1062, 209] width 10 height 9
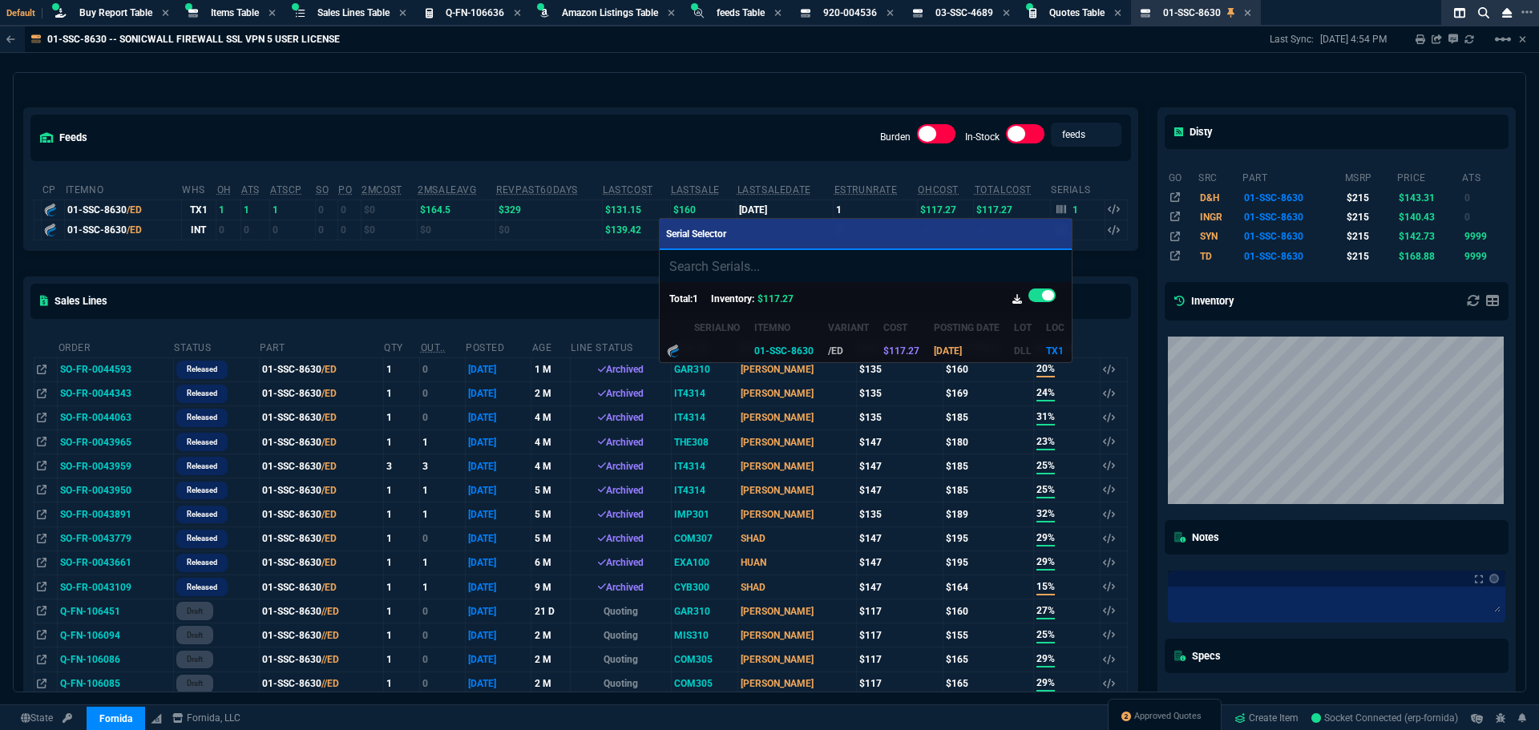
click at [726, 94] on div at bounding box center [769, 365] width 1539 height 730
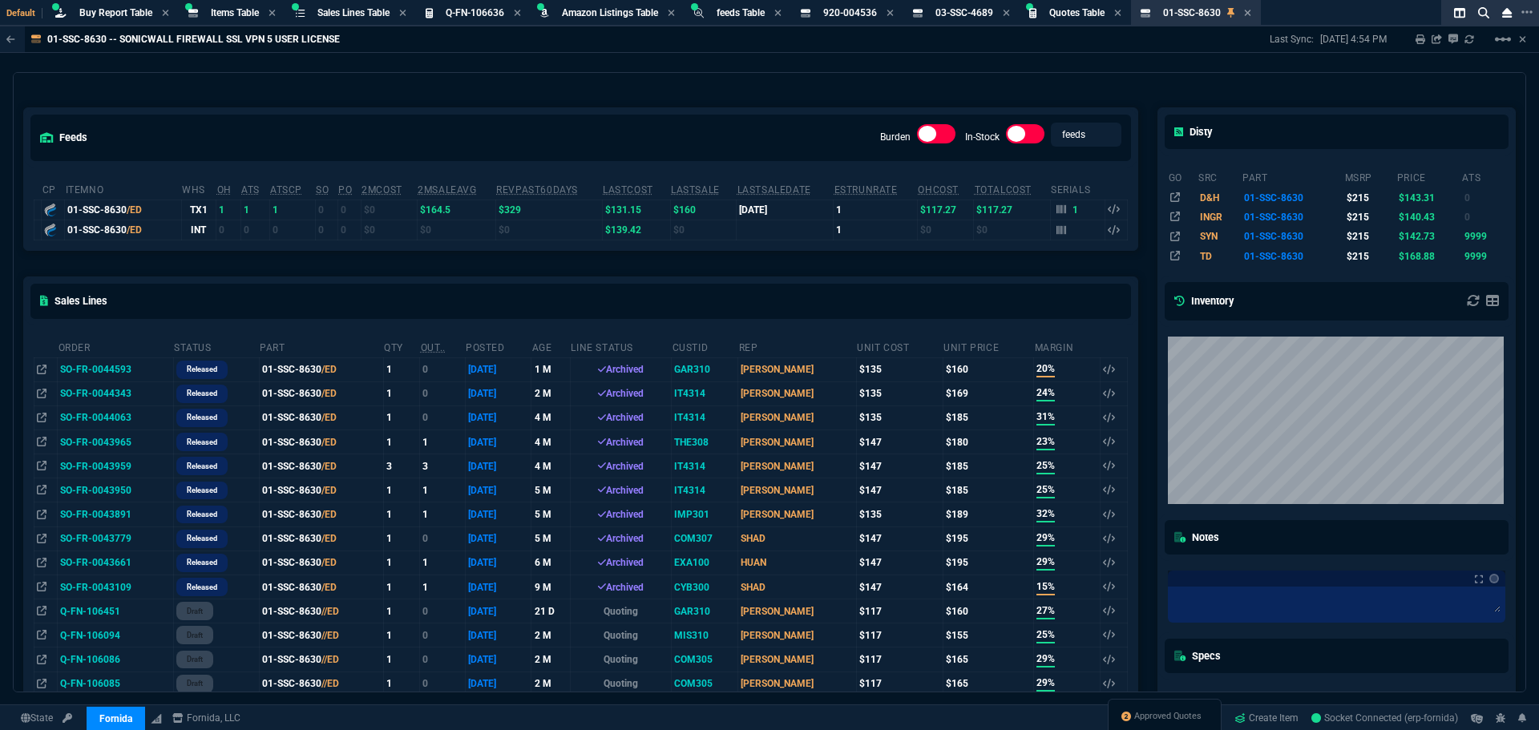
click at [1050, 210] on td "1" at bounding box center [1077, 210] width 55 height 20
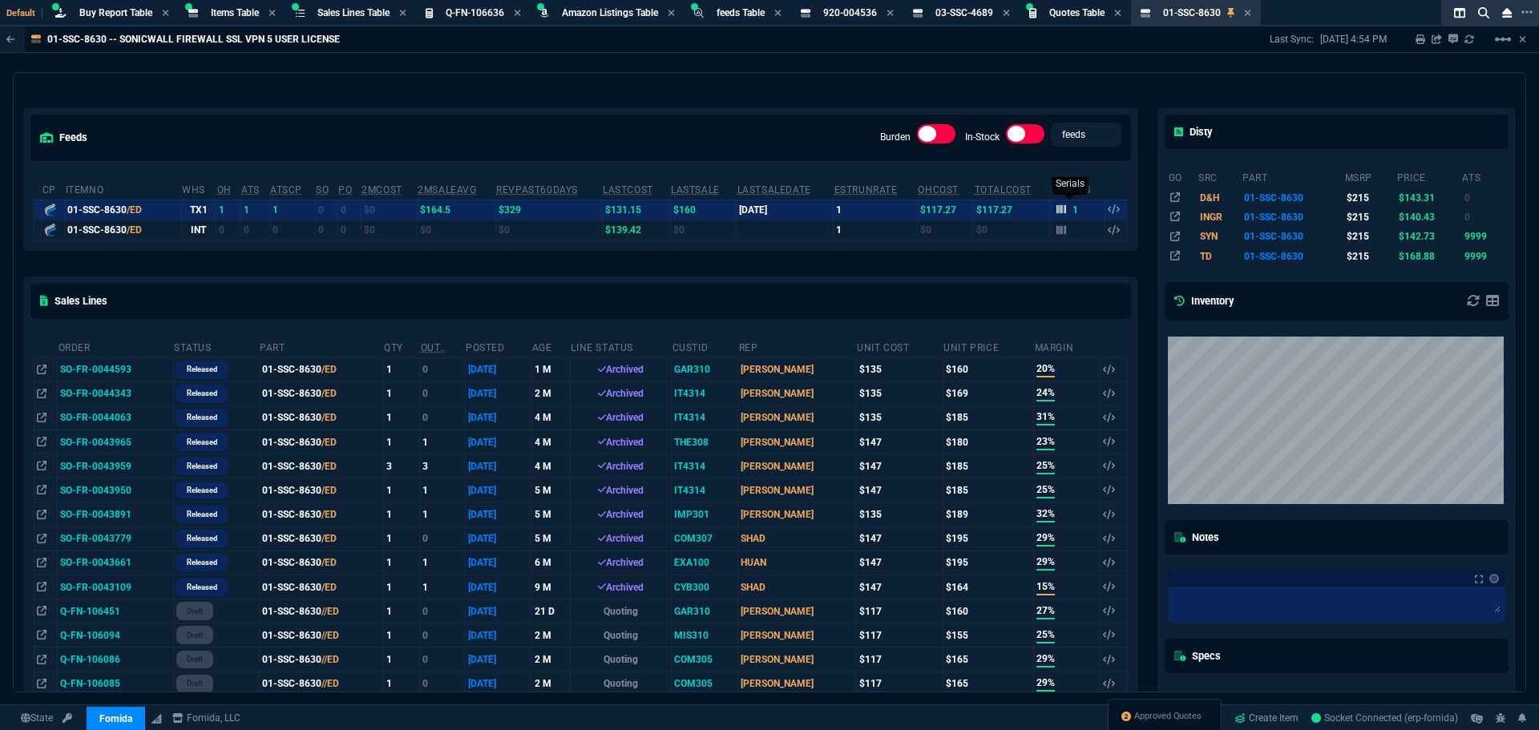
click at [1057, 205] on icon at bounding box center [1062, 209] width 10 height 10
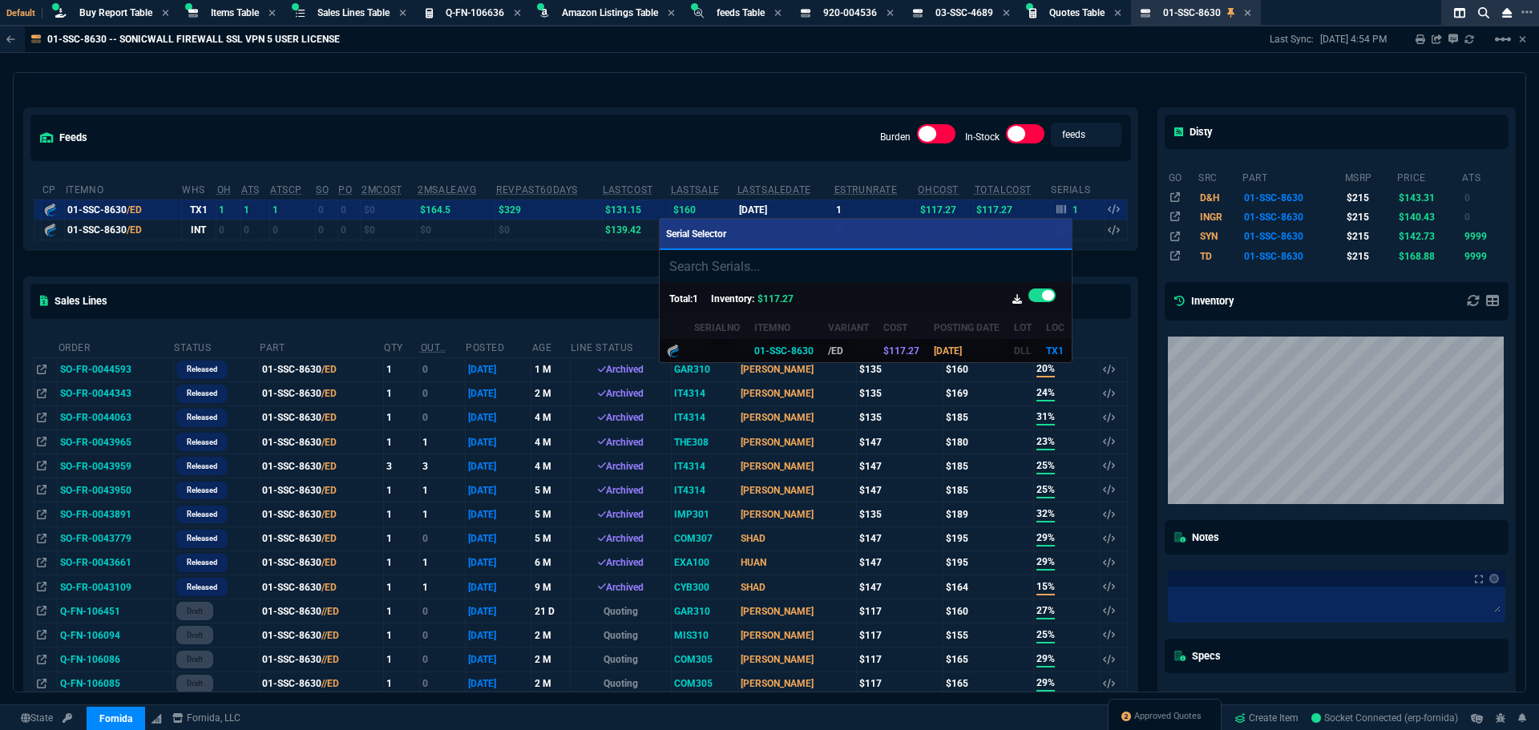
click at [725, 352] on td at bounding box center [717, 350] width 60 height 23
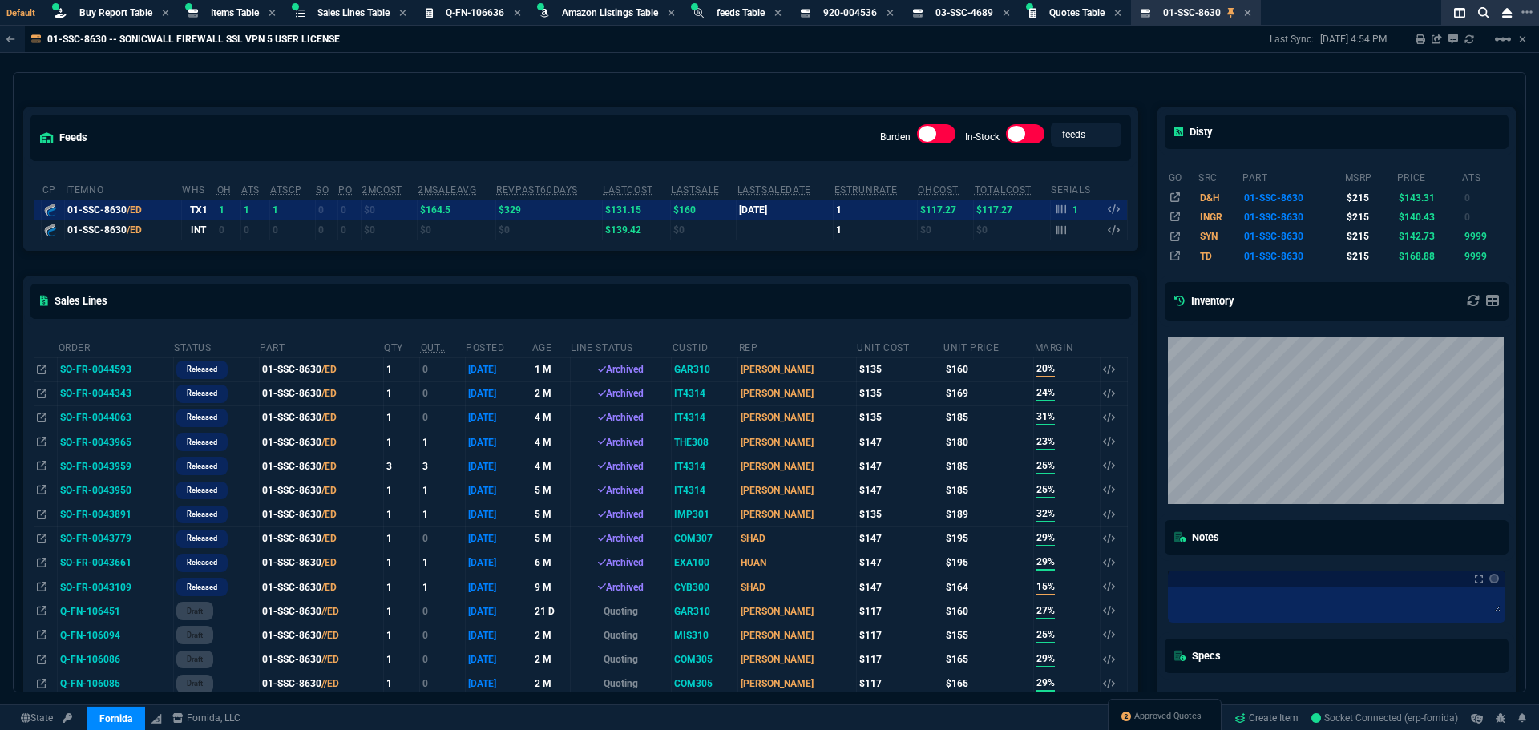
scroll to position [0, 0]
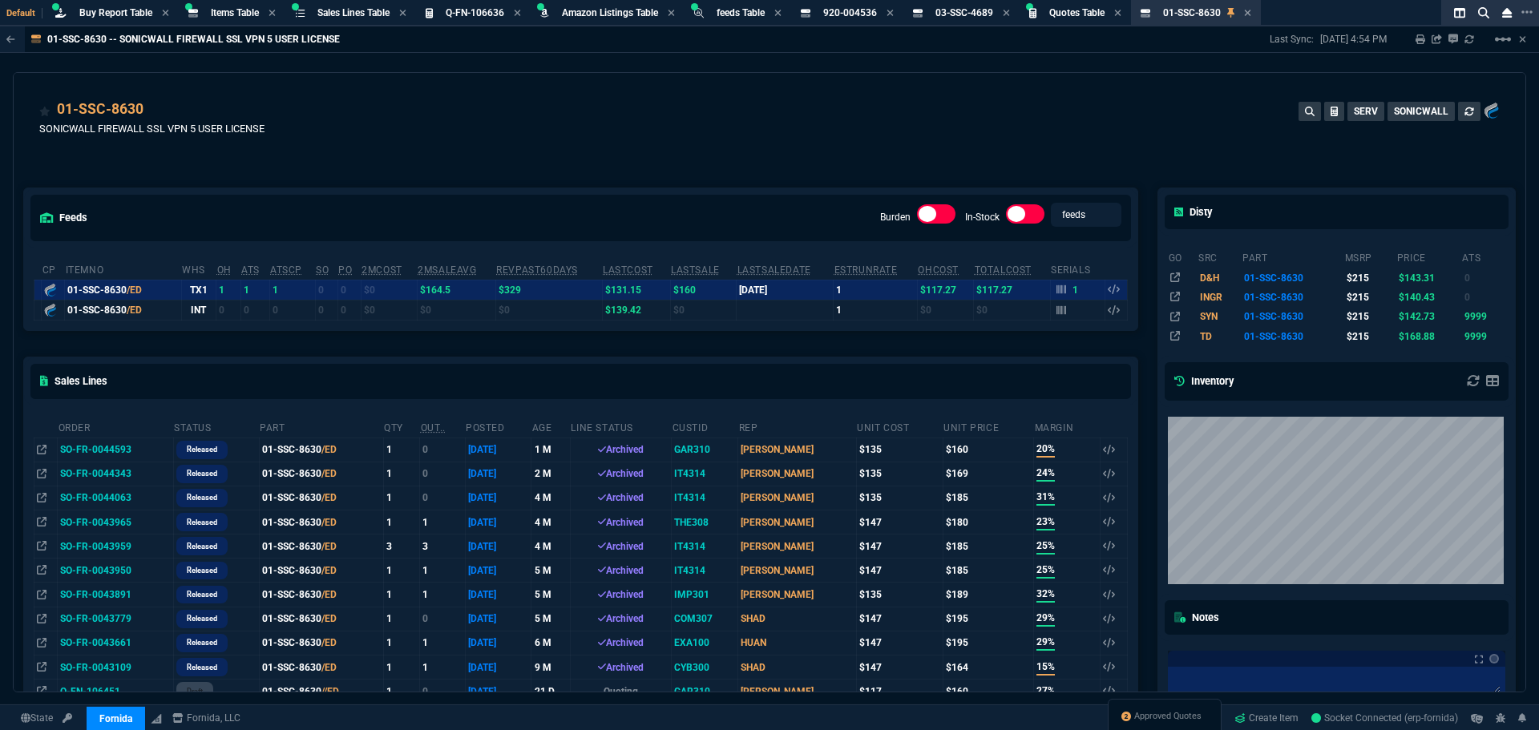
click at [467, 101] on div "01-SSC-8630 SONICWALL FIREWALL SSL VPN 5 USER LICENSE SERV SONICWALL" at bounding box center [769, 127] width 1461 height 57
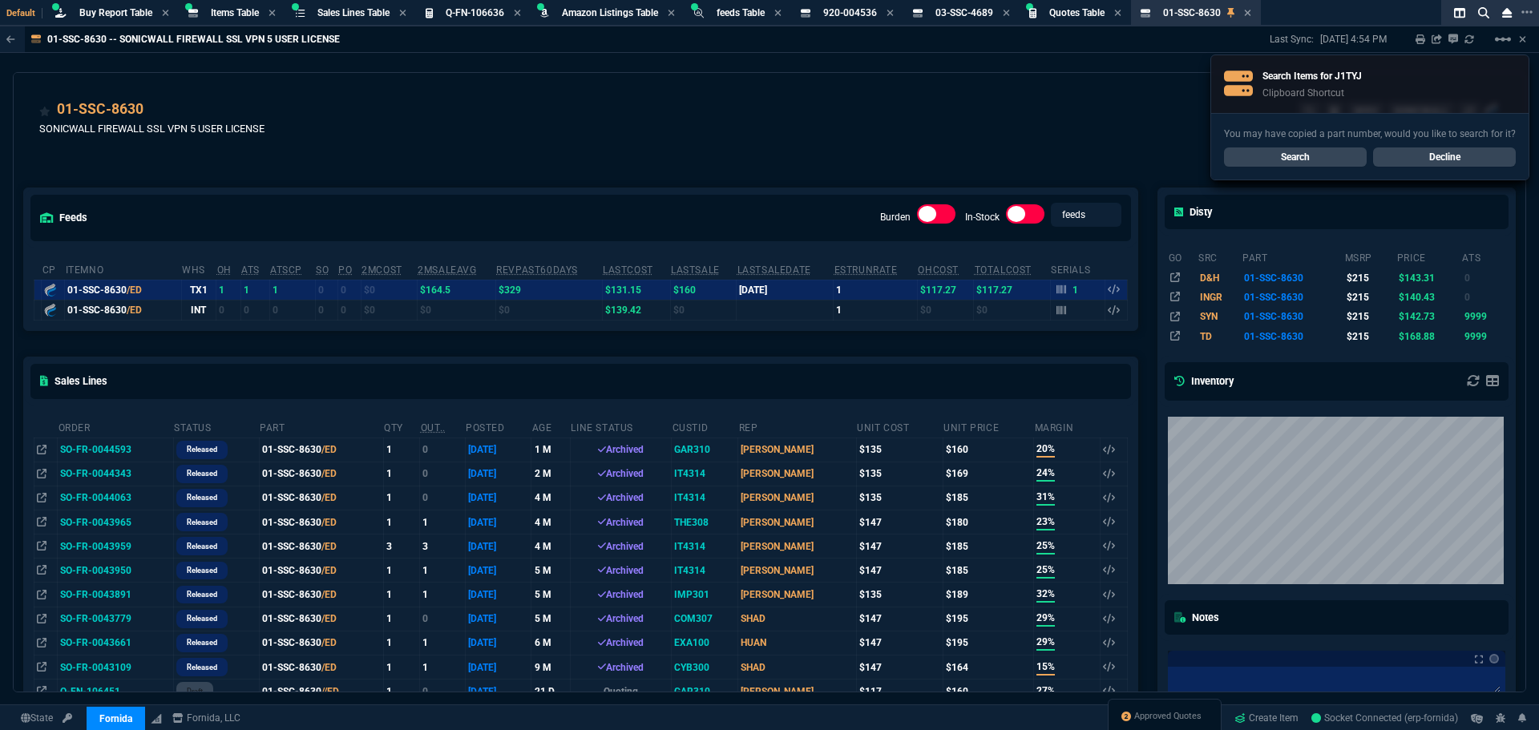
click at [1281, 161] on link "Search" at bounding box center [1295, 157] width 143 height 19
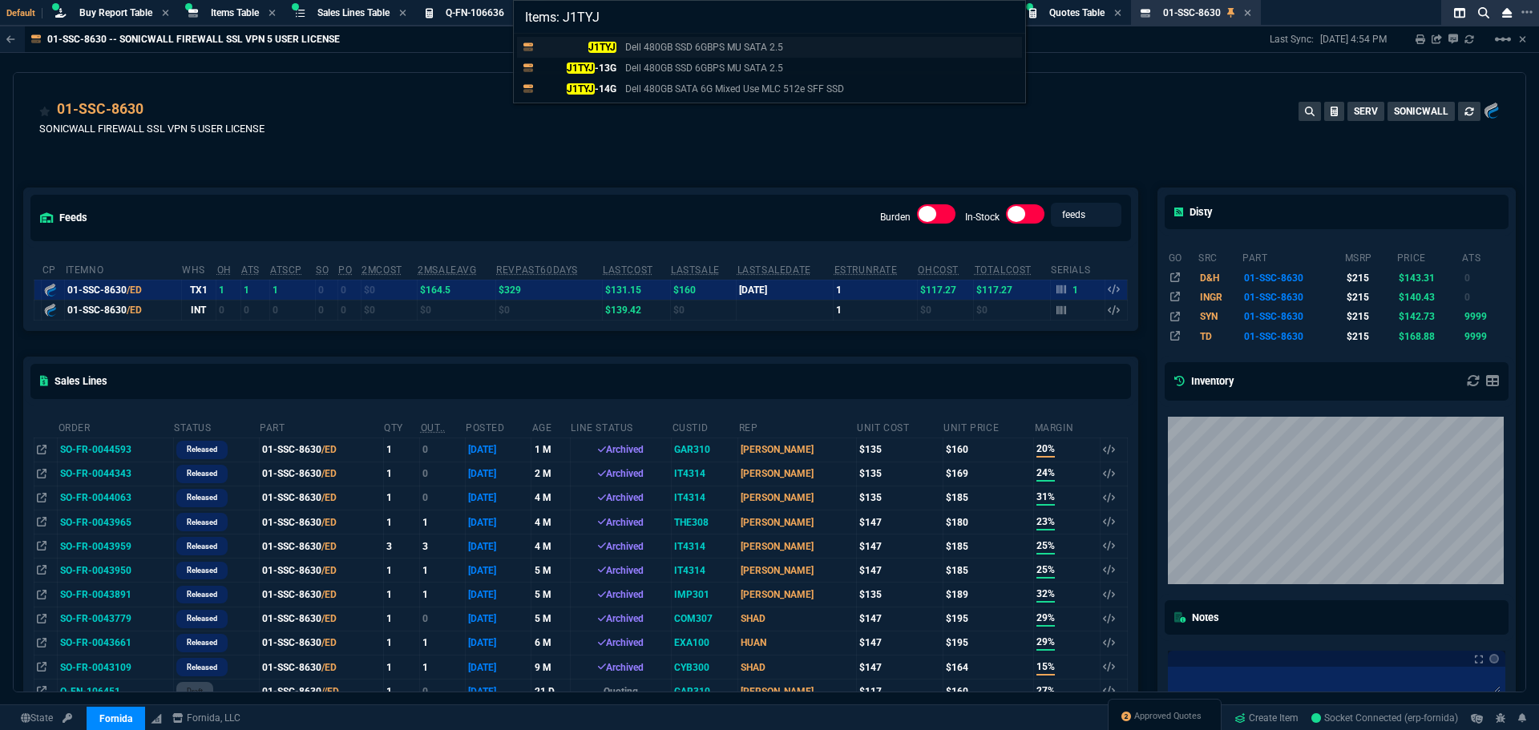
click at [595, 51] on mark "J1TYJ" at bounding box center [602, 47] width 28 height 11
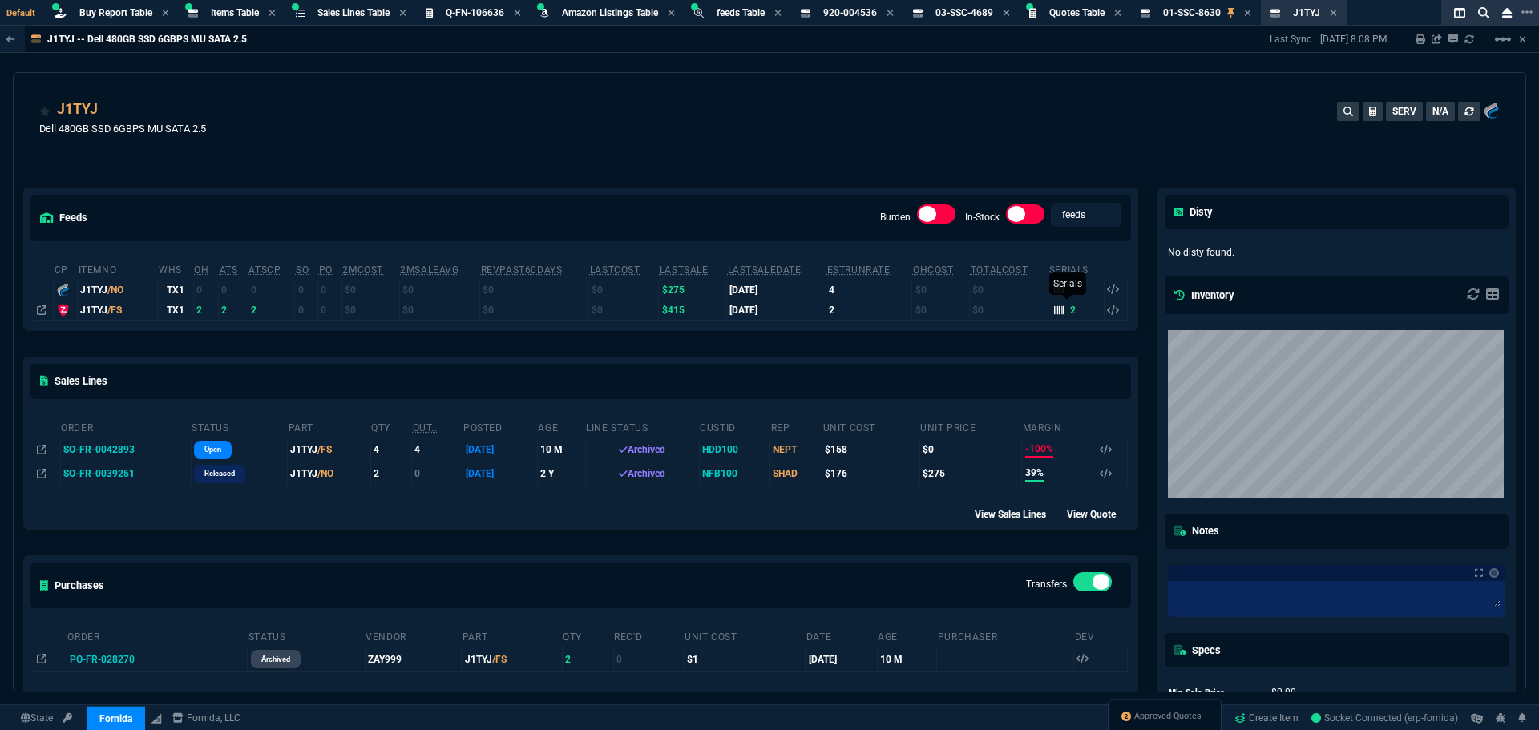
click at [1054, 312] on icon at bounding box center [1059, 310] width 10 height 10
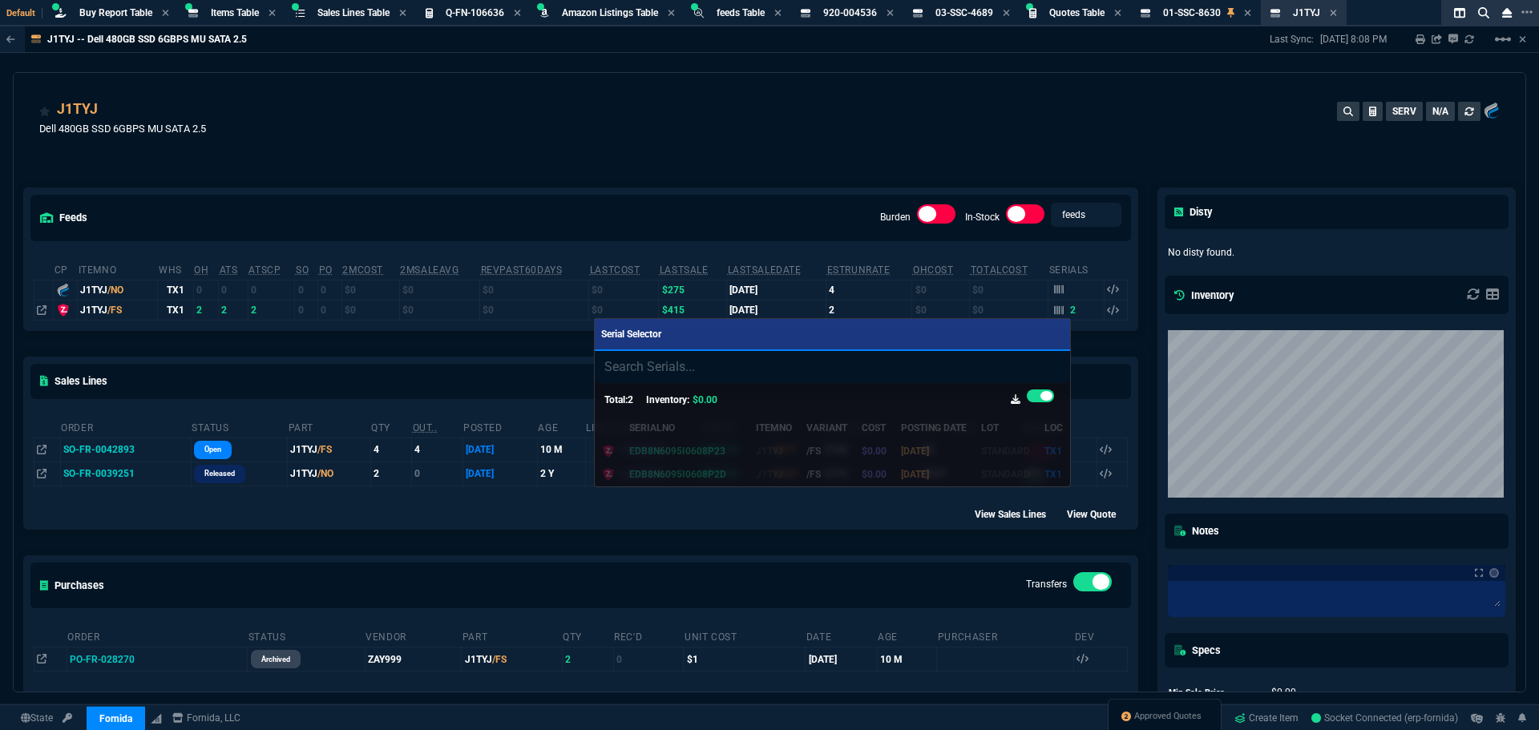
click at [576, 71] on div at bounding box center [769, 365] width 1539 height 730
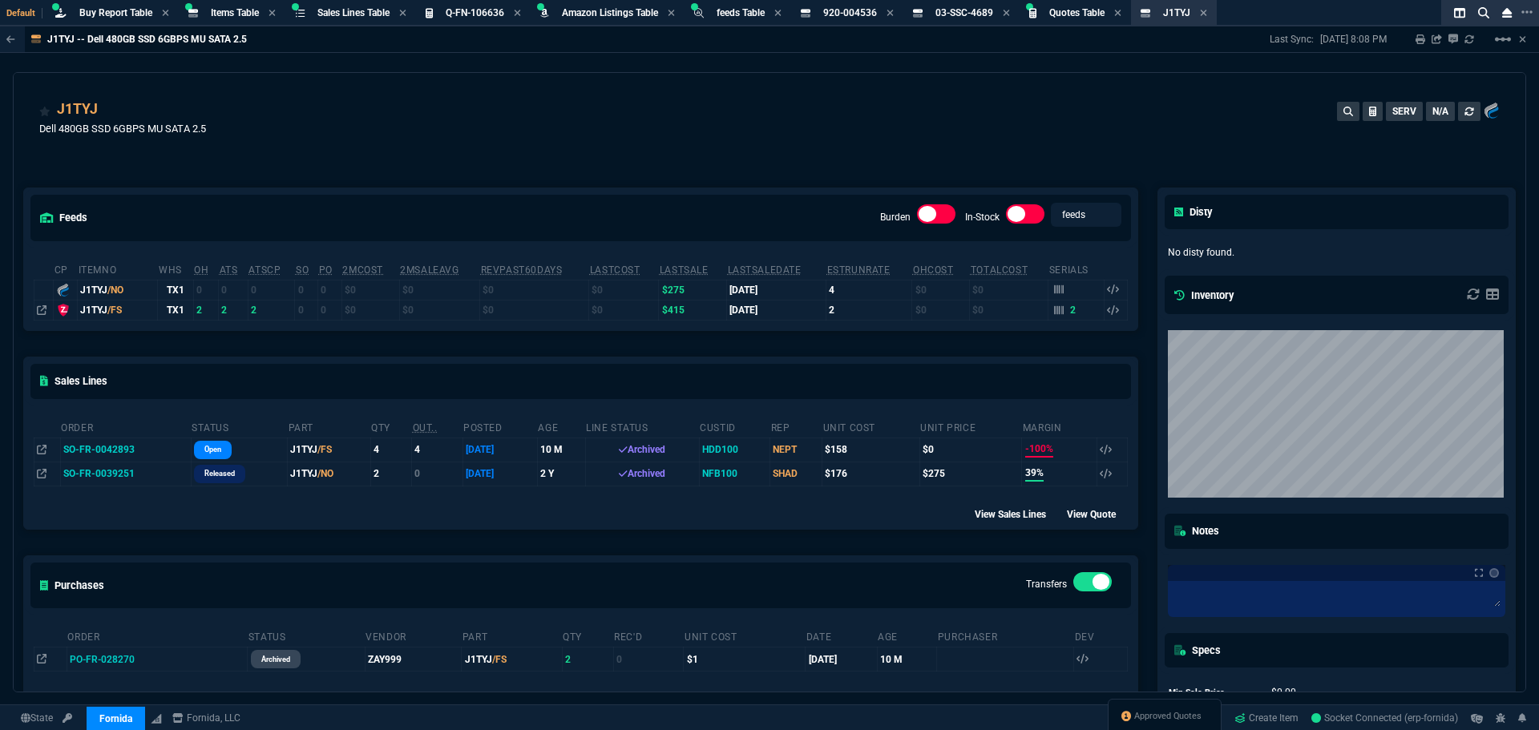
click at [95, 453] on td "SO-FR-0042893" at bounding box center [125, 450] width 131 height 24
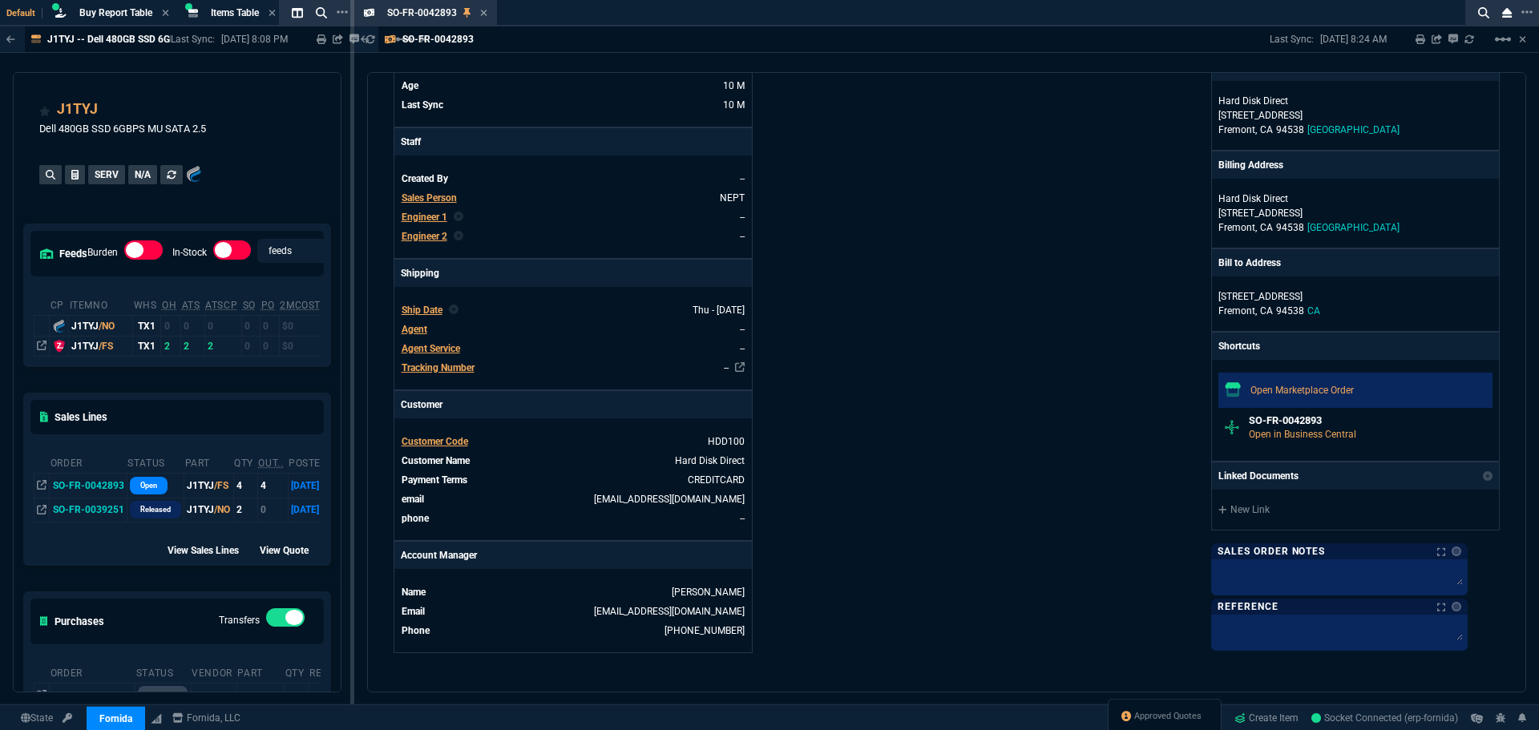
scroll to position [258, 0]
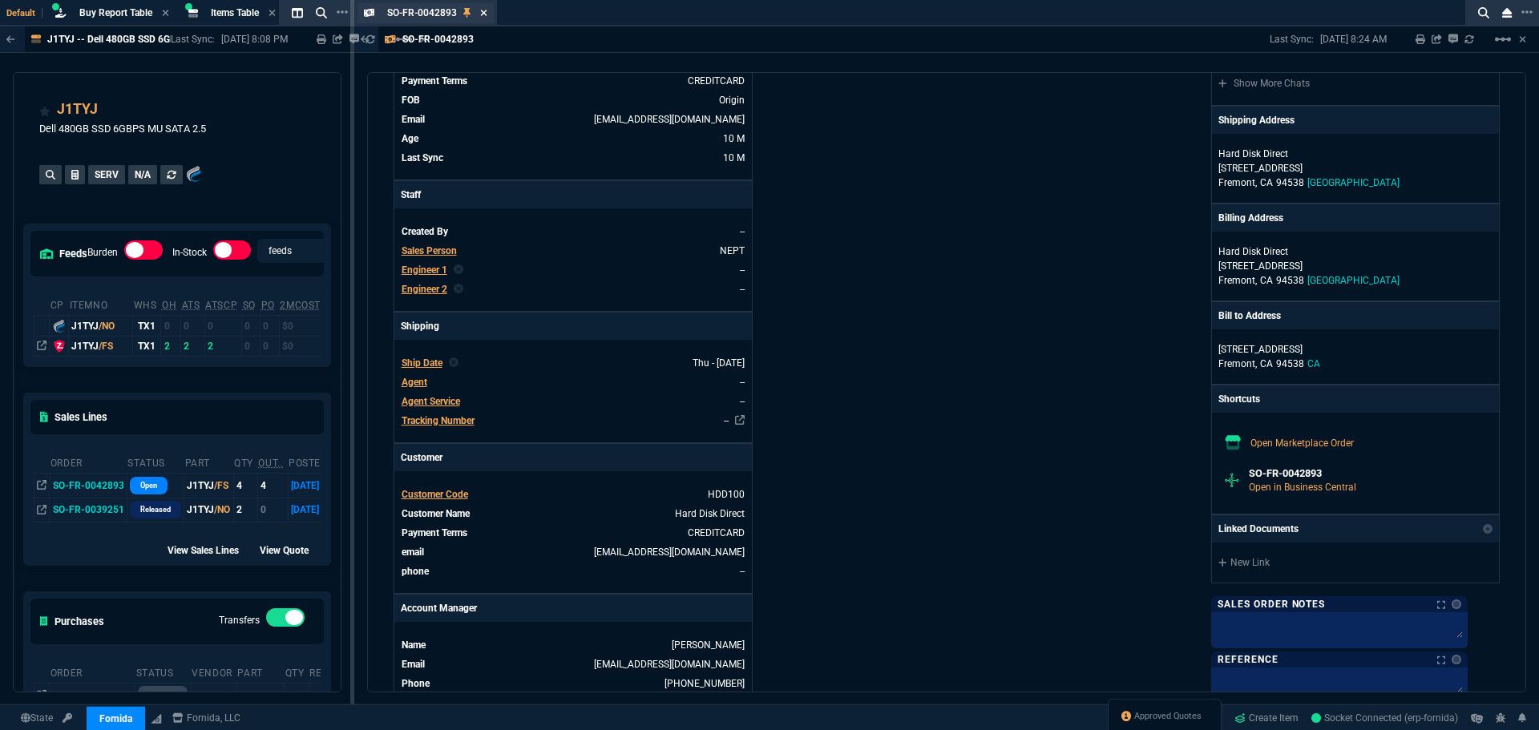
click at [483, 15] on icon at bounding box center [483, 13] width 7 height 10
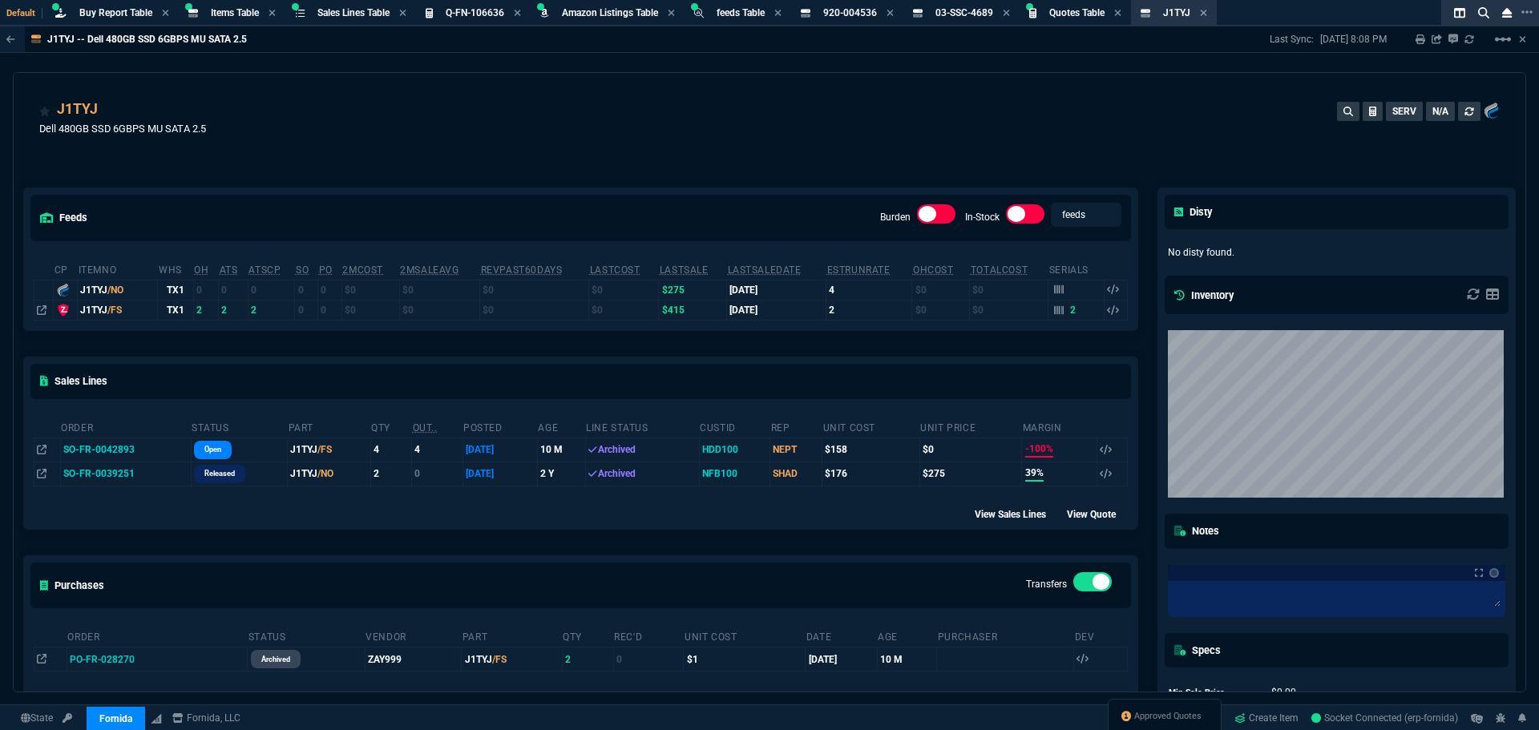
click at [530, 99] on div "J1TYJ Dell 480GB SSD 6GBPS MU SATA 2.5 SERV N/A" at bounding box center [769, 127] width 1461 height 57
click at [386, 118] on div "J1TYJ Dell 480GB SSD 6GBPS MU SATA 2.5 SERV N/A" at bounding box center [769, 127] width 1461 height 57
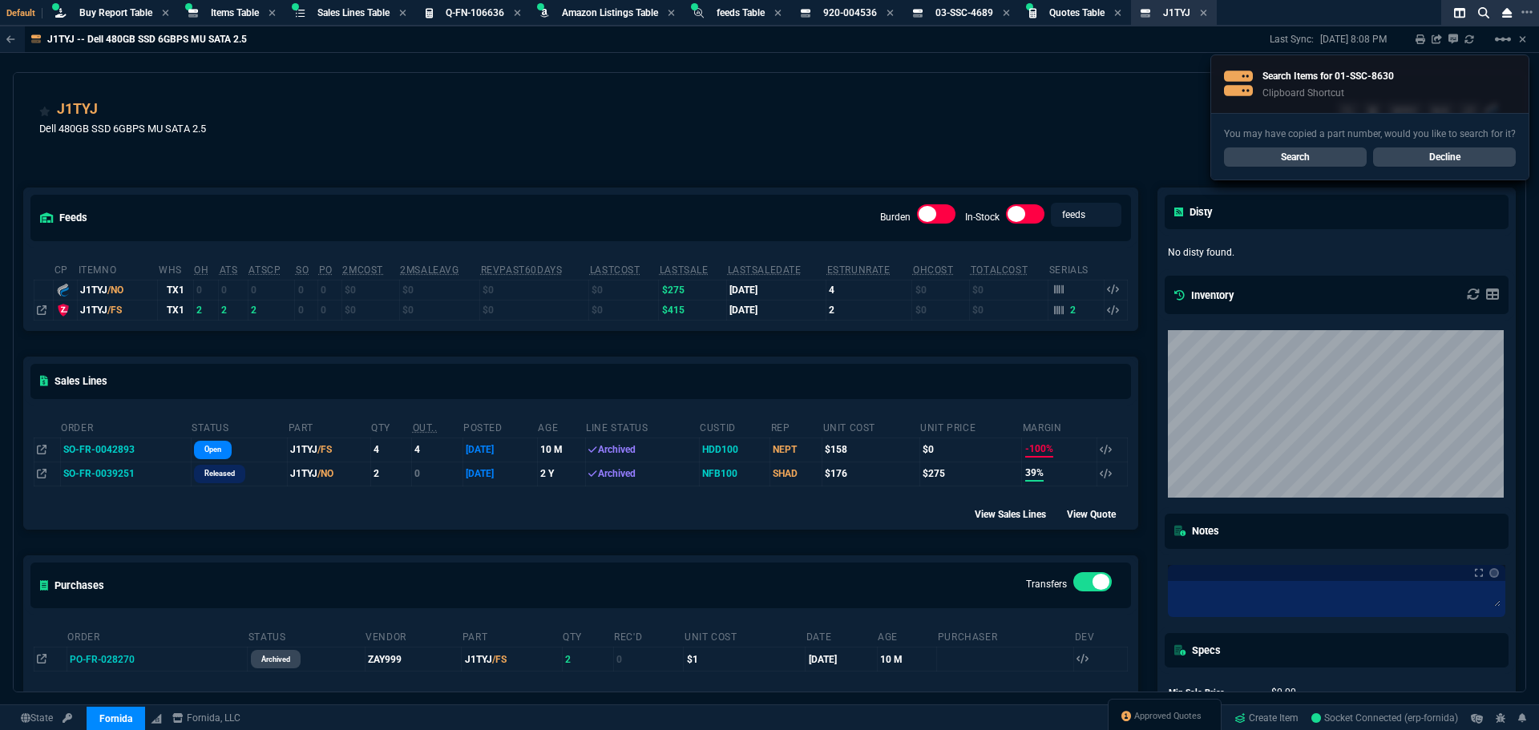
click at [1348, 160] on link "Search" at bounding box center [1295, 157] width 143 height 19
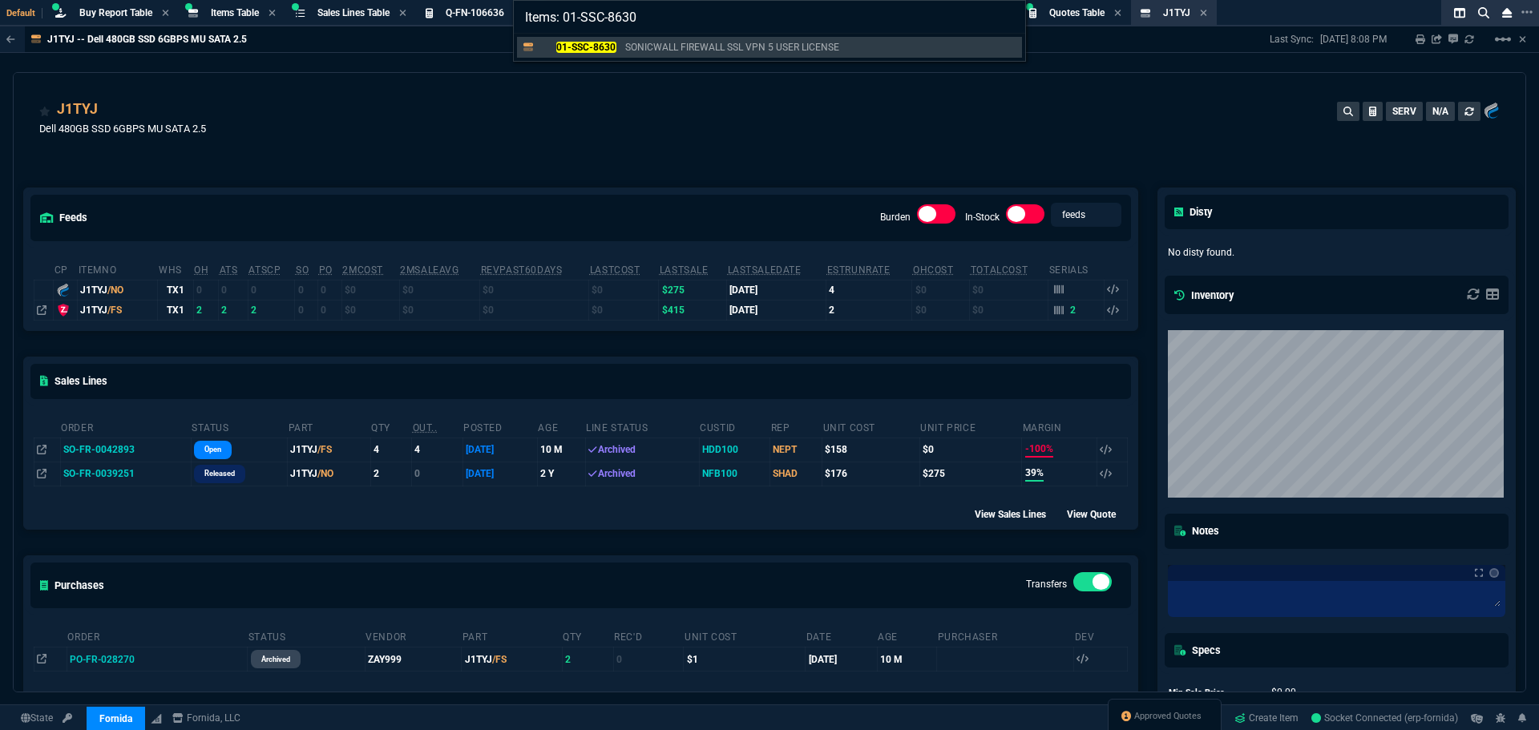
click at [360, 108] on div "Items: 01-SSC-8630 01-SSC-8630 SONICWALL FIREWALL SSL VPN 5 USER LICENSE" at bounding box center [769, 365] width 1539 height 730
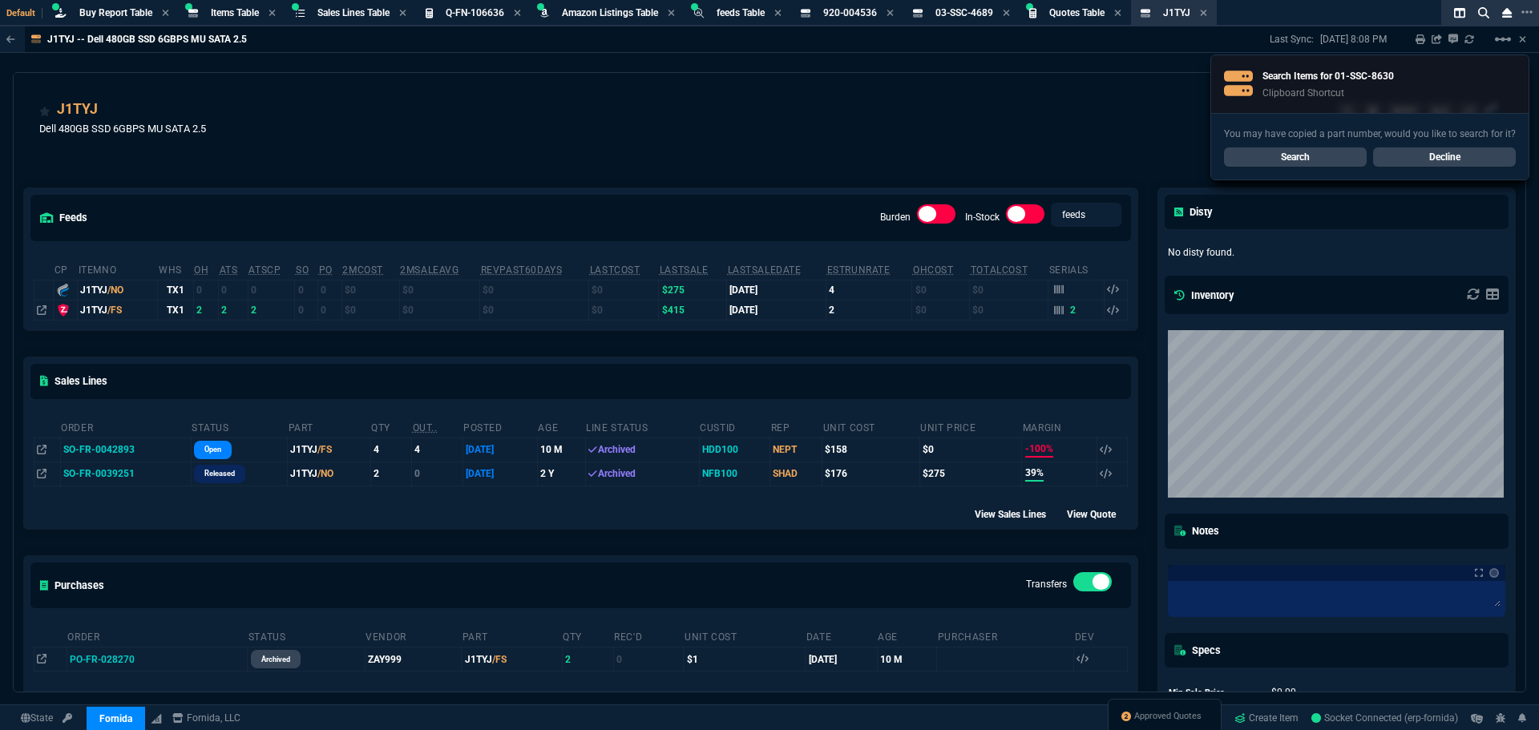
click at [593, 97] on div "J1TYJ Dell 480GB SSD 6GBPS MU SATA 2.5 SERV N/A" at bounding box center [770, 120] width 1512 height 95
click at [627, 71] on div "J1TYJ -- Dell 480GB SSD 6GBPS MU SATA 2.5 Last Sync: [DATE] 8:08 PM Sharing J1T…" at bounding box center [769, 359] width 1539 height 666
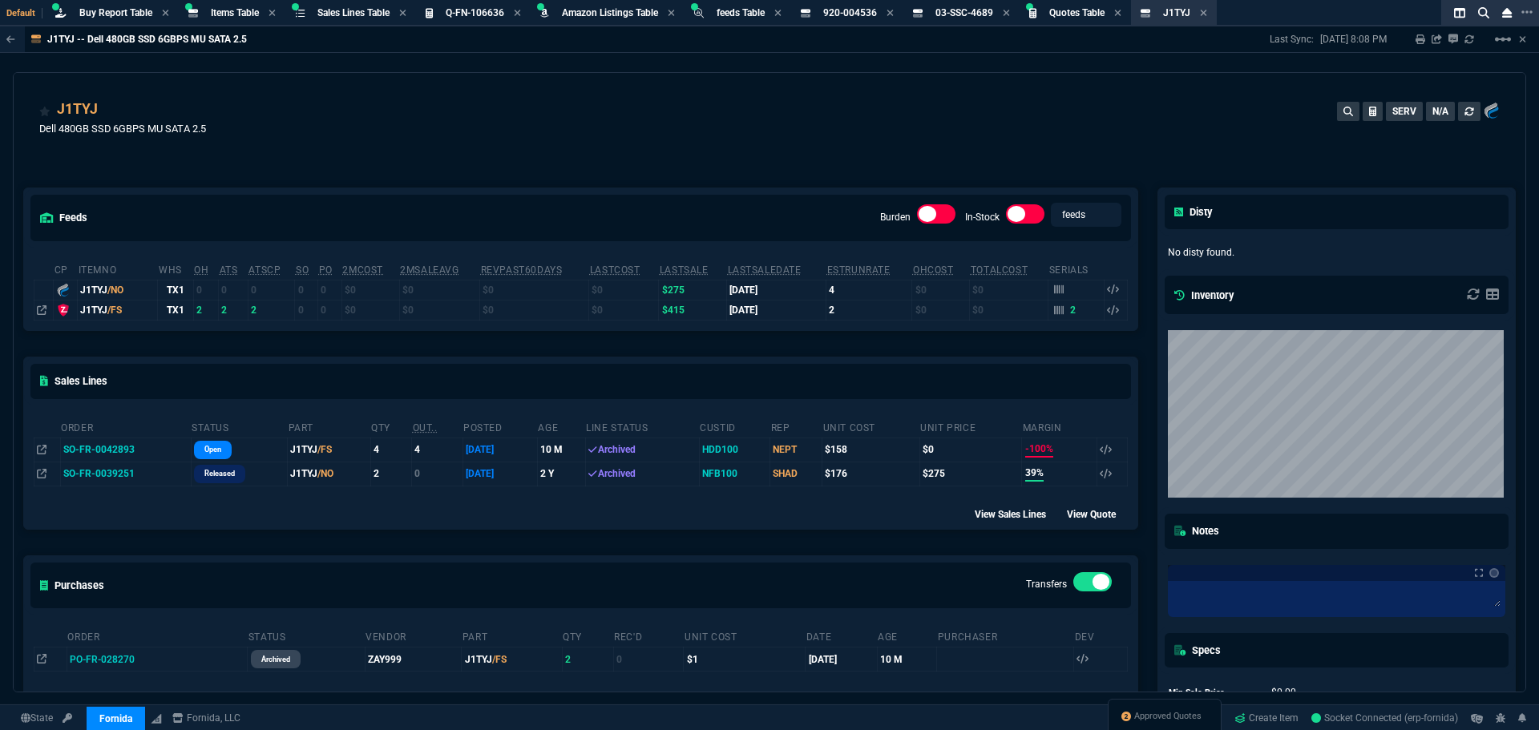
click at [630, 72] on div "J1TYJ -- Dell 480GB SSD 6GBPS MU SATA 2.5 Last Sync: [DATE] 8:08 PM Sharing J1T…" at bounding box center [769, 359] width 1539 height 666
click at [654, 74] on div "J1TYJ Dell 480GB SSD 6GBPS MU SATA 2.5 SERV N/A" at bounding box center [770, 120] width 1512 height 95
click at [664, 74] on div "J1TYJ Dell 480GB SSD 6GBPS MU SATA 2.5 SERV N/A" at bounding box center [770, 120] width 1512 height 95
click at [625, 127] on div "J1TYJ Dell 480GB SSD 6GBPS MU SATA 2.5 SERV N/A" at bounding box center [769, 127] width 1461 height 57
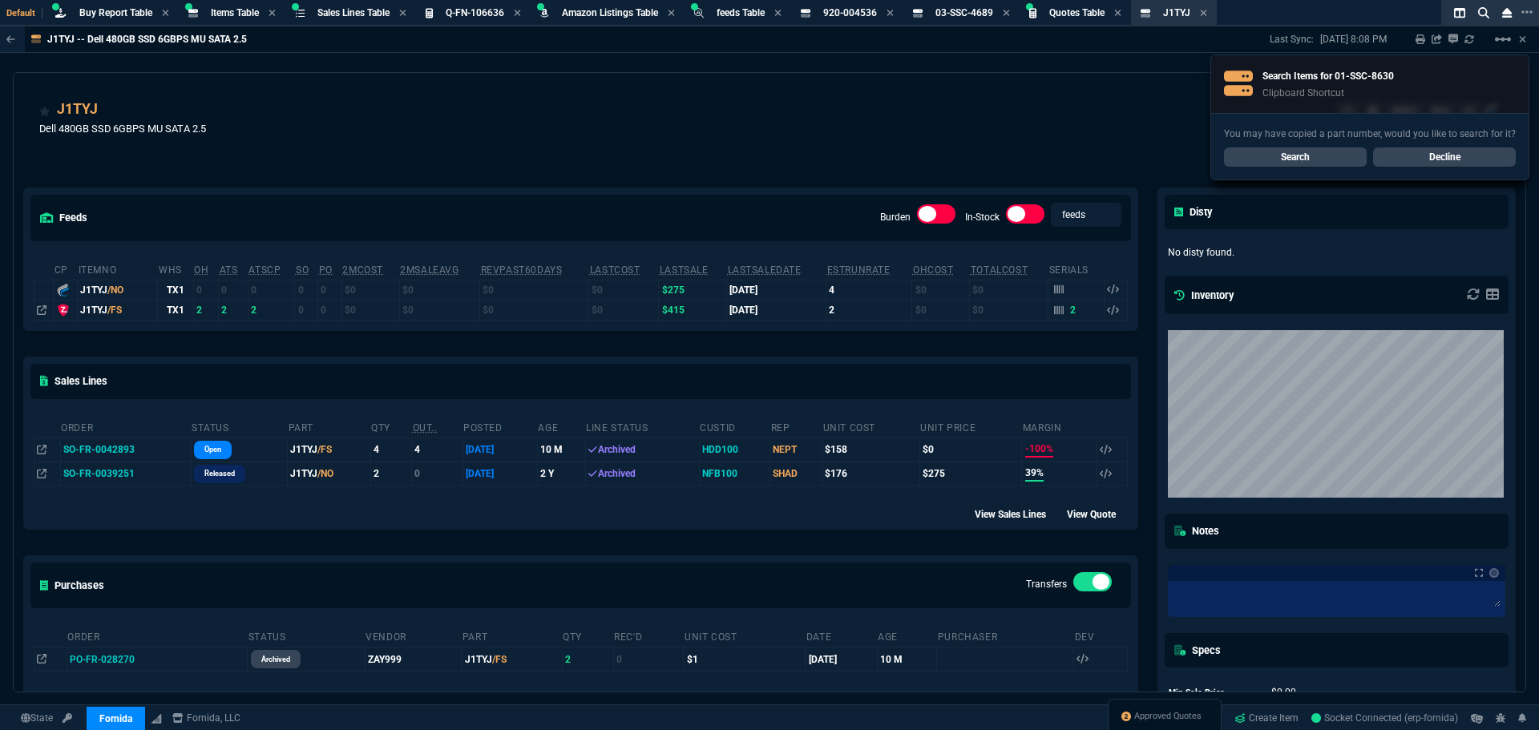
click at [736, 148] on div "J1TYJ Dell 480GB SSD 6GBPS MU SATA 2.5 SERV N/A" at bounding box center [769, 127] width 1461 height 57
click at [720, 134] on div "J1TYJ Dell 480GB SSD 6GBPS MU SATA 2.5 SERV N/A" at bounding box center [769, 127] width 1461 height 57
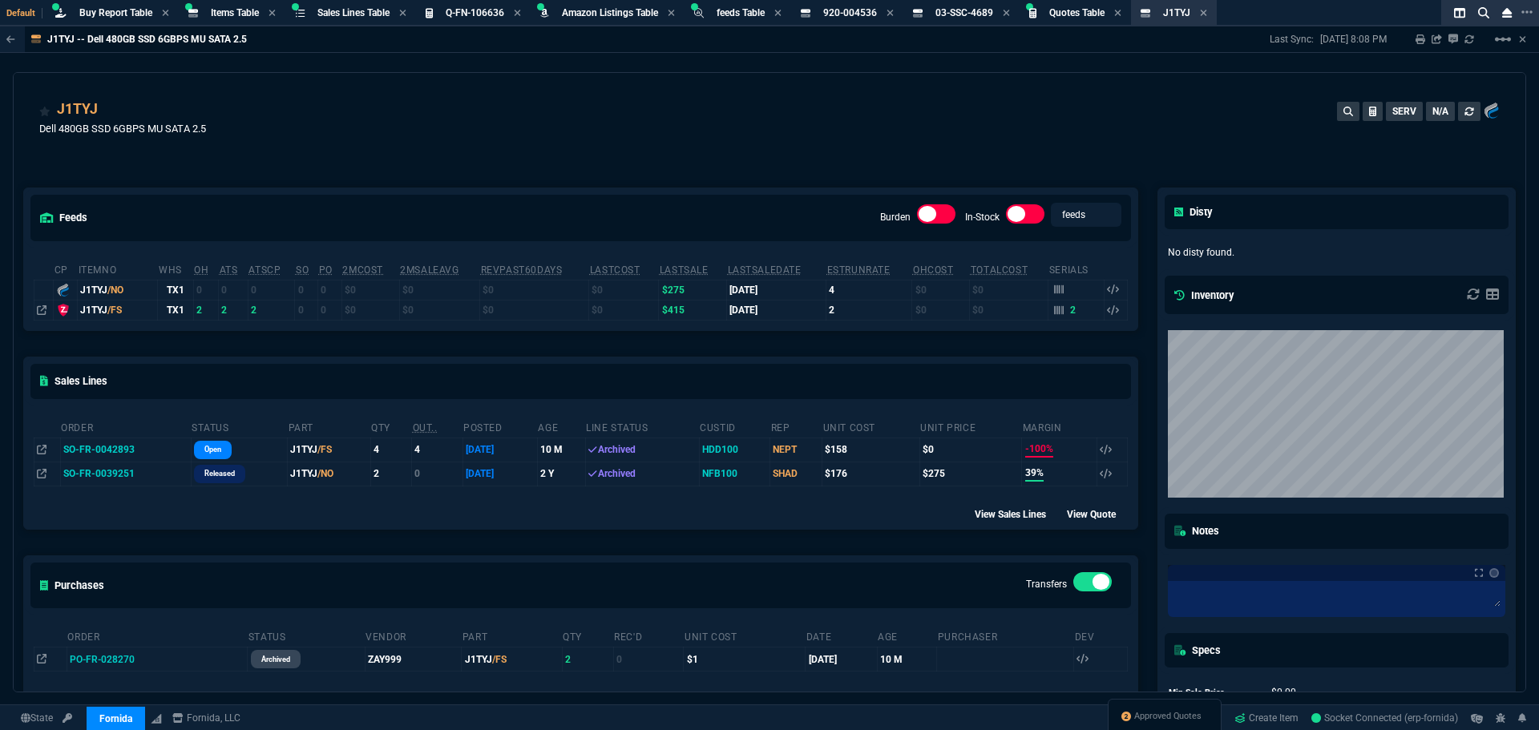
click at [696, 121] on div "J1TYJ Dell 480GB SSD 6GBPS MU SATA 2.5 SERV N/A" at bounding box center [769, 127] width 1461 height 57
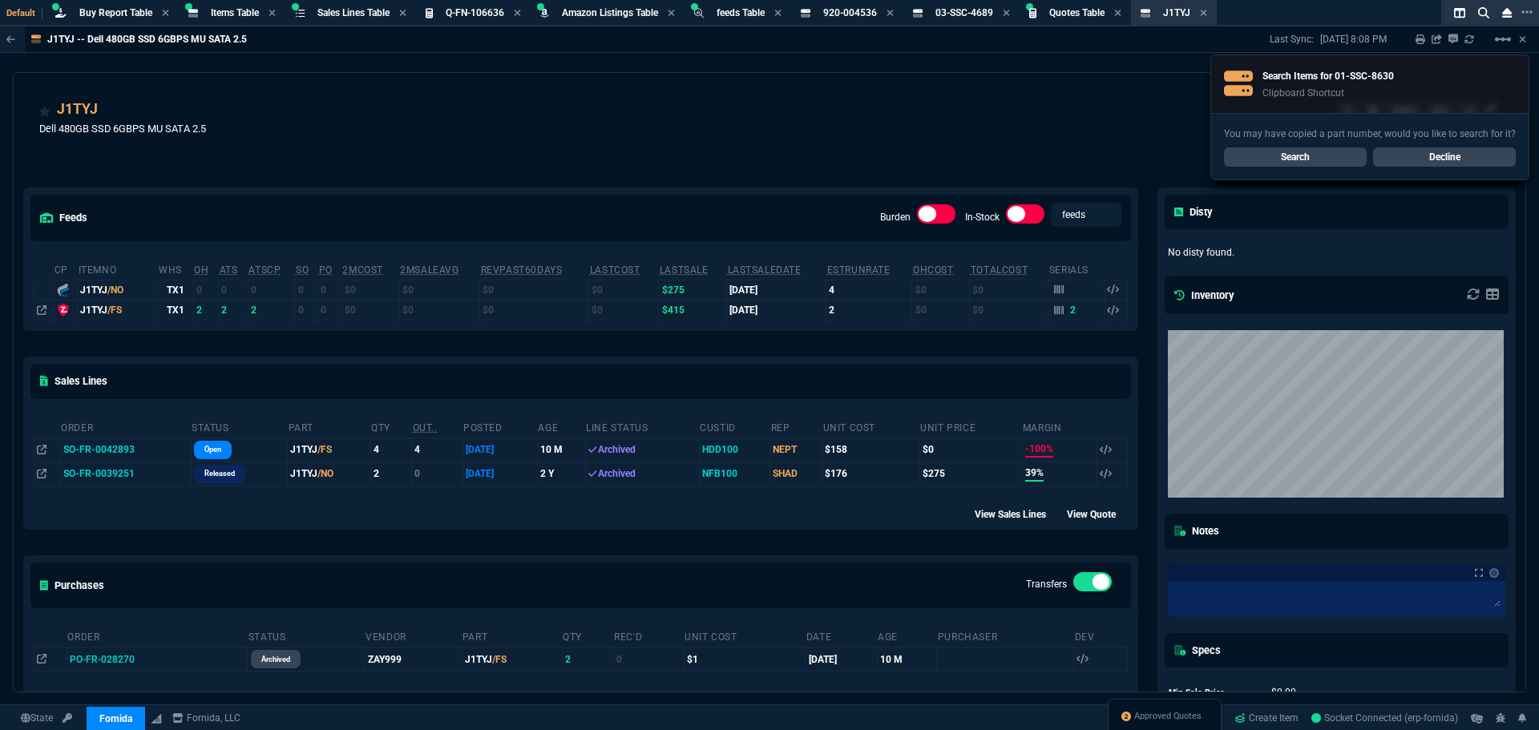
click at [1461, 160] on link "Decline" at bounding box center [1444, 157] width 143 height 19
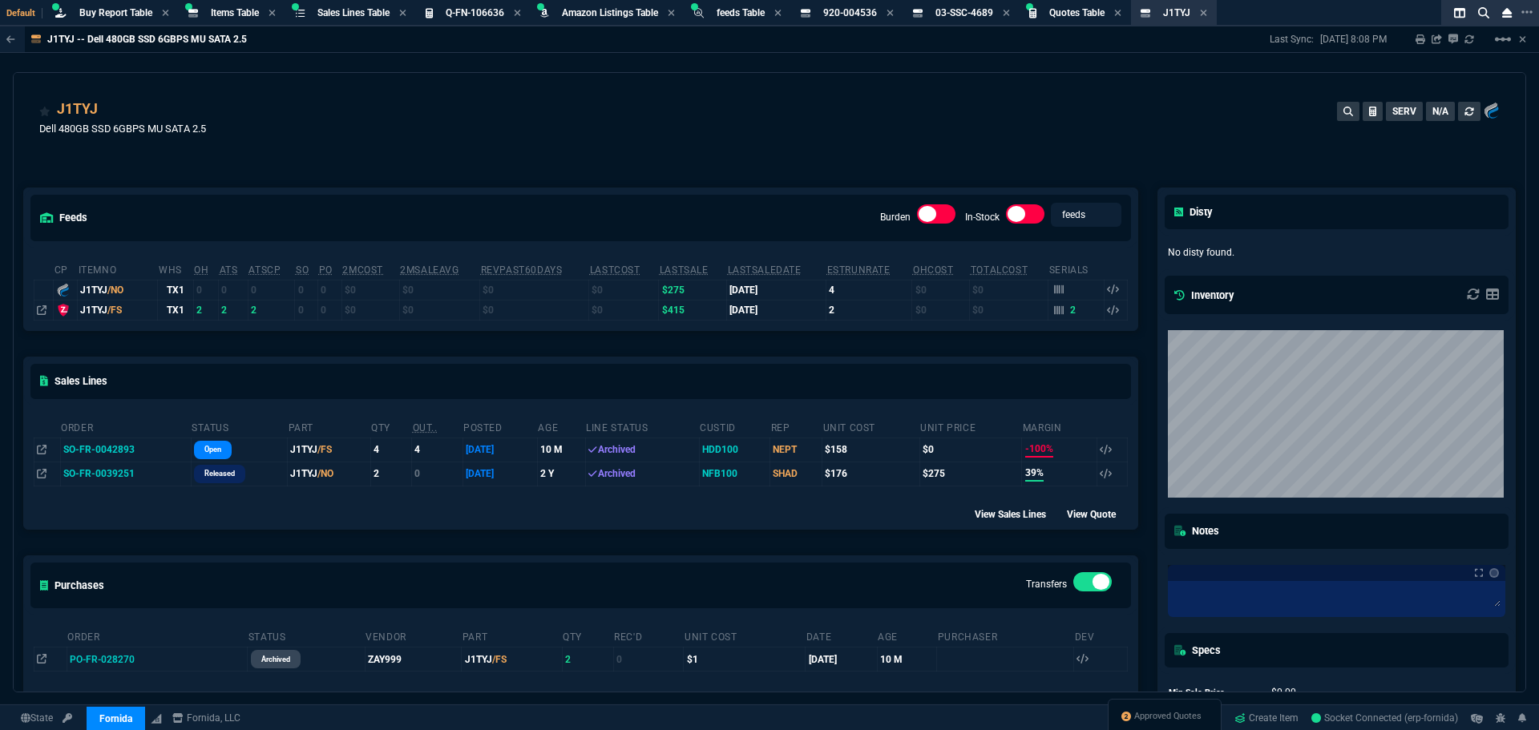
click at [980, 135] on div "J1TYJ Dell 480GB SSD 6GBPS MU SATA 2.5 SERV N/A" at bounding box center [769, 127] width 1461 height 57
click at [228, 281] on th "ATS" at bounding box center [234, 268] width 30 height 23
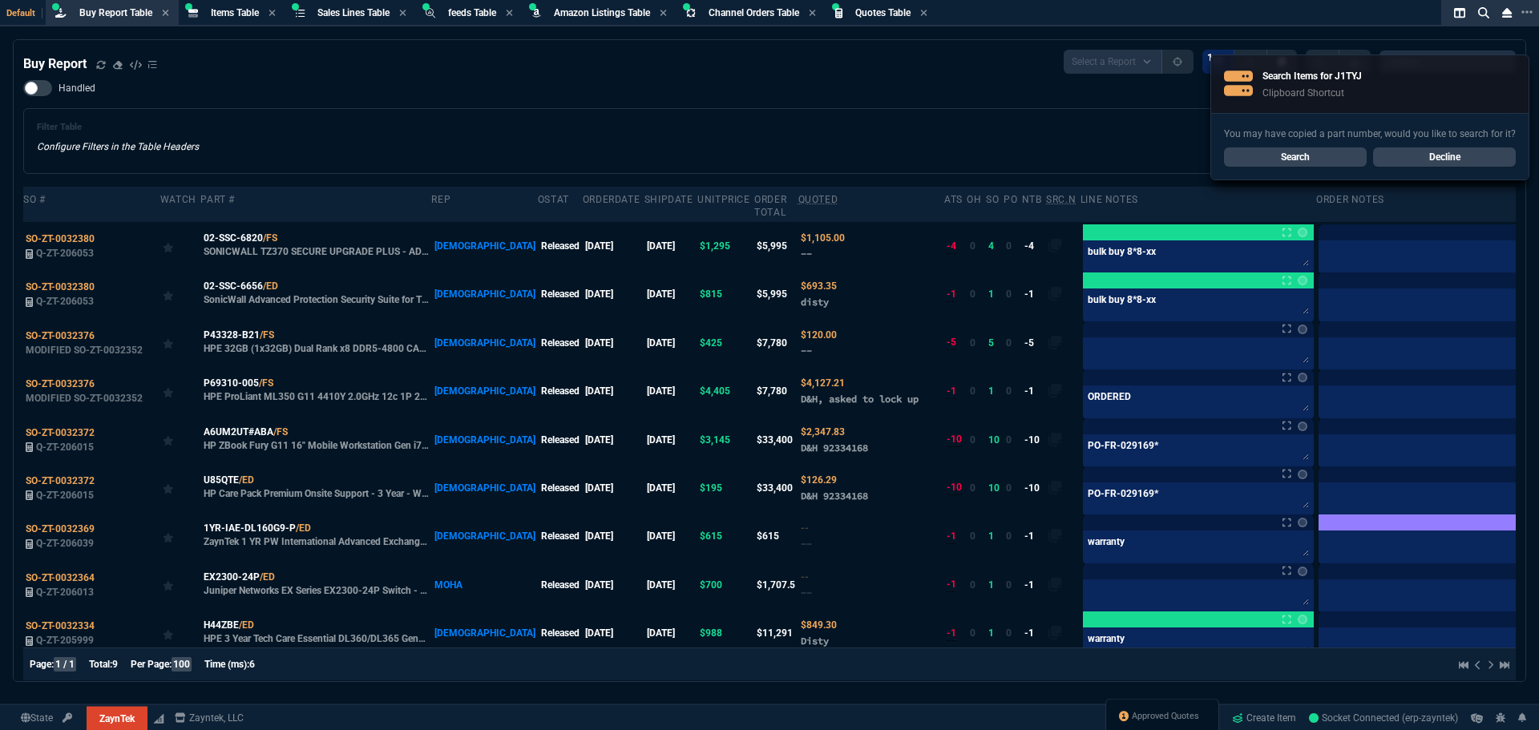
select select "8: NEPT"
click at [648, 122] on div "Filter Table Configure Filters in the Table Headers Current Filters Sort: order…" at bounding box center [770, 141] width 1466 height 38
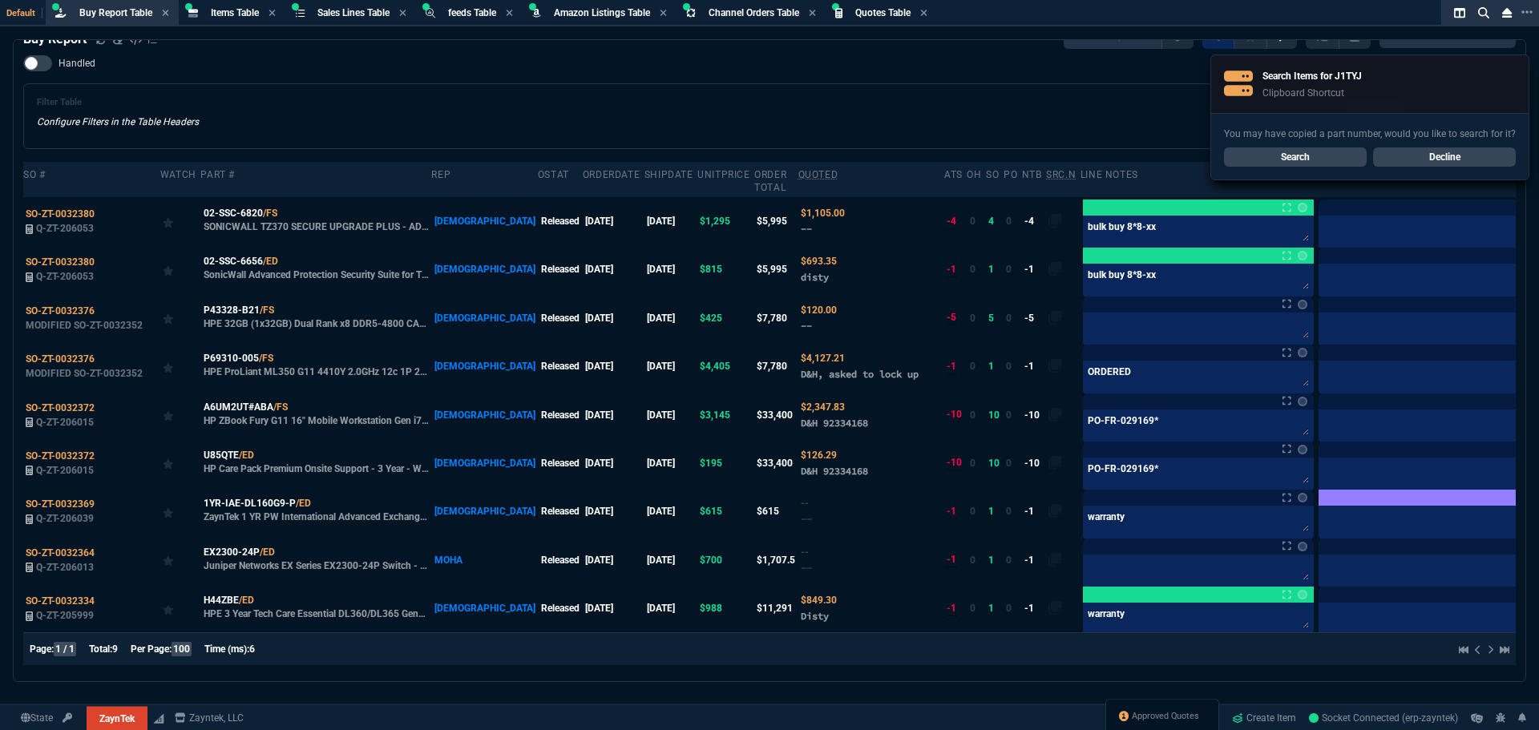
click at [1316, 159] on link "Search" at bounding box center [1295, 157] width 143 height 19
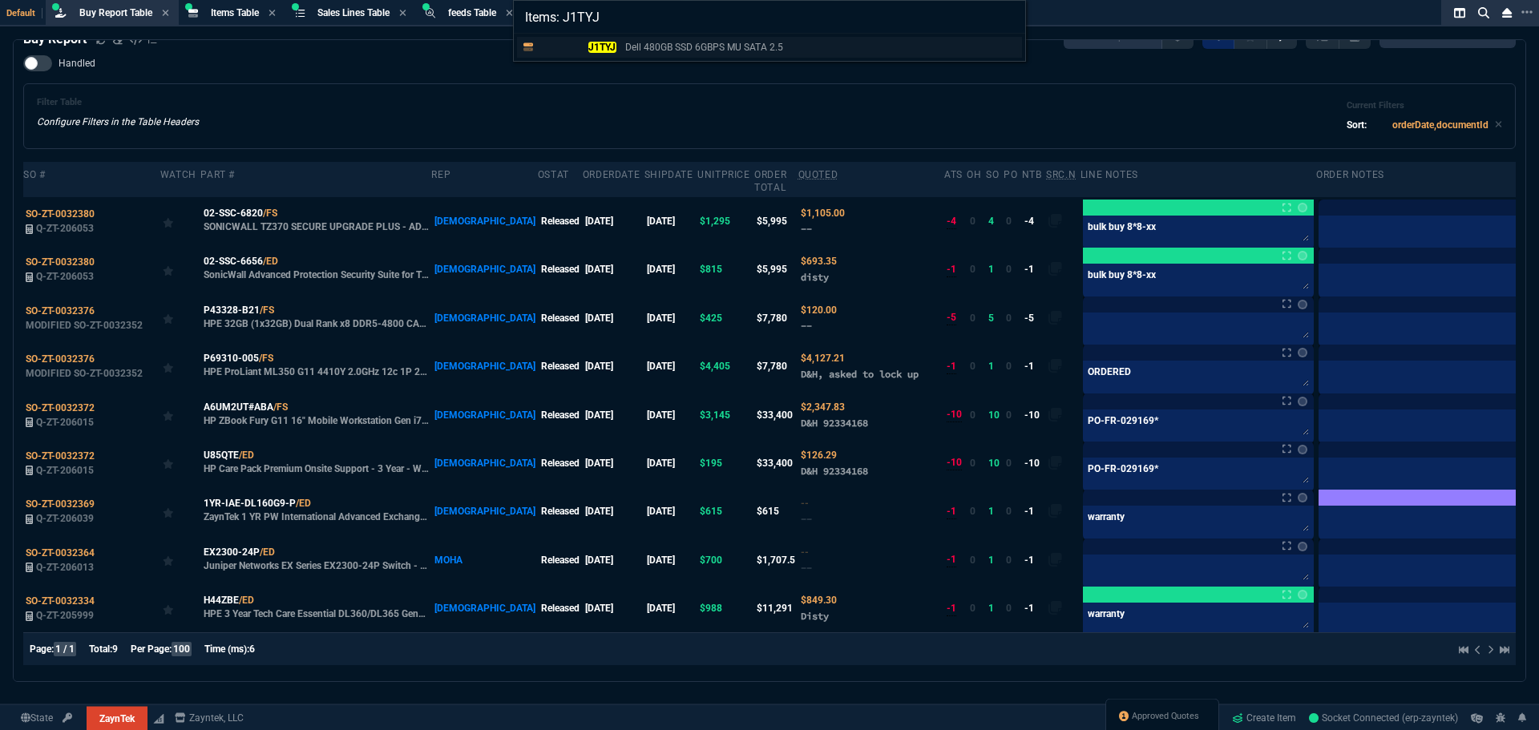
click at [612, 47] on mark "J1TYJ" at bounding box center [602, 47] width 28 height 11
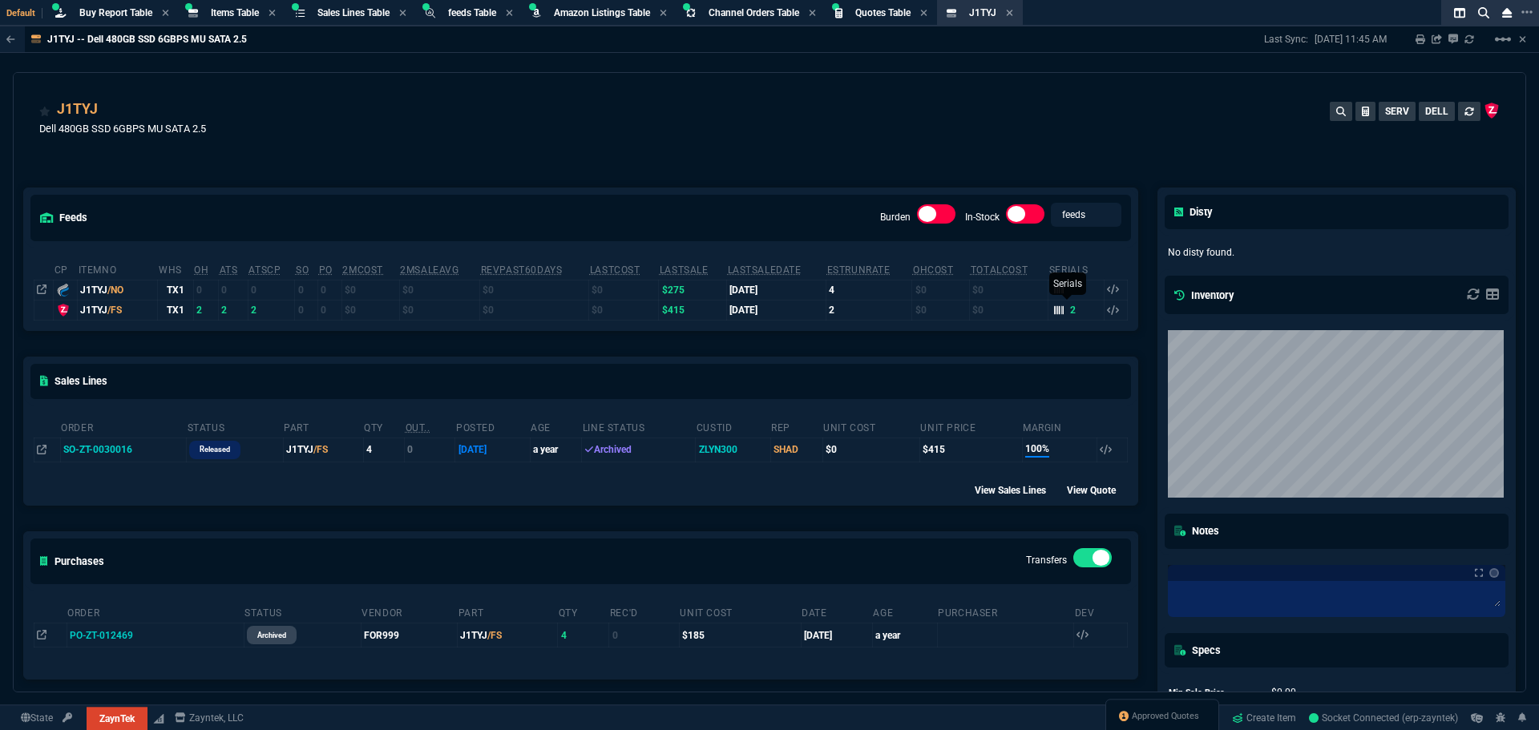
click at [1055, 316] on fa-icon at bounding box center [1059, 310] width 10 height 11
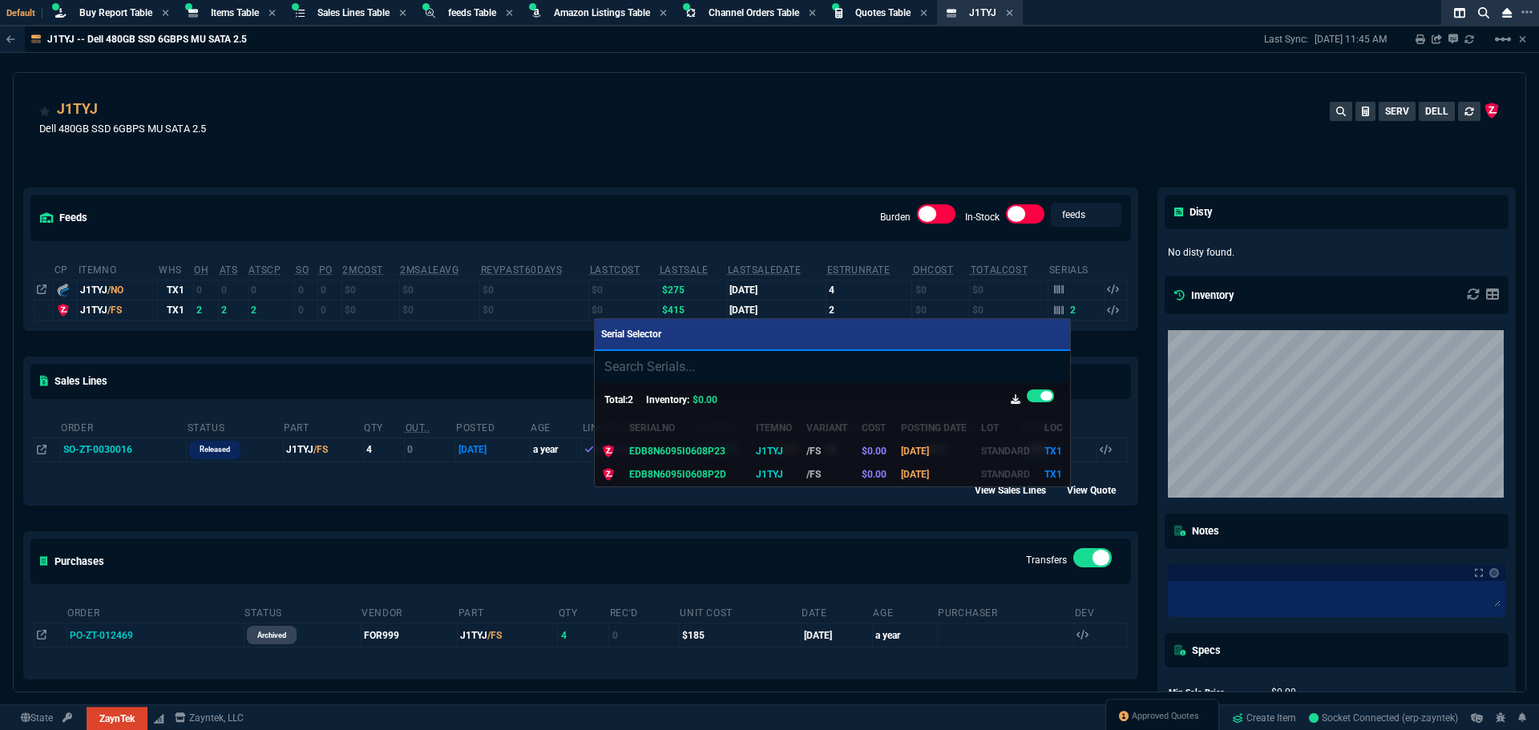
click at [789, 148] on div at bounding box center [769, 365] width 1539 height 730
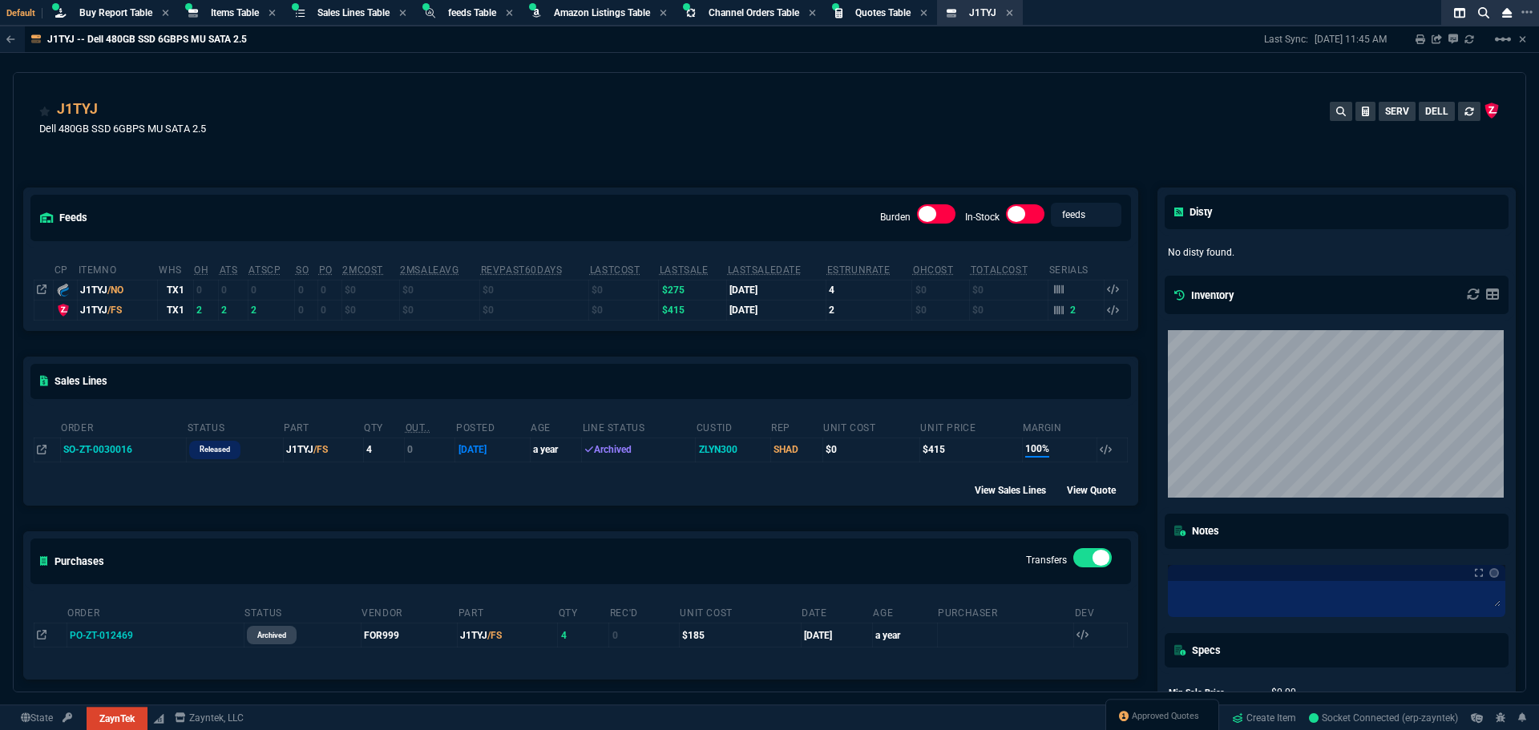
click at [664, 109] on div "J1TYJ Dell 480GB SSD 6GBPS MU SATA 2.5 SERV DELL" at bounding box center [769, 127] width 1461 height 57
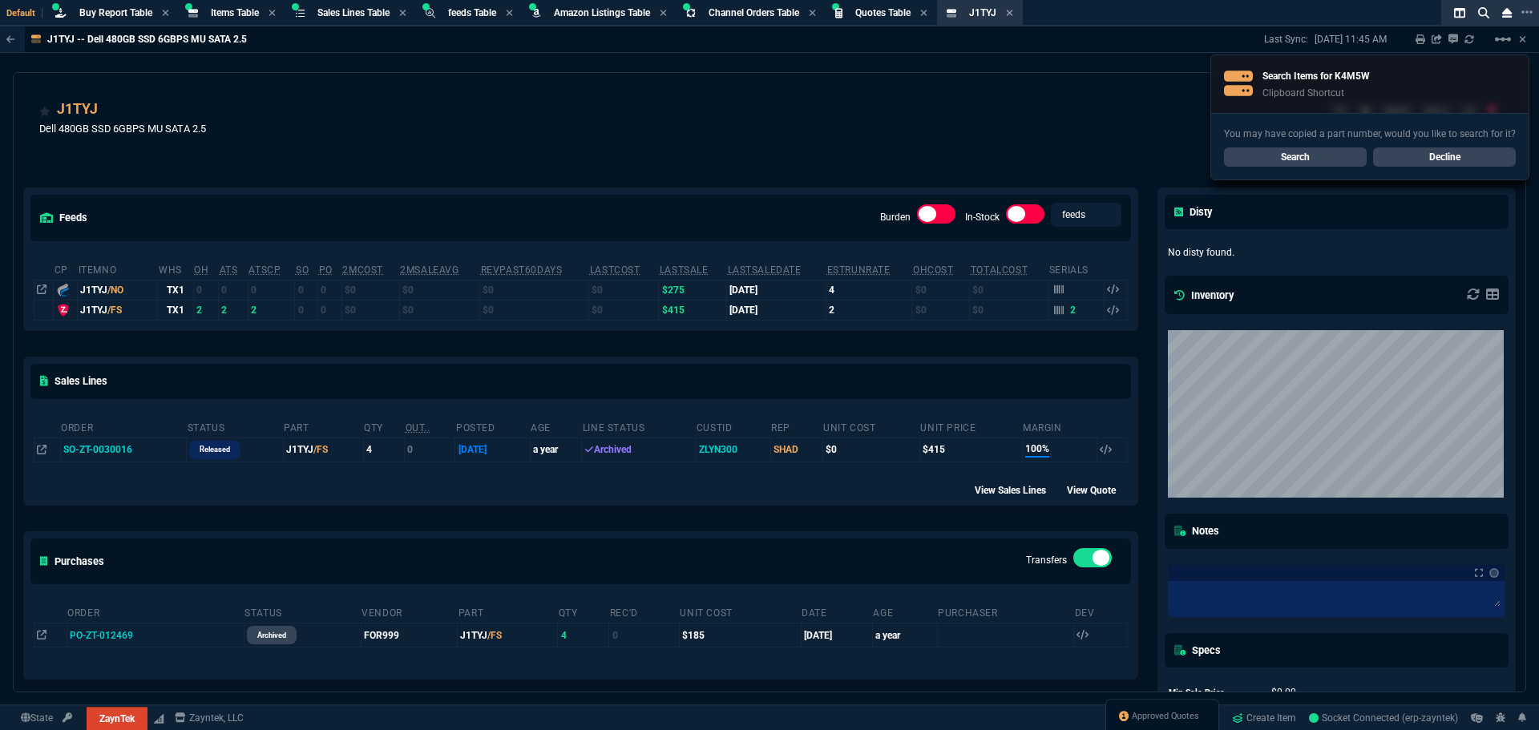
click at [1271, 161] on link "Search" at bounding box center [1295, 157] width 143 height 19
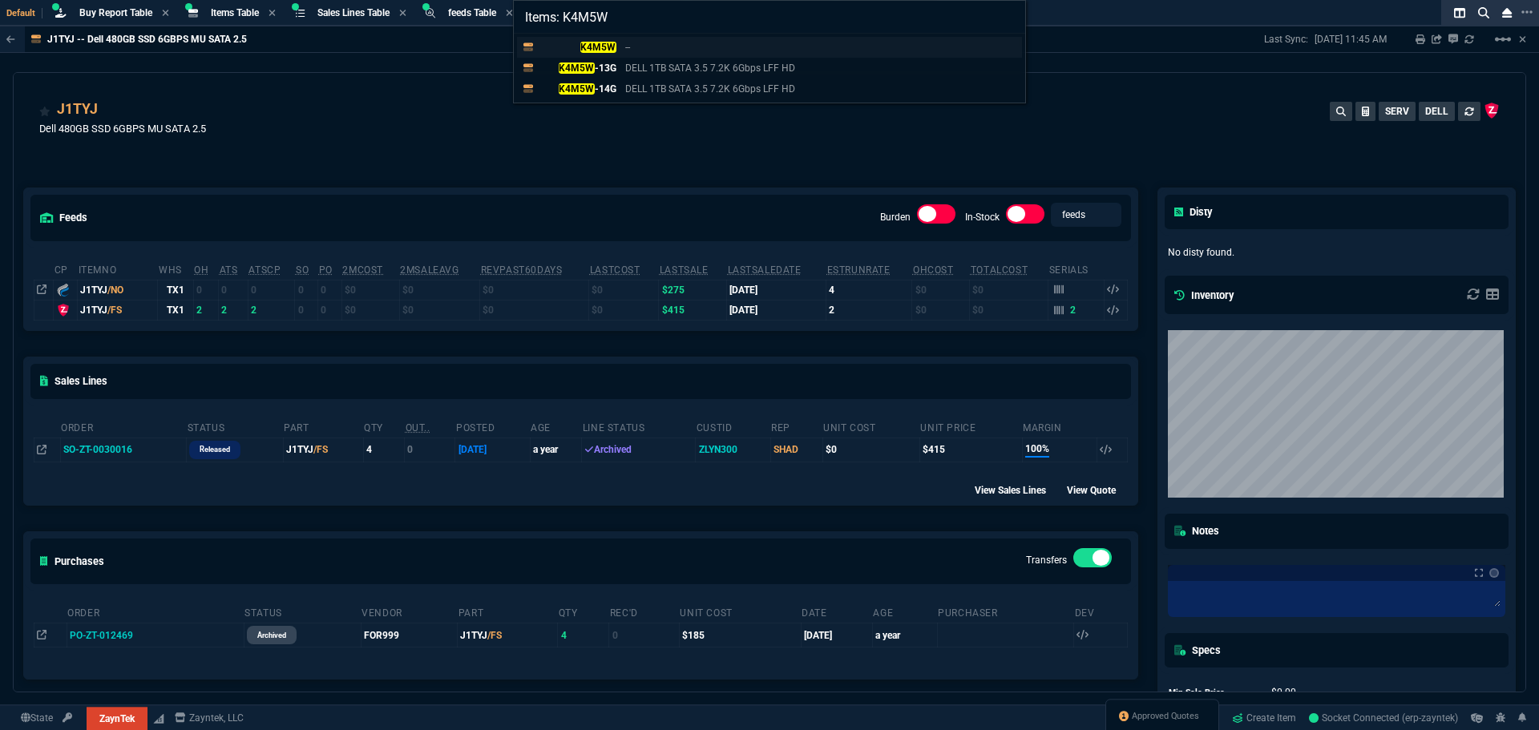
click at [622, 49] on div "K4M5W --" at bounding box center [588, 47] width 97 height 14
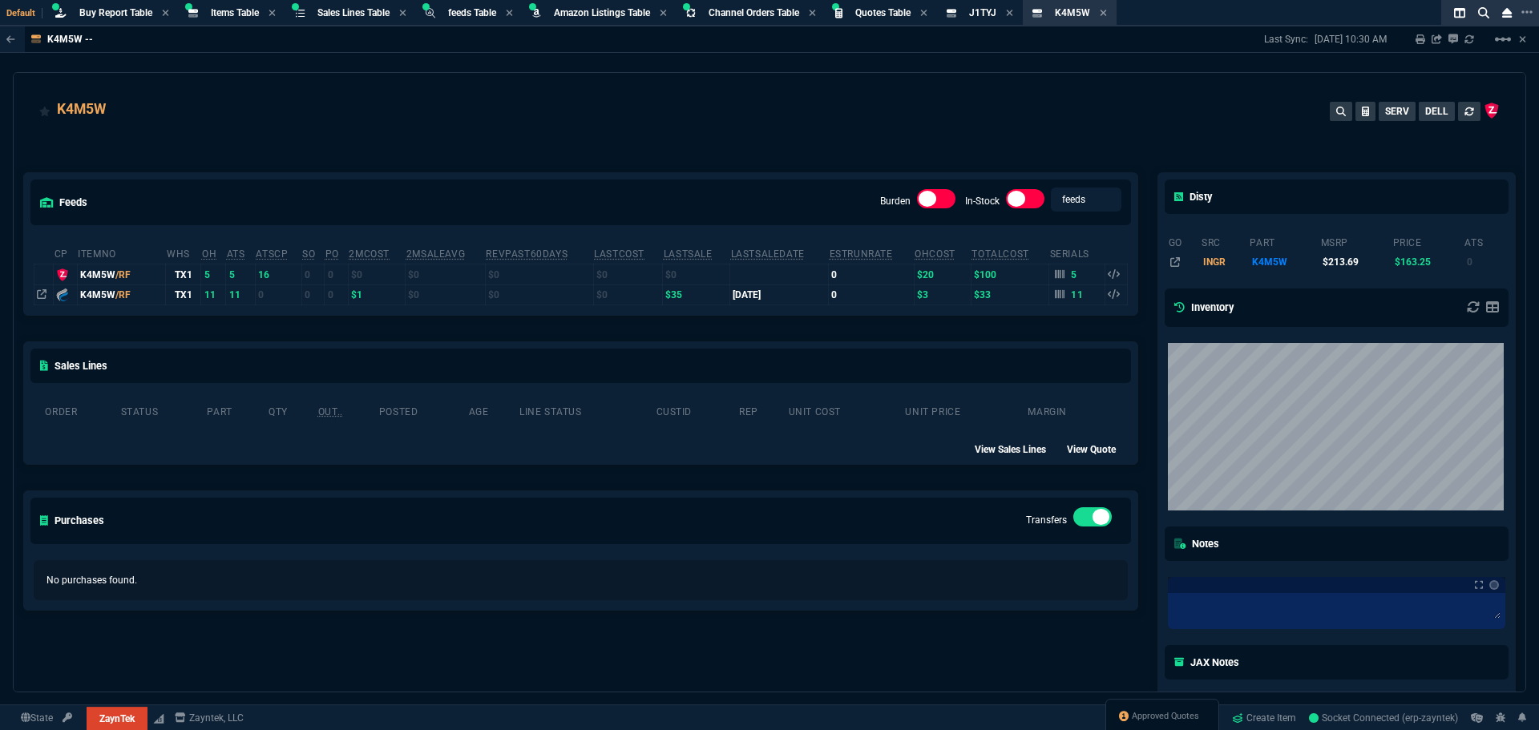
click at [842, 149] on div "feeds Burden In-Stock feeds prices cp ItemNo WHS OH ATS ATSCP SO PO 2MCost 2MSa…" at bounding box center [581, 522] width 1134 height 770
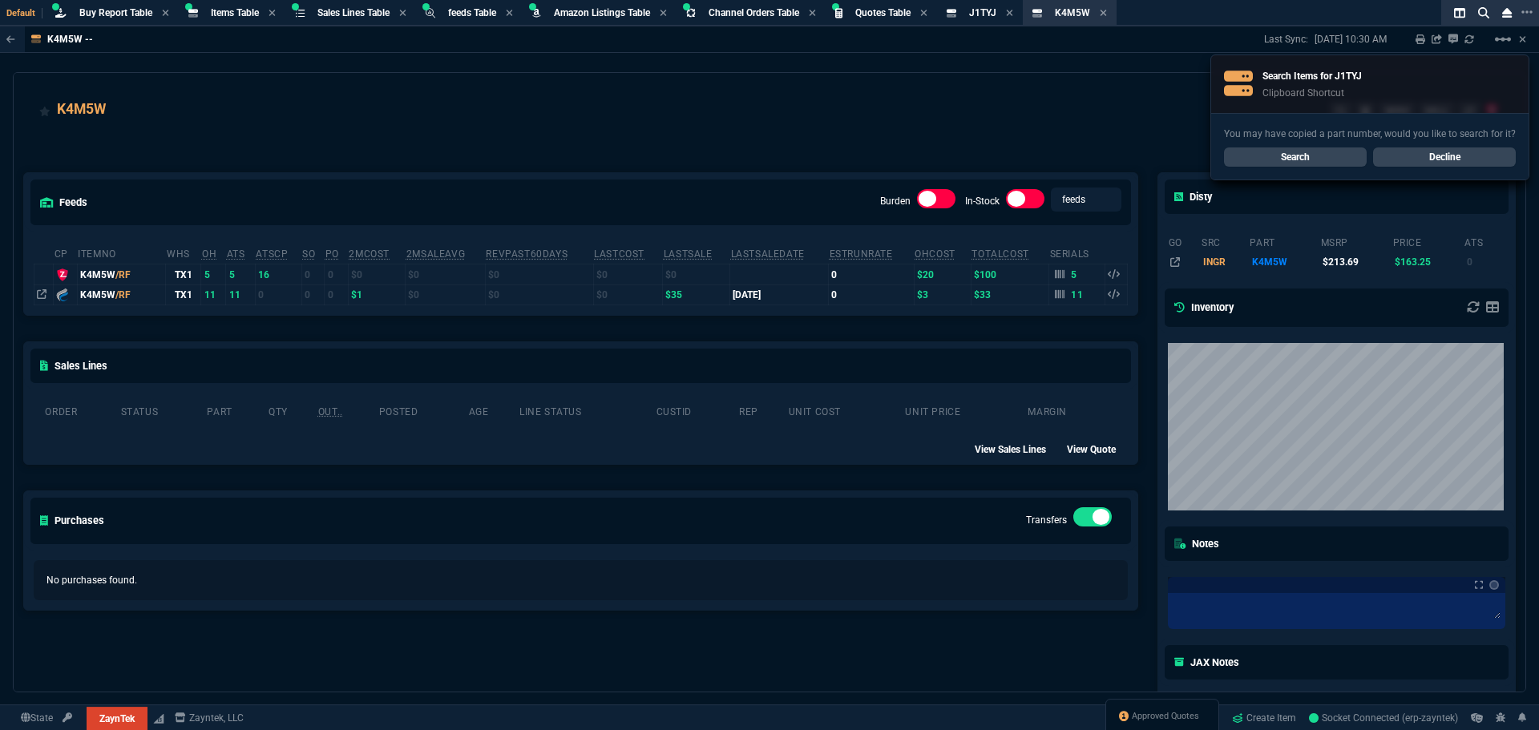
click at [706, 626] on div "feeds Burden In-Stock feeds prices cp ItemNo WHS OH ATS ATSCP SO PO 2MCost 2MSa…" at bounding box center [581, 522] width 1134 height 770
click at [845, 581] on p "No purchases found." at bounding box center [580, 580] width 1069 height 14
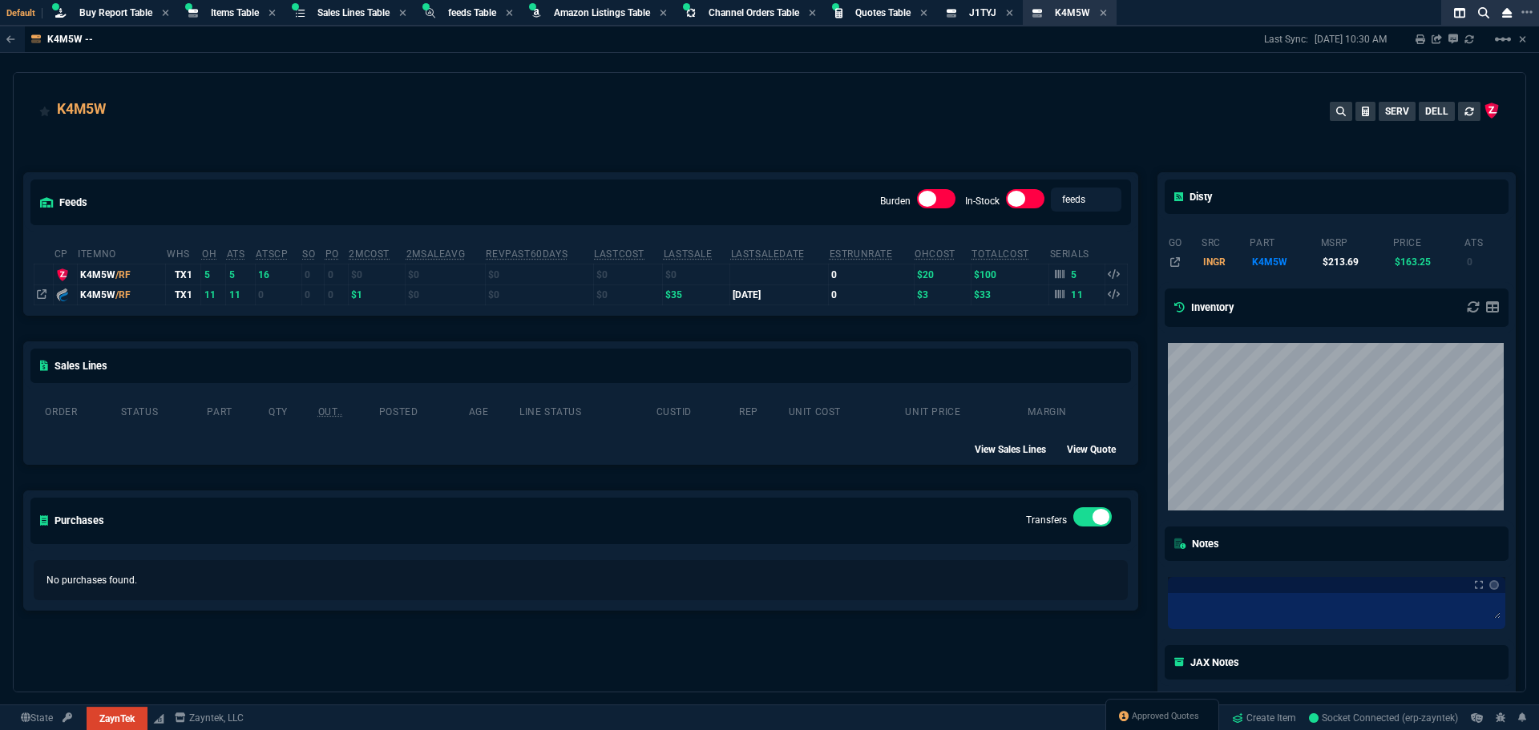
click at [802, 593] on div "No purchases found." at bounding box center [581, 580] width 1094 height 40
click at [572, 616] on div "feeds Burden In-Stock feeds prices cp ItemNo WHS OH ATS ATSCP SO PO 2MCost 2MSa…" at bounding box center [581, 522] width 1134 height 770
click at [220, 107] on div "K4M5W SERV DELL" at bounding box center [769, 120] width 1461 height 42
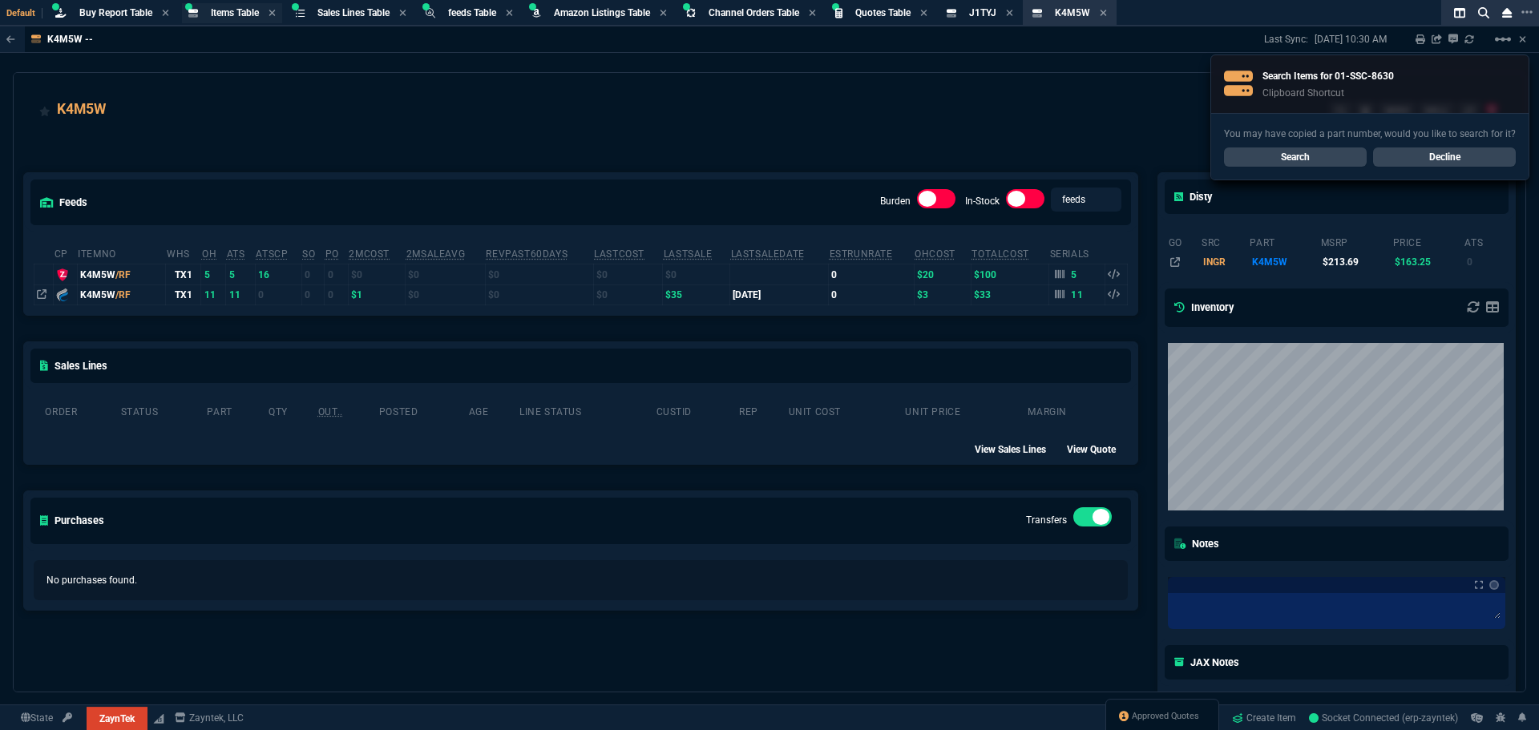
click at [245, 21] on div "Items Table Item" at bounding box center [232, 13] width 100 height 20
select select
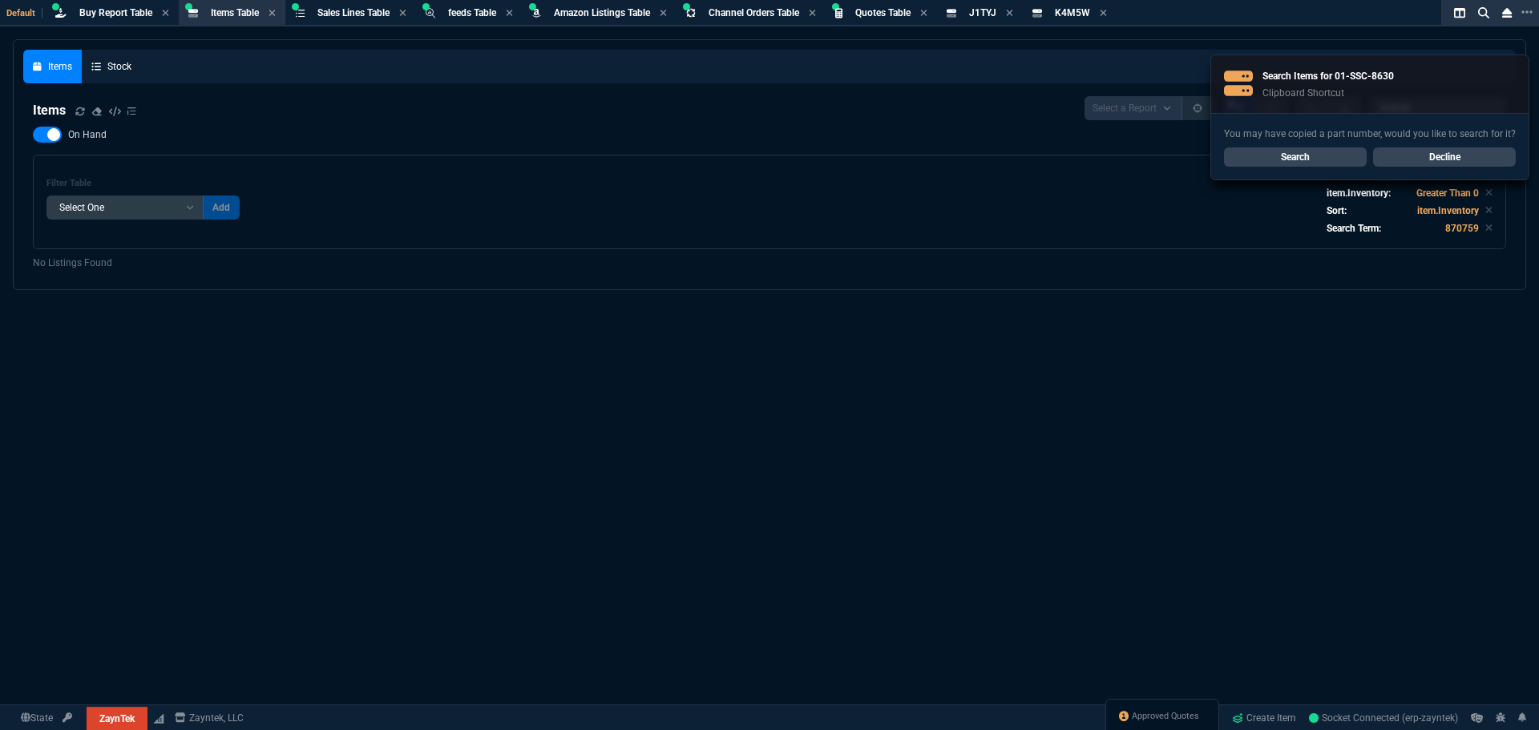
click at [1332, 161] on link "Search" at bounding box center [1295, 157] width 143 height 19
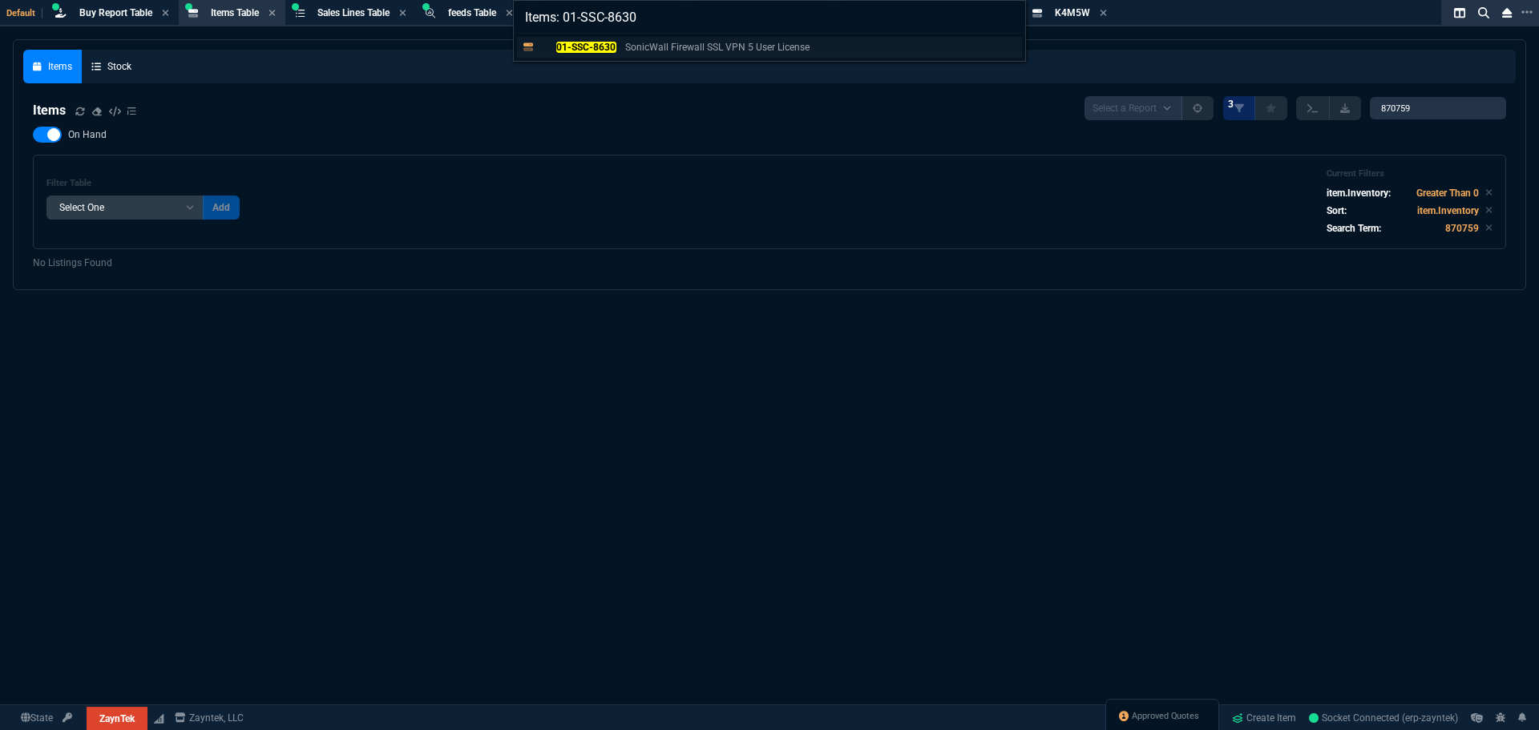
click at [584, 52] on mark "01-SSC-8630" at bounding box center [586, 47] width 60 height 11
